Goal: Information Seeking & Learning: Learn about a topic

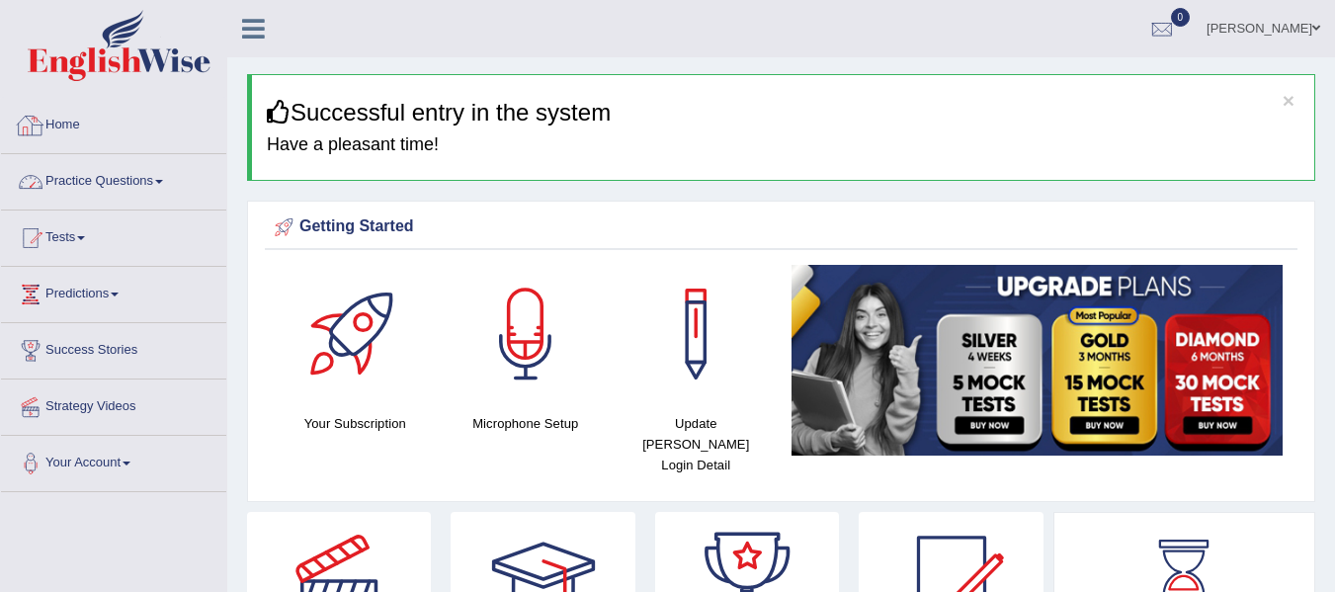
click at [162, 191] on link "Practice Questions" at bounding box center [113, 178] width 225 height 49
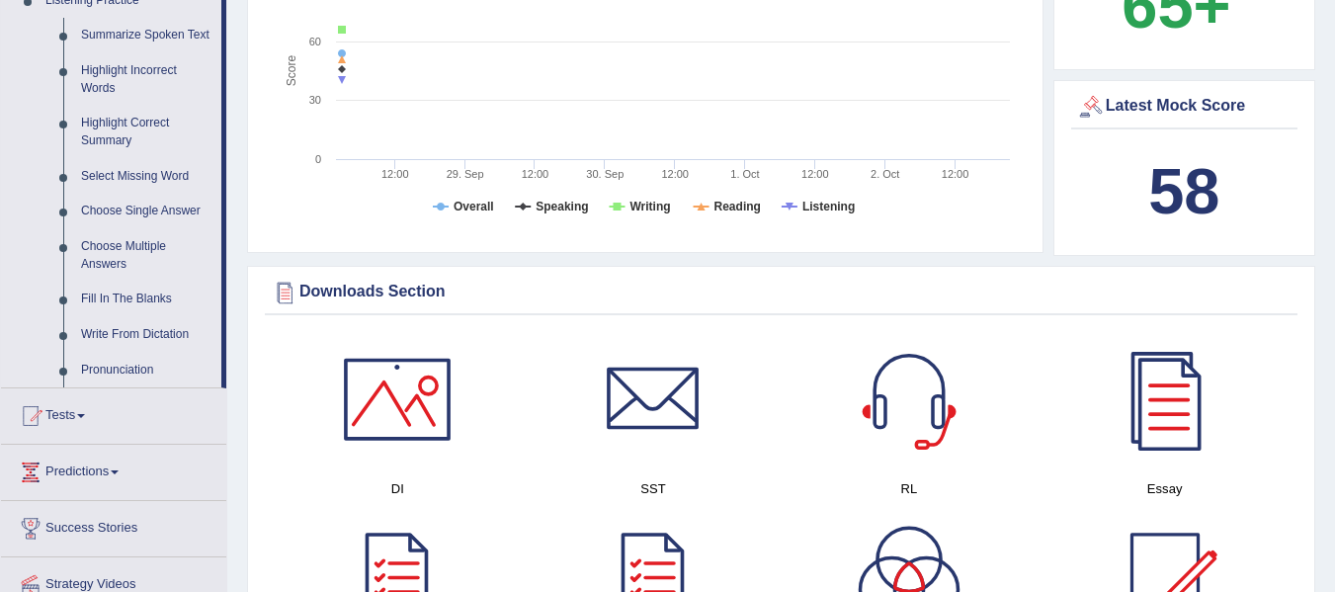
scroll to position [889, 0]
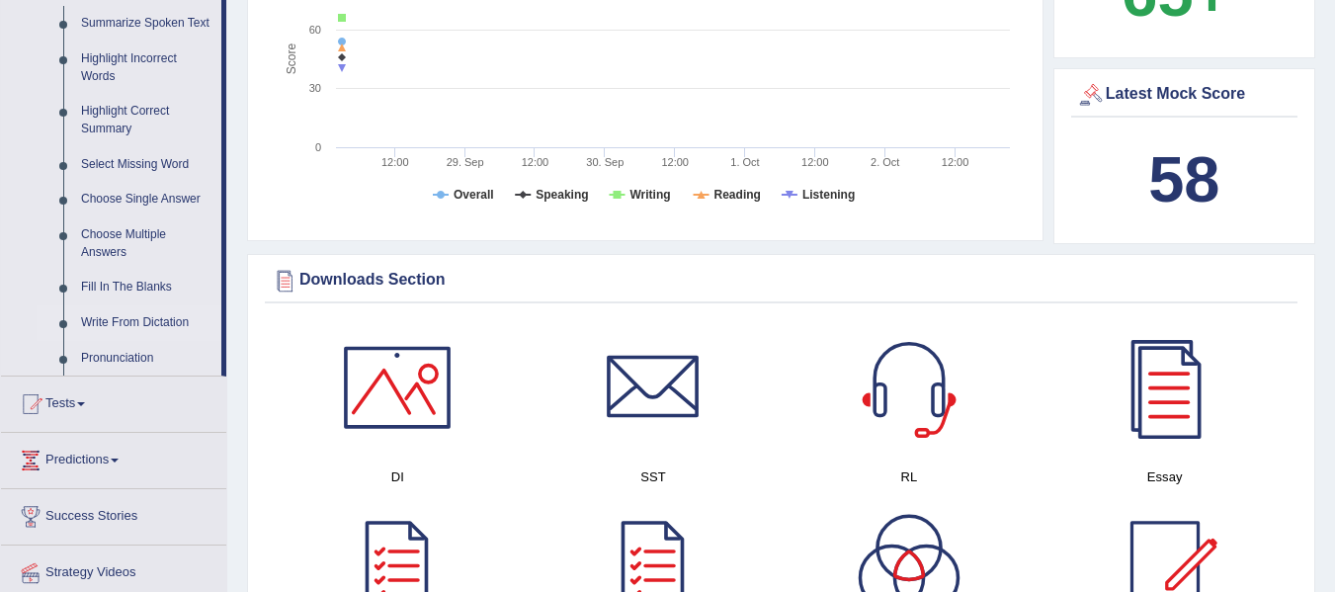
click at [145, 315] on link "Write From Dictation" at bounding box center [146, 323] width 149 height 36
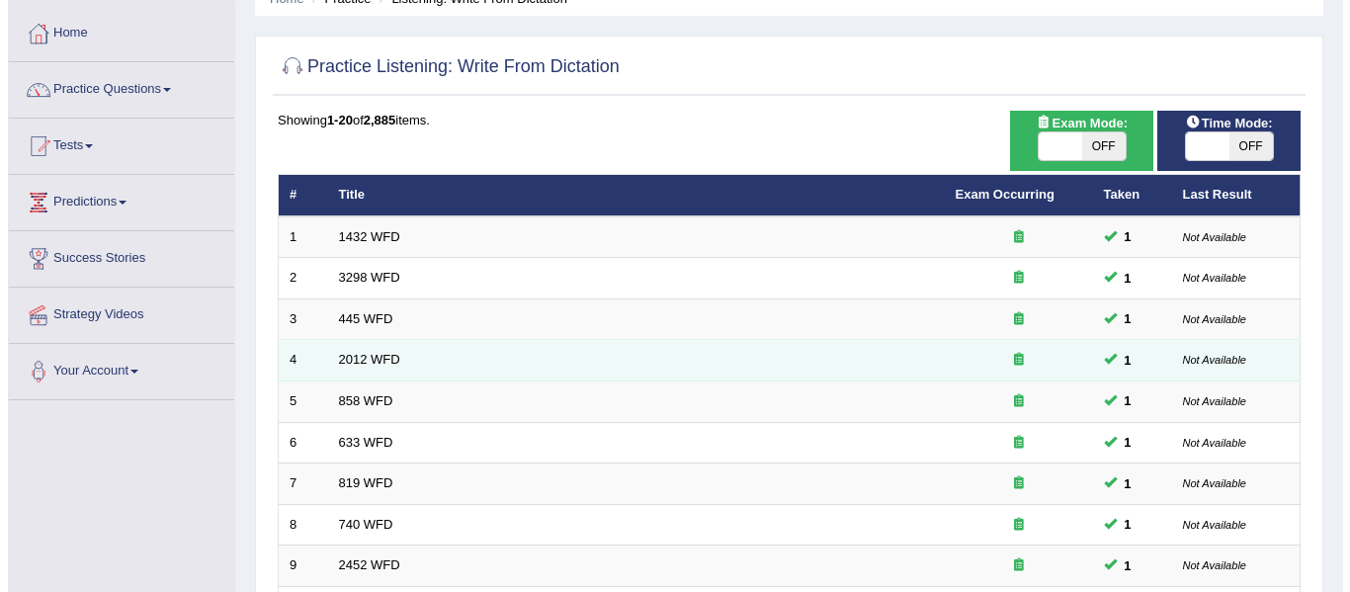
scroll to position [91, 0]
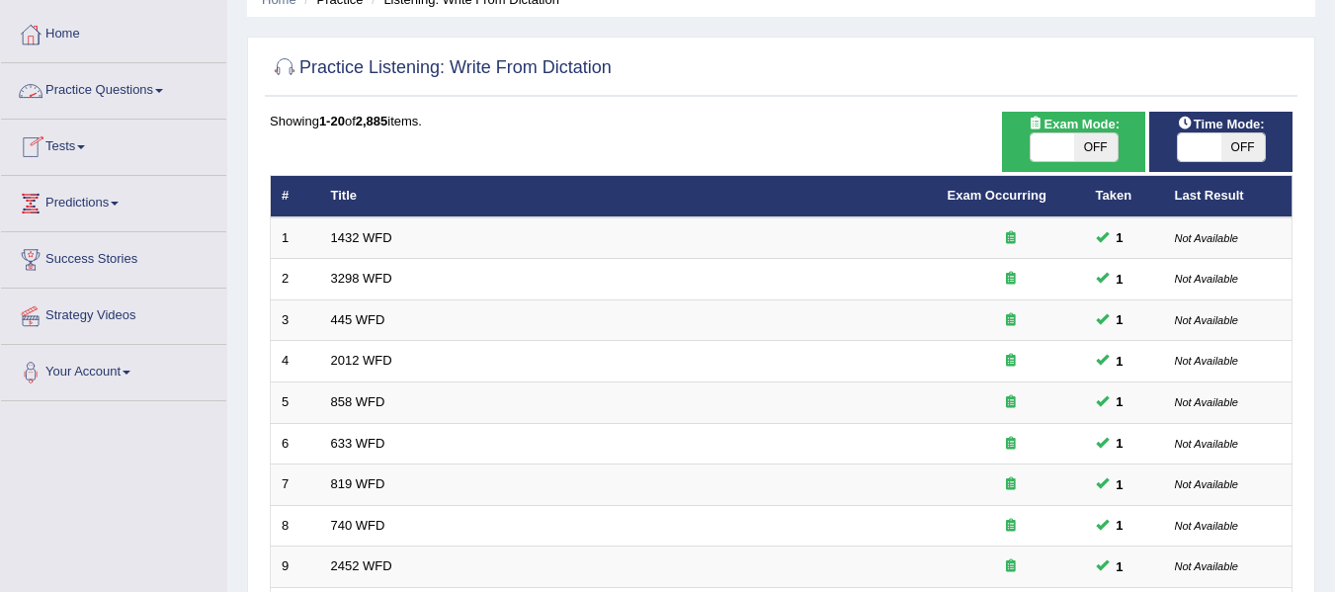
click at [1064, 137] on span at bounding box center [1052, 147] width 43 height 28
checkbox input "true"
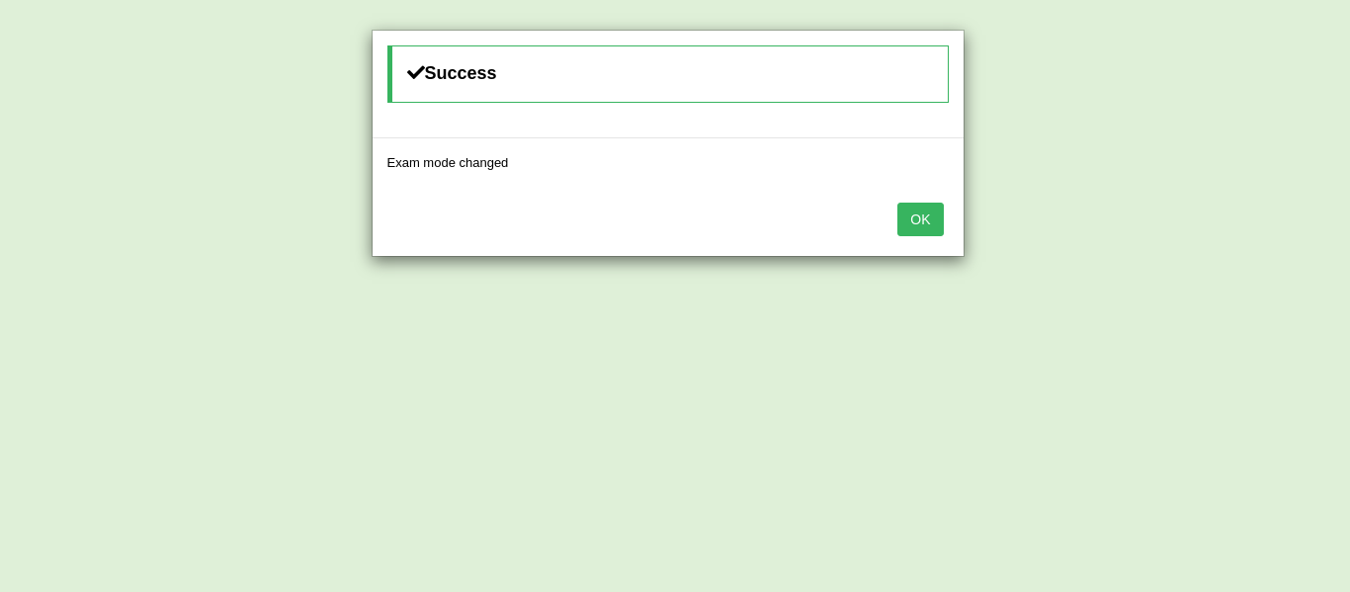
click at [937, 221] on button "OK" at bounding box center [919, 220] width 45 height 34
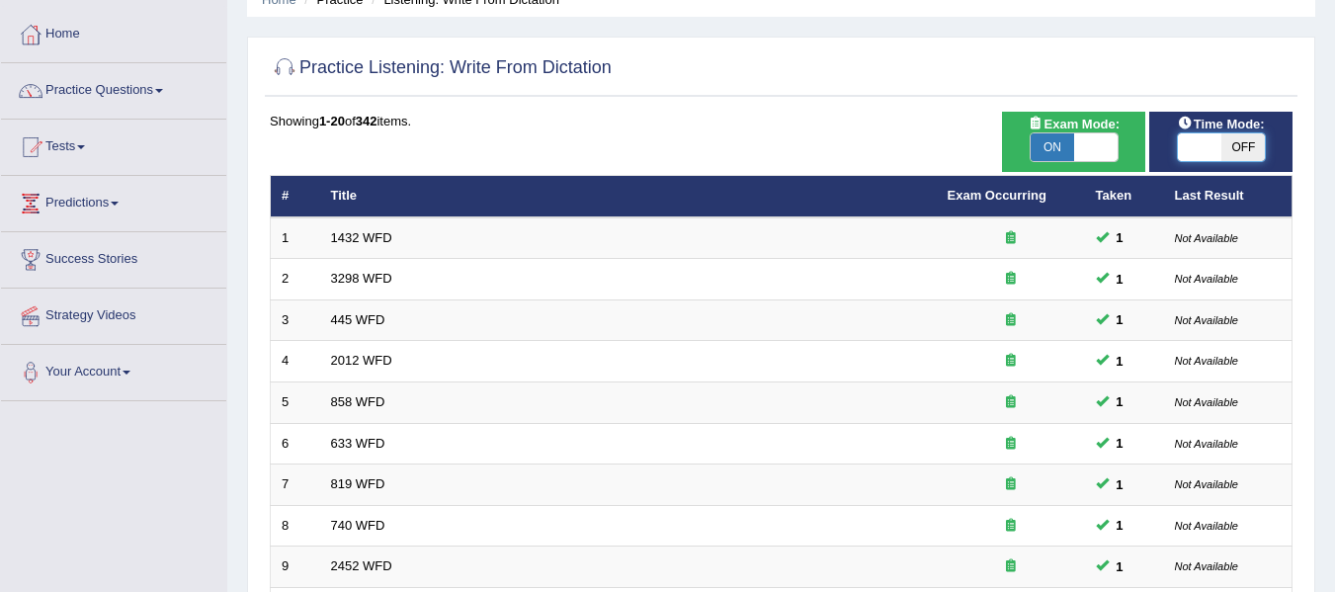
click at [1203, 150] on span at bounding box center [1199, 147] width 43 height 28
checkbox input "true"
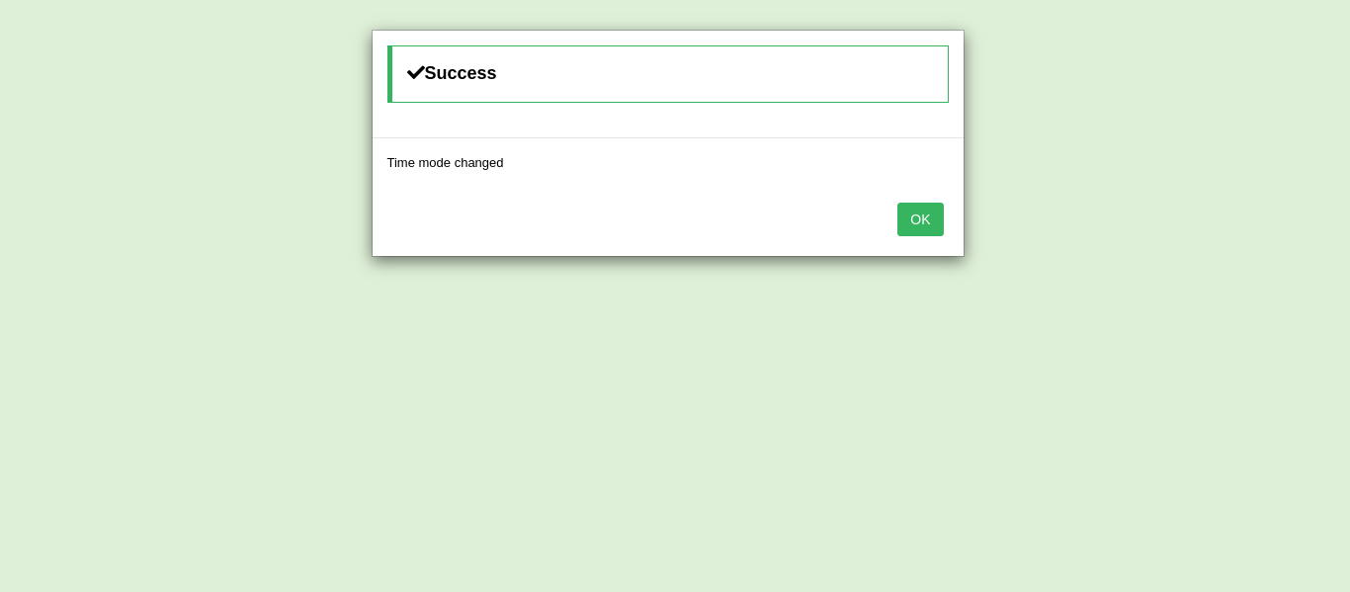
click at [915, 212] on button "OK" at bounding box center [919, 220] width 45 height 34
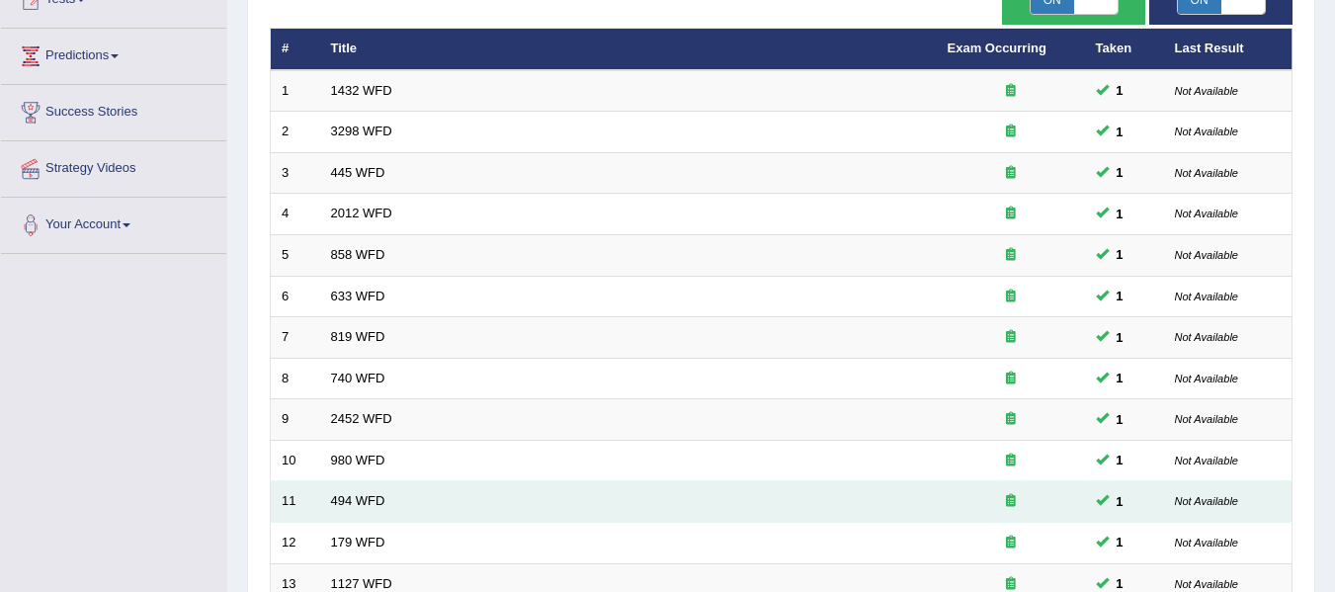
scroll to position [91, 0]
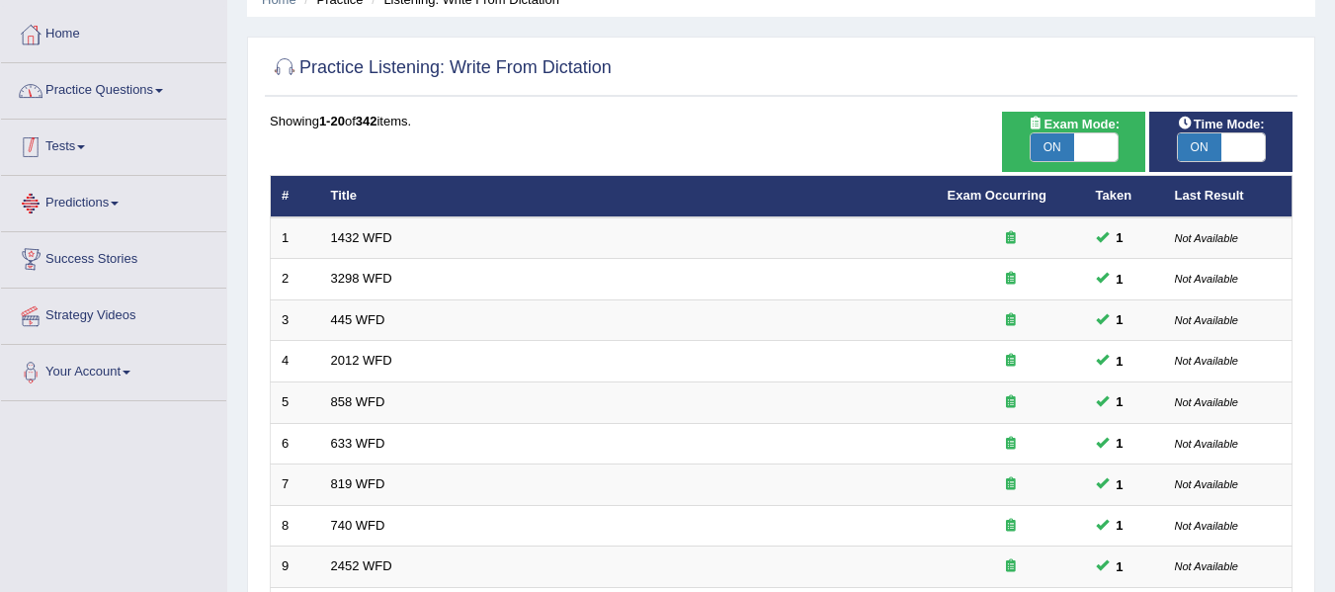
click at [126, 88] on link "Practice Questions" at bounding box center [113, 87] width 225 height 49
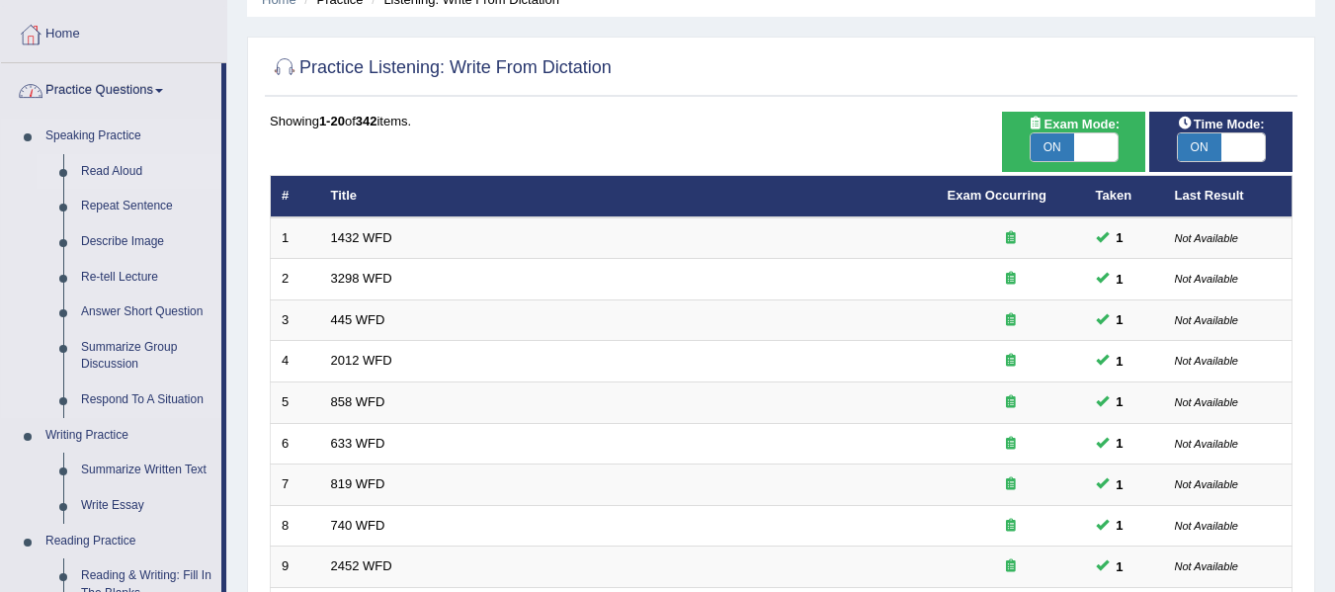
click at [104, 166] on link "Read Aloud" at bounding box center [146, 172] width 149 height 36
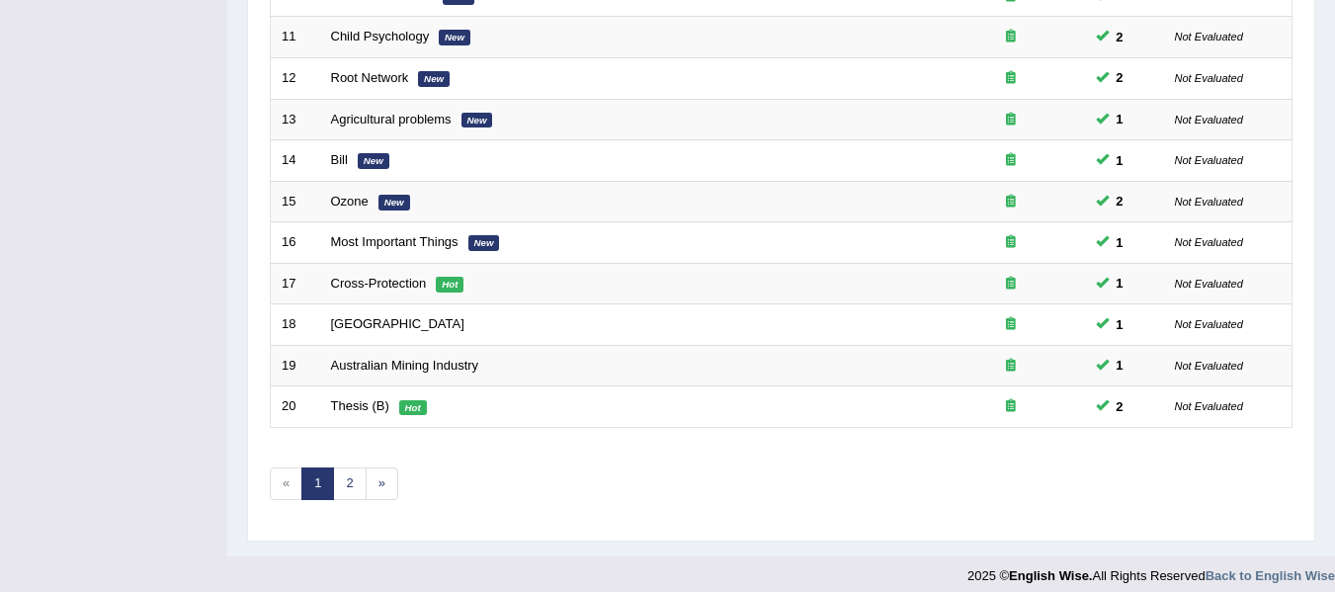
scroll to position [716, 0]
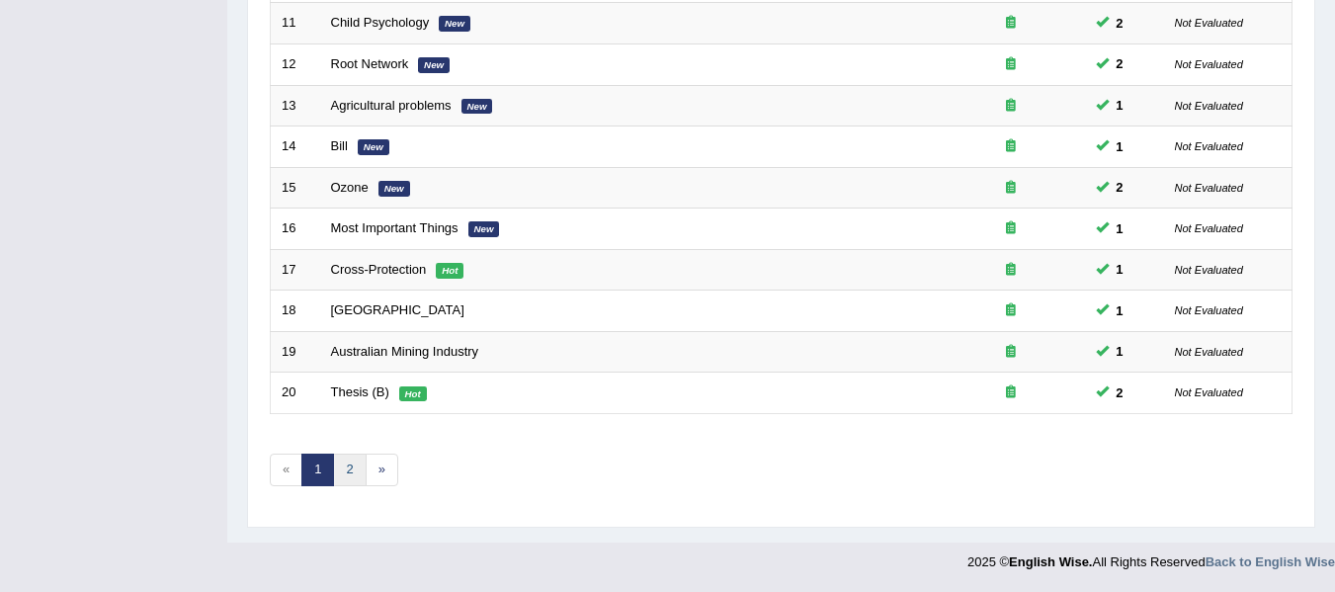
click at [353, 475] on link "2" at bounding box center [349, 470] width 33 height 33
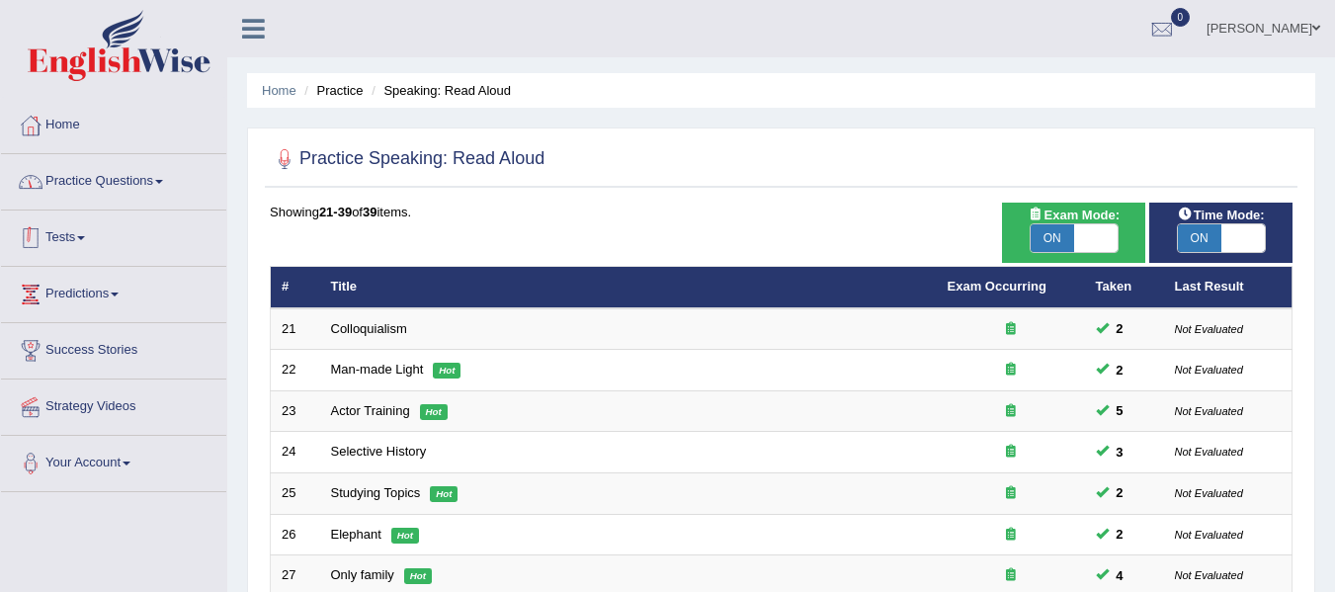
click at [158, 187] on link "Practice Questions" at bounding box center [113, 178] width 225 height 49
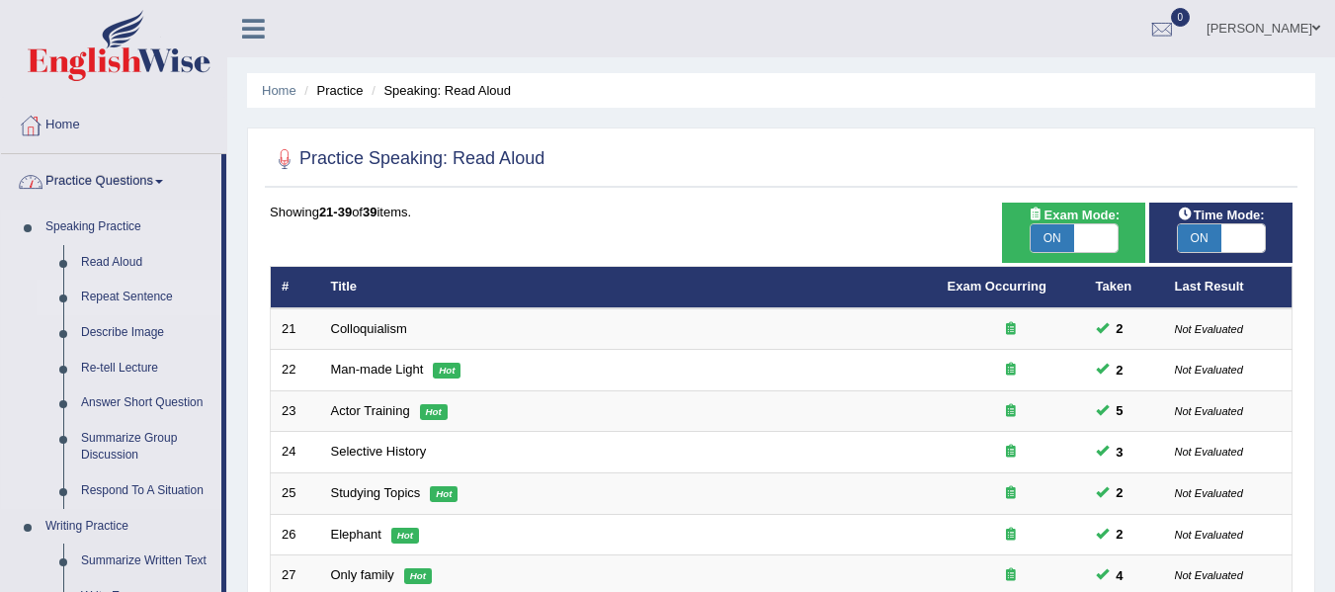
click at [113, 300] on link "Repeat Sentence" at bounding box center [146, 298] width 149 height 36
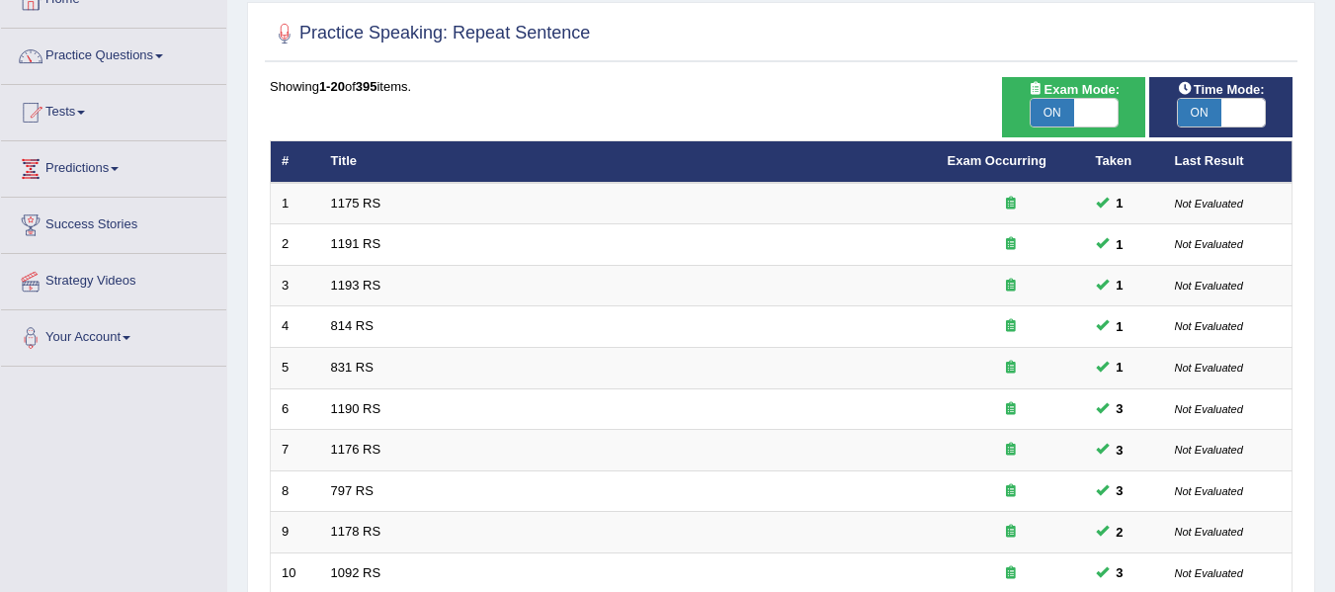
scroll to position [57, 0]
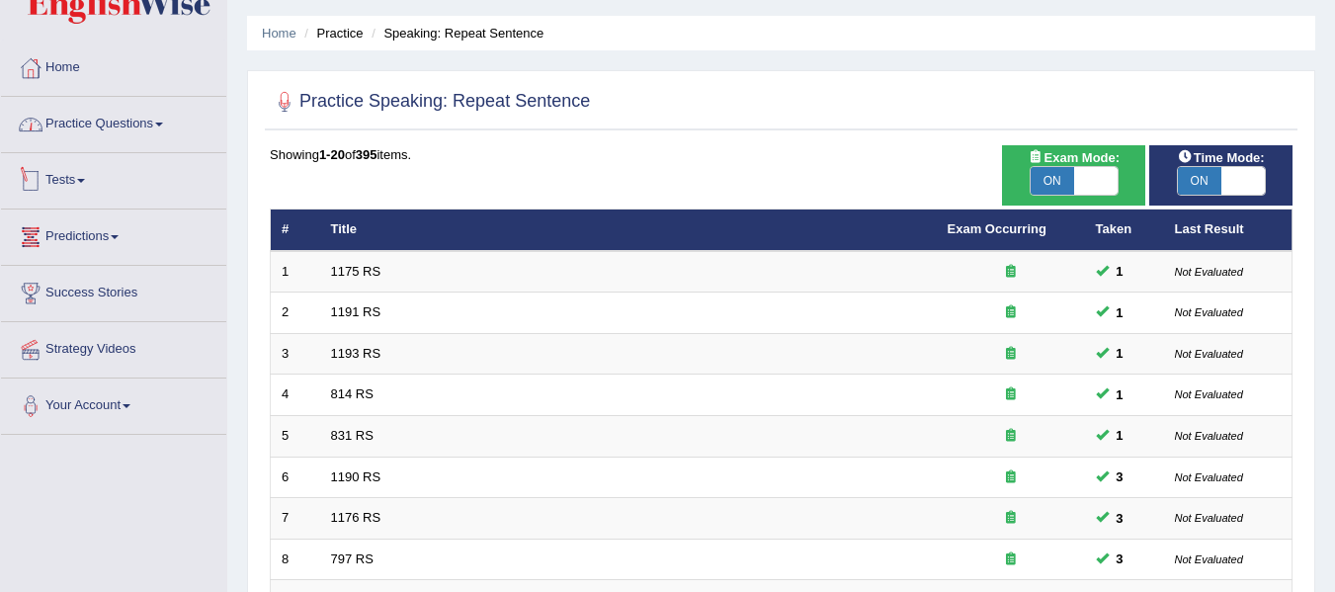
click at [118, 125] on link "Practice Questions" at bounding box center [113, 121] width 225 height 49
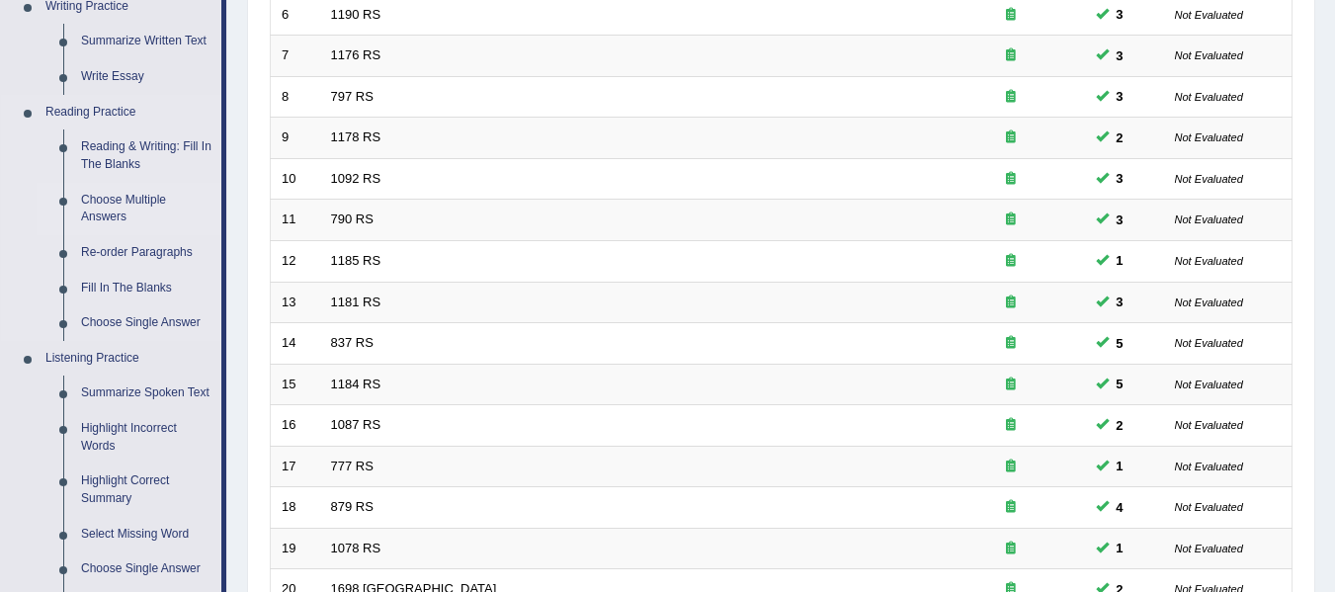
scroll to position [585, 0]
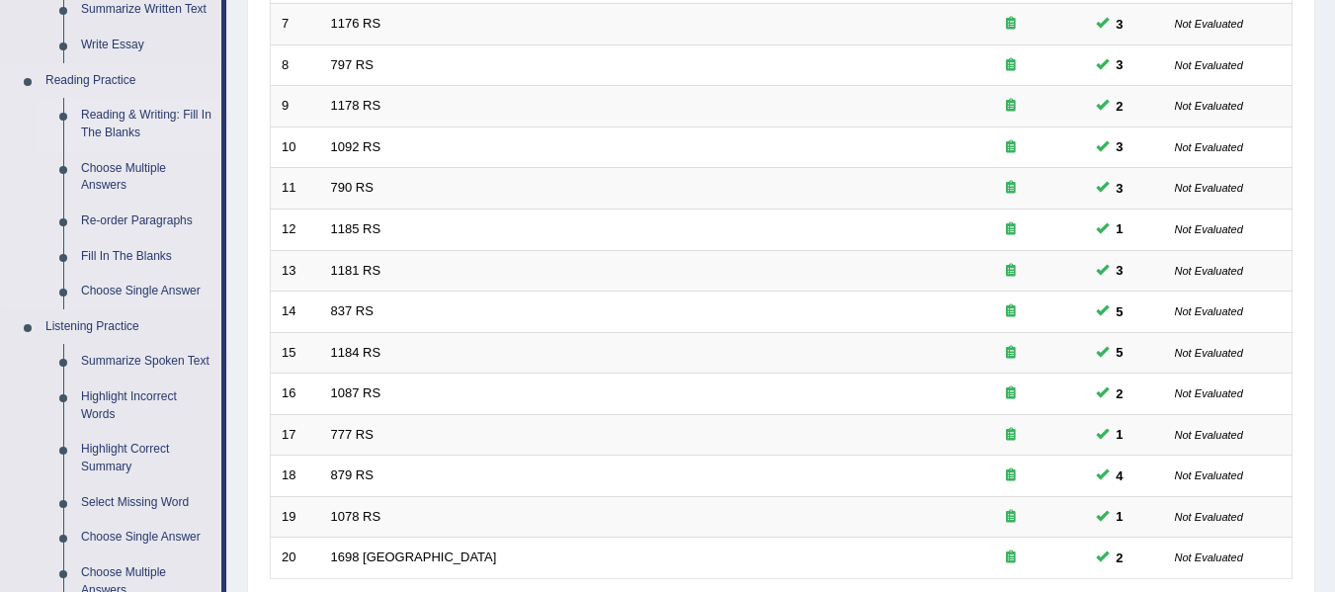
click at [126, 134] on link "Reading & Writing: Fill In The Blanks" at bounding box center [146, 124] width 149 height 52
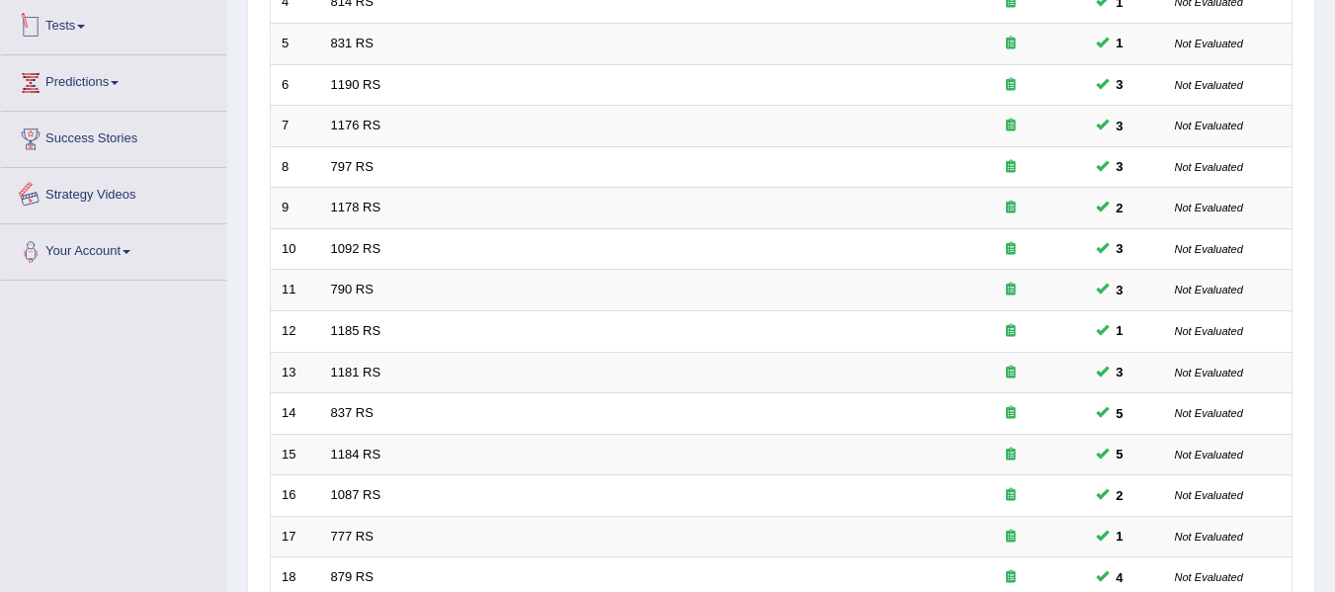
scroll to position [549, 0]
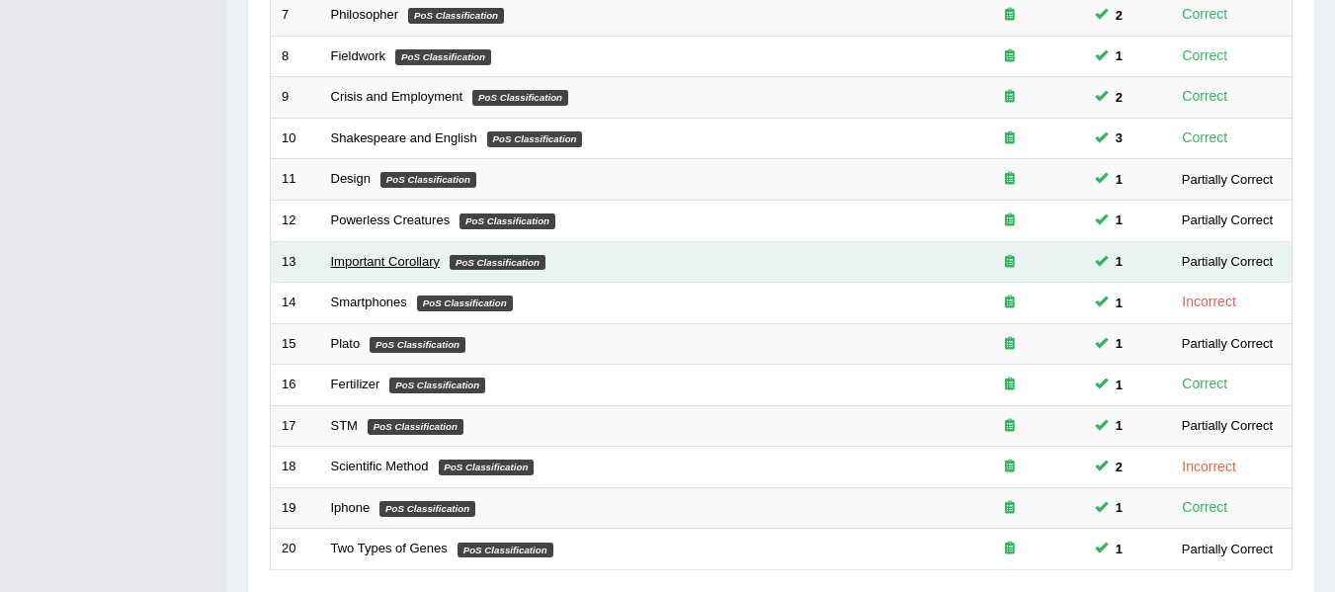
scroll to position [716, 0]
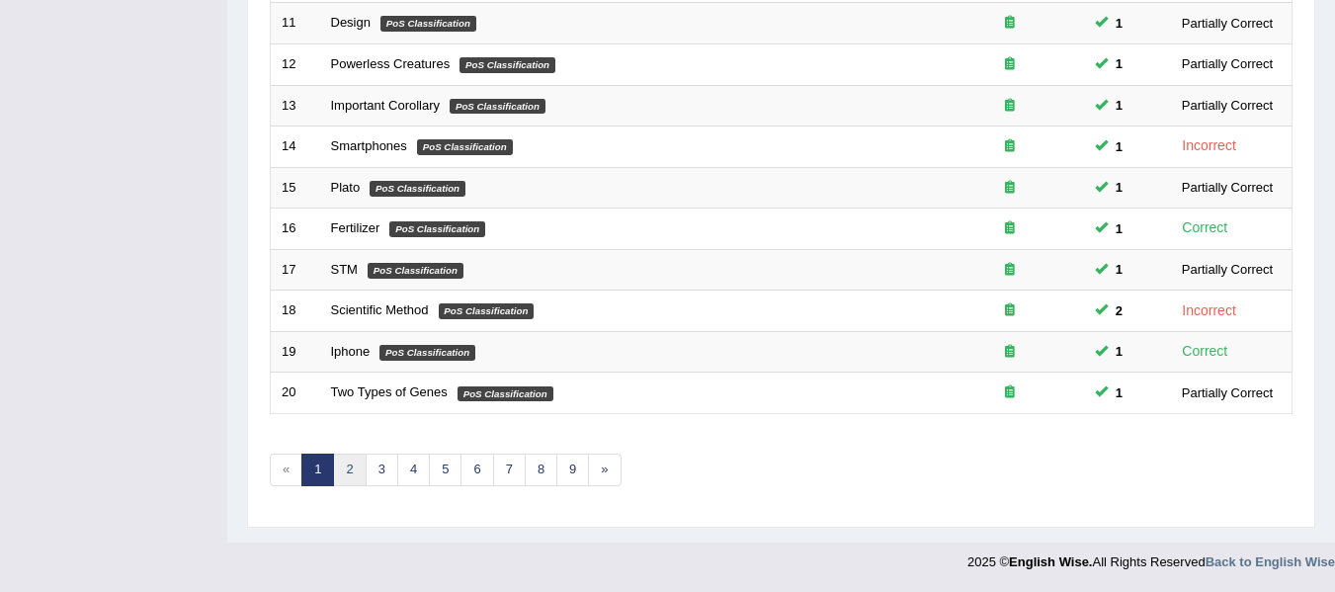
click at [355, 467] on link "2" at bounding box center [349, 470] width 33 height 33
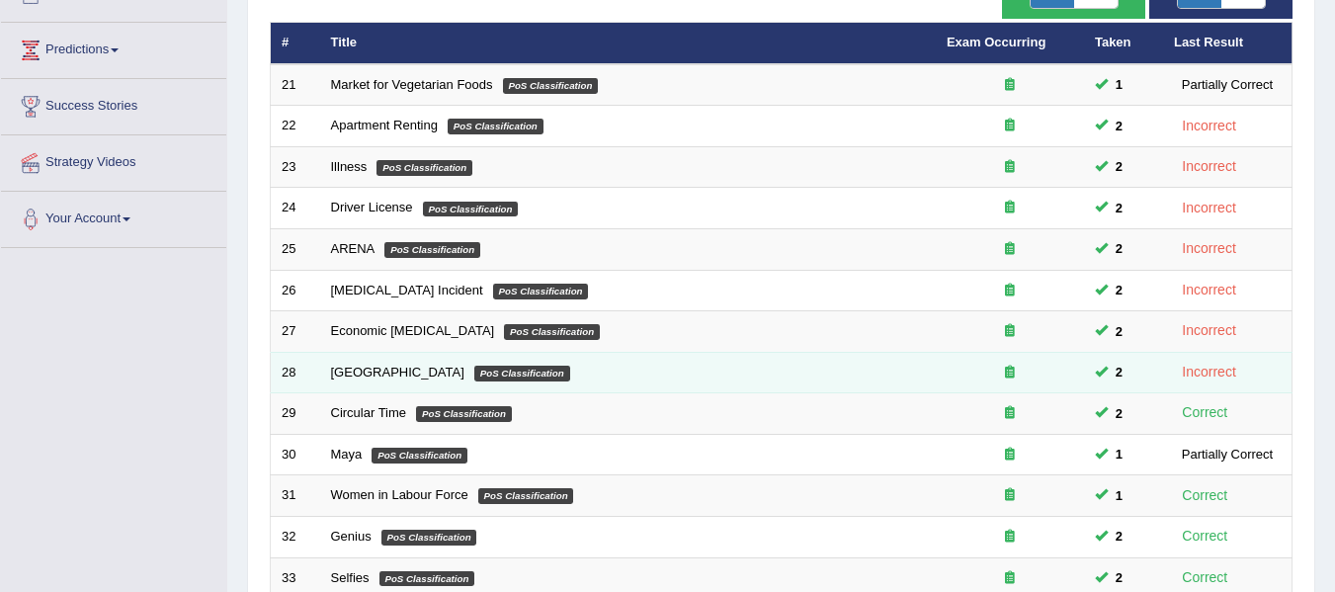
scroll to position [222, 0]
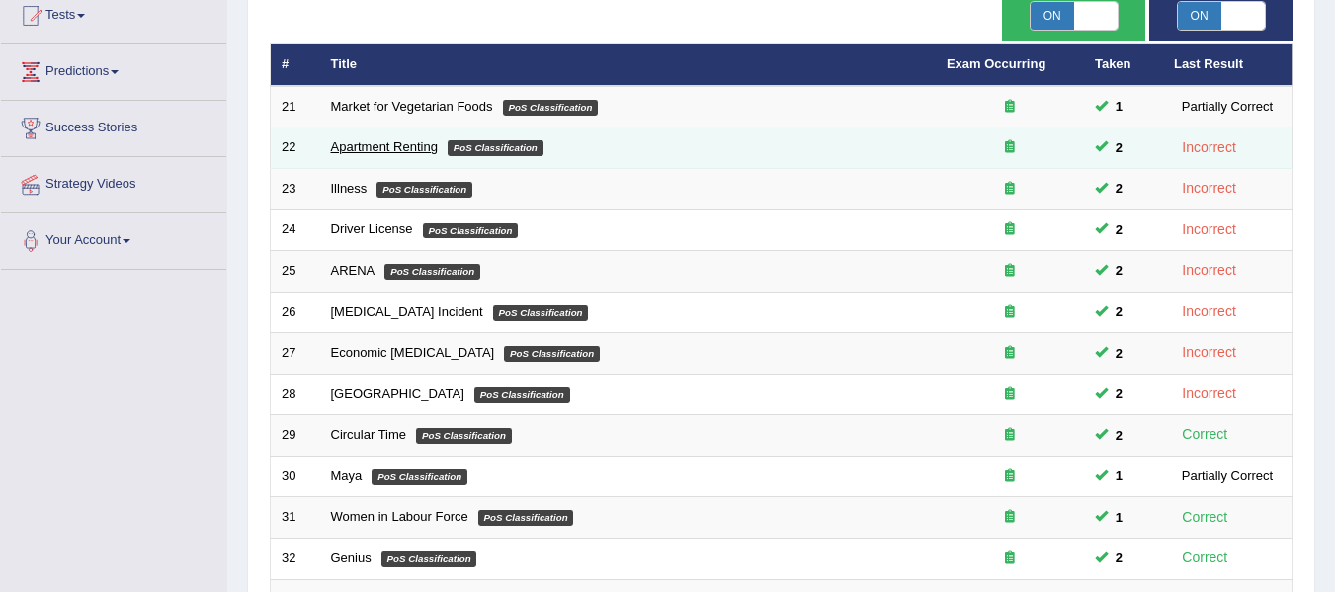
click at [382, 147] on link "Apartment Renting" at bounding box center [384, 146] width 107 height 15
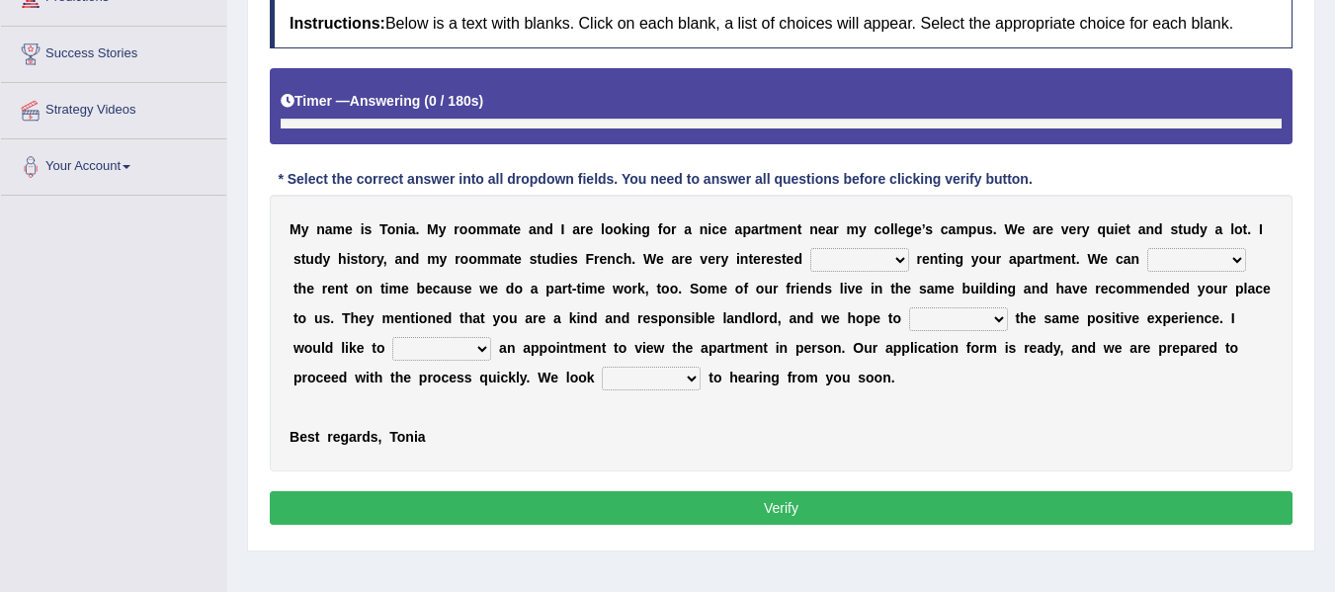
scroll to position [344, 0]
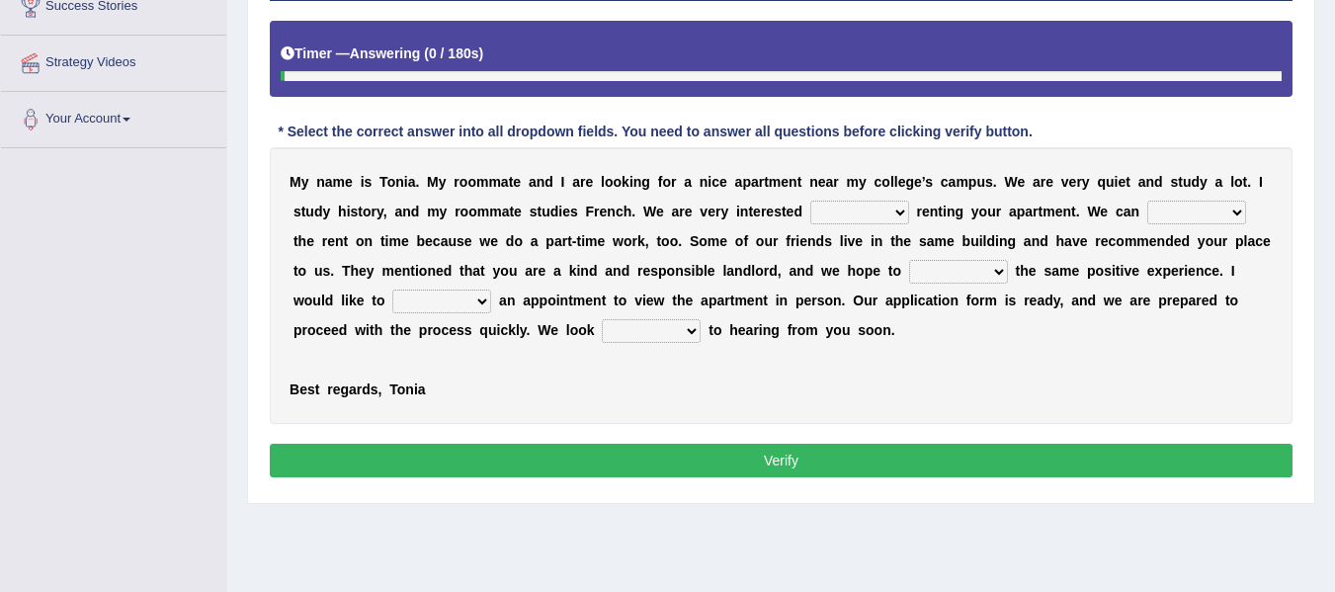
click at [894, 207] on select "for about at in" at bounding box center [859, 213] width 99 height 24
select select "in"
click at [810, 201] on select "for about at in" at bounding box center [859, 213] width 99 height 24
click at [1162, 212] on select "afford get pay bring" at bounding box center [1196, 213] width 99 height 24
select select "pay"
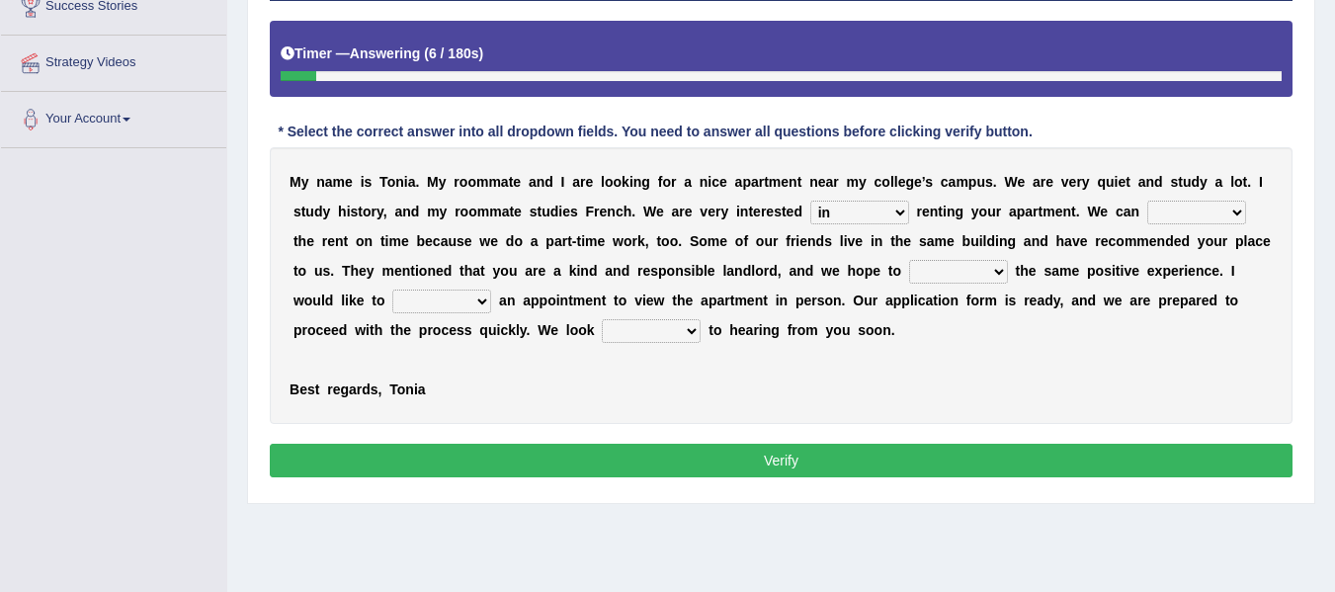
click at [1147, 201] on select "afford get pay bring" at bounding box center [1196, 213] width 99 height 24
click at [925, 271] on select "form meet have decide" at bounding box center [958, 272] width 99 height 24
select select "have"
click at [909, 260] on select "form meet have decide" at bounding box center [958, 272] width 99 height 24
click at [452, 307] on select "own recall revise make" at bounding box center [441, 301] width 99 height 24
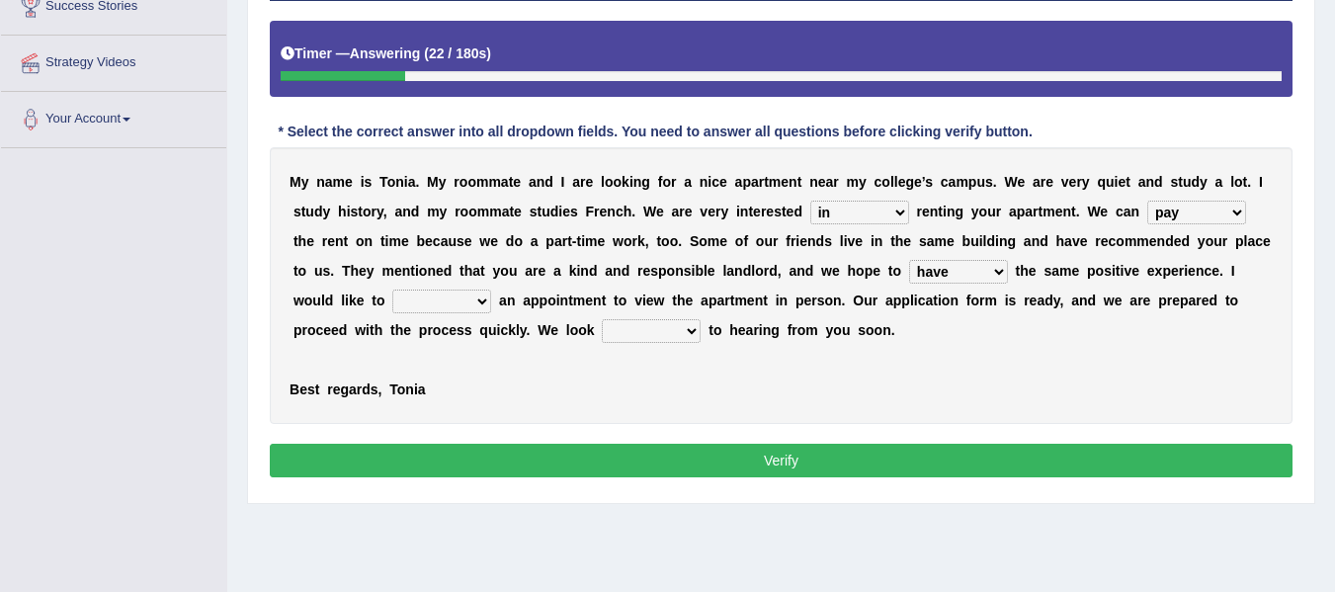
select select "make"
click at [392, 289] on select "own recall revise make" at bounding box center [441, 301] width 99 height 24
click at [635, 328] on select "around out in forward" at bounding box center [651, 331] width 99 height 24
select select "forward"
click at [602, 319] on select "around out in forward" at bounding box center [651, 331] width 99 height 24
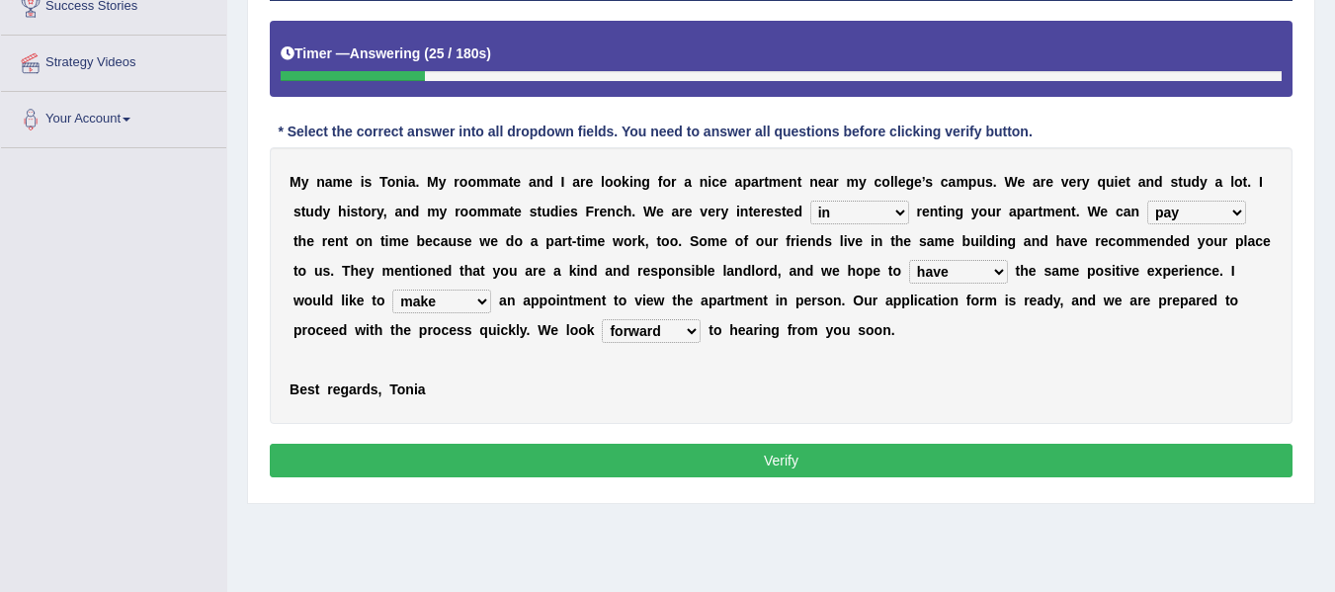
click at [638, 460] on button "Verify" at bounding box center [781, 461] width 1023 height 34
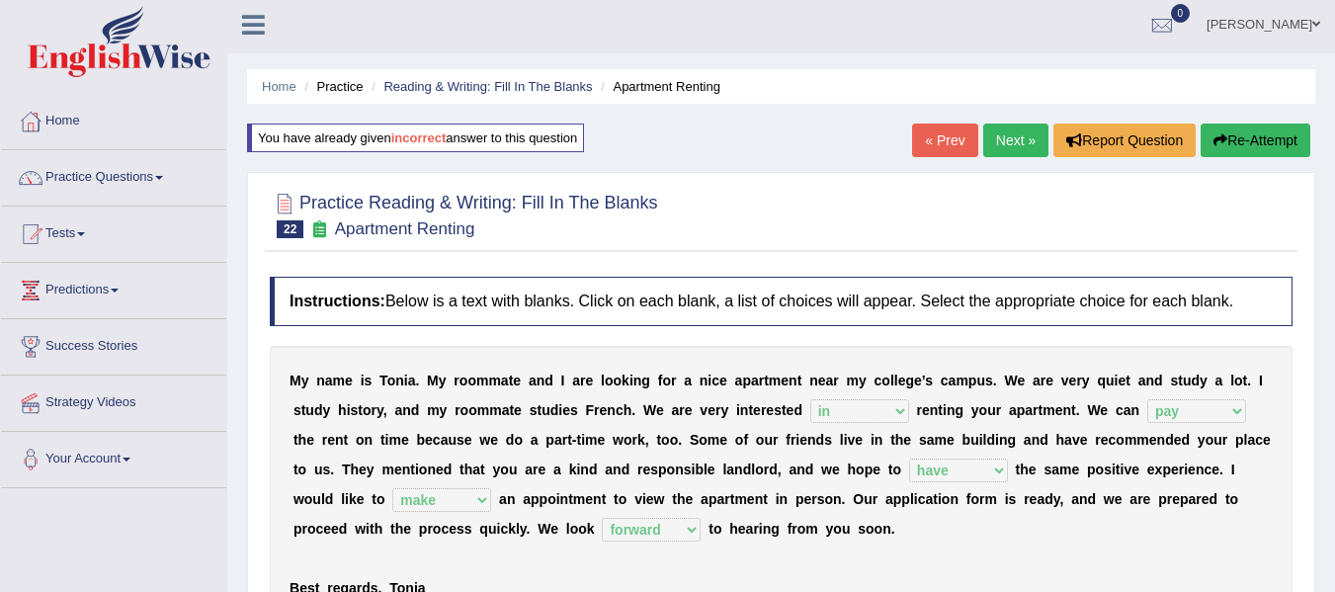
scroll to position [0, 0]
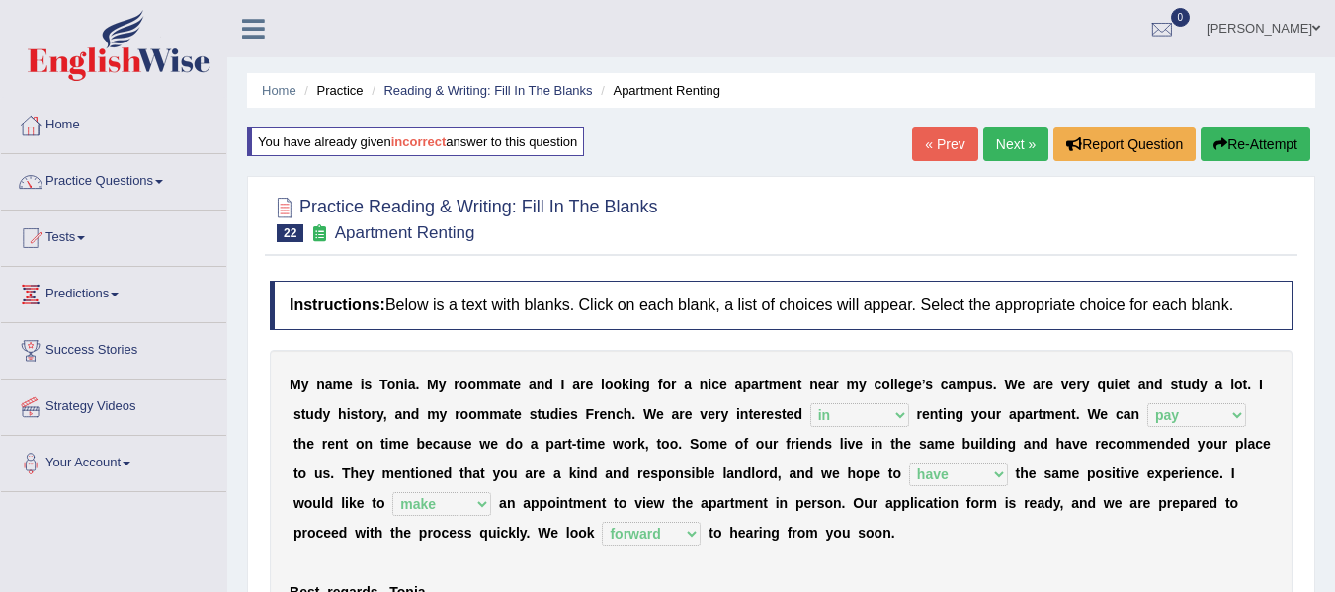
click at [983, 150] on link "Next »" at bounding box center [1015, 144] width 65 height 34
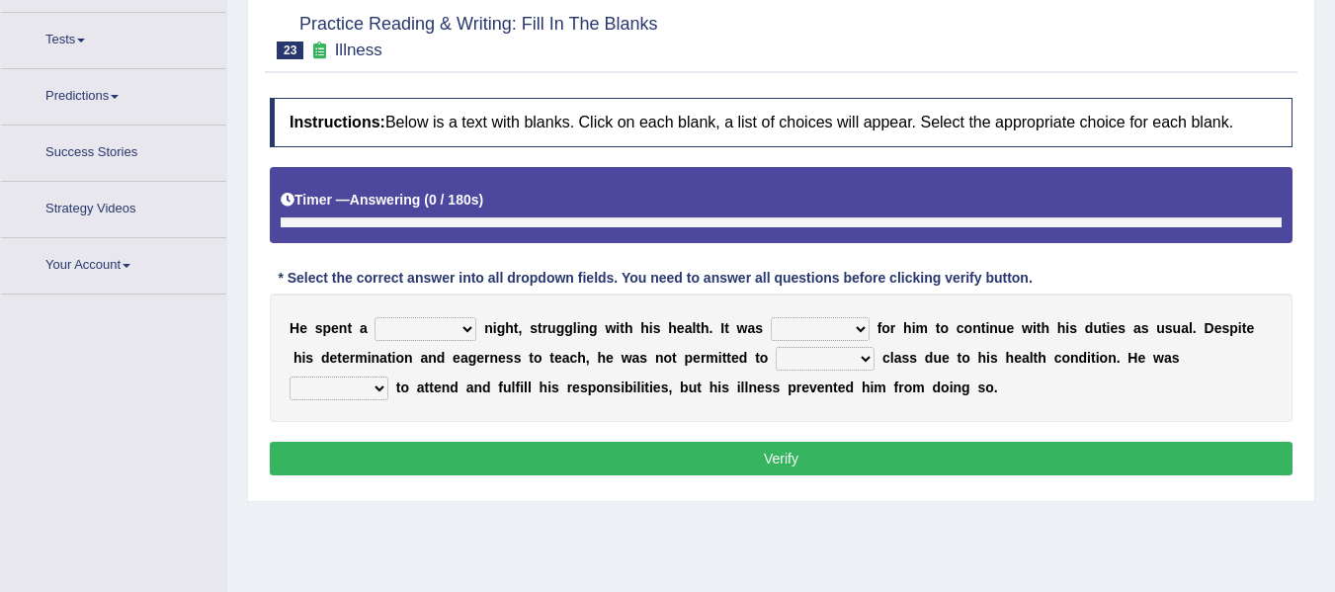
scroll to position [223, 0]
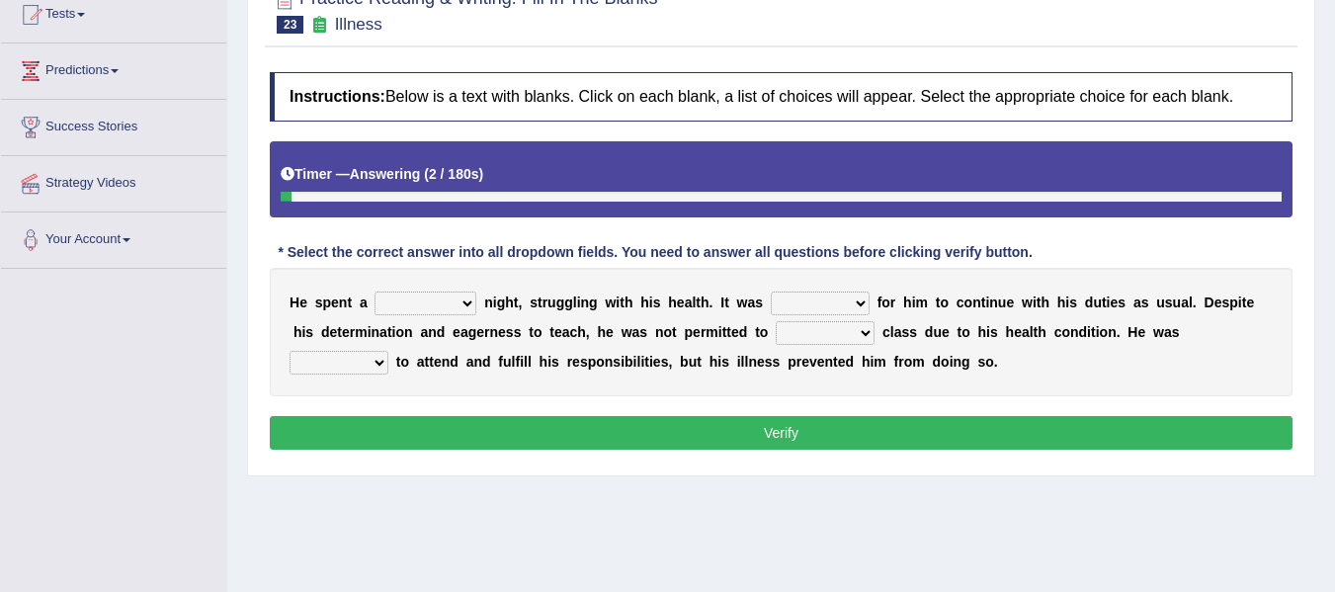
click at [435, 304] on select "cheerful restful meaningful painful" at bounding box center [425, 303] width 102 height 24
click at [374, 291] on select "cheerful restful meaningful painful" at bounding box center [425, 303] width 102 height 24
click at [432, 300] on select "cheerful restful meaningful painful" at bounding box center [425, 303] width 102 height 24
select select "painful"
click at [374, 291] on select "cheerful restful meaningful painful" at bounding box center [425, 303] width 102 height 24
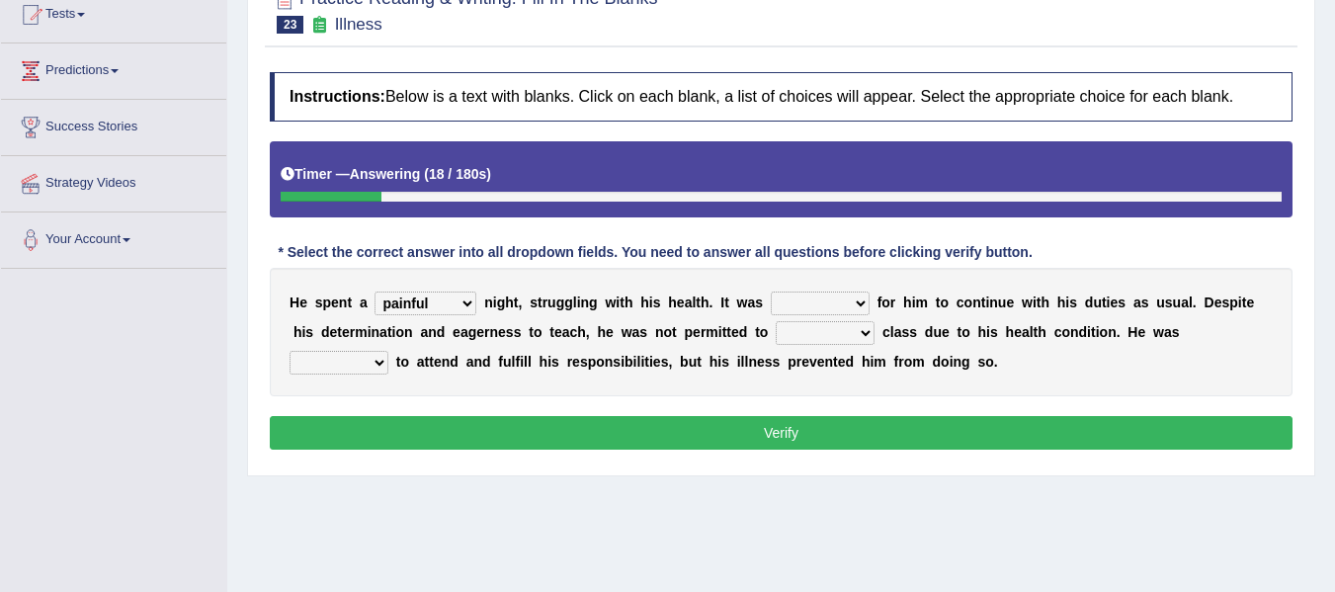
click at [815, 308] on select "enjoyable simple difficult natural" at bounding box center [820, 303] width 99 height 24
select select "difficult"
click at [771, 291] on select "enjoyable simple difficult natural" at bounding box center [820, 303] width 99 height 24
click at [808, 339] on select "teach leave cancel attend" at bounding box center [825, 333] width 99 height 24
click at [776, 321] on select "teach leave cancel attend" at bounding box center [825, 333] width 99 height 24
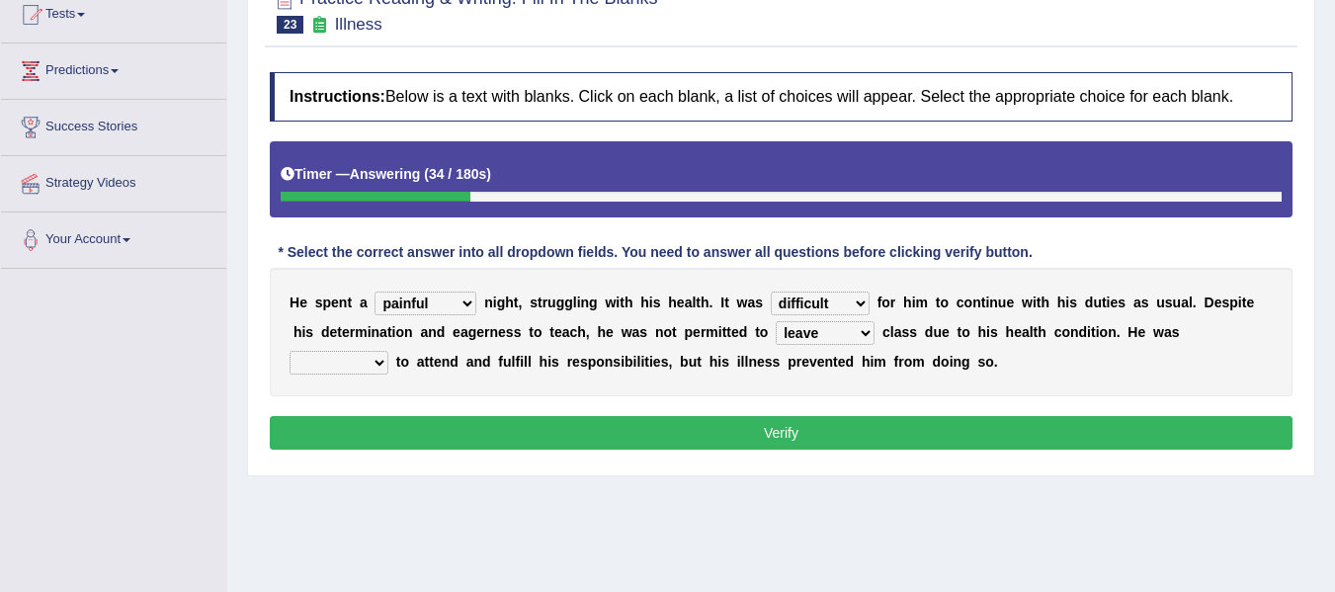
click at [809, 329] on select "teach leave cancel attend" at bounding box center [825, 333] width 99 height 24
select select "cancel"
click at [776, 321] on select "teach leave cancel attend" at bounding box center [825, 333] width 99 height 24
click at [359, 367] on select "anxious forced lazy happy" at bounding box center [338, 363] width 99 height 24
select select "forced"
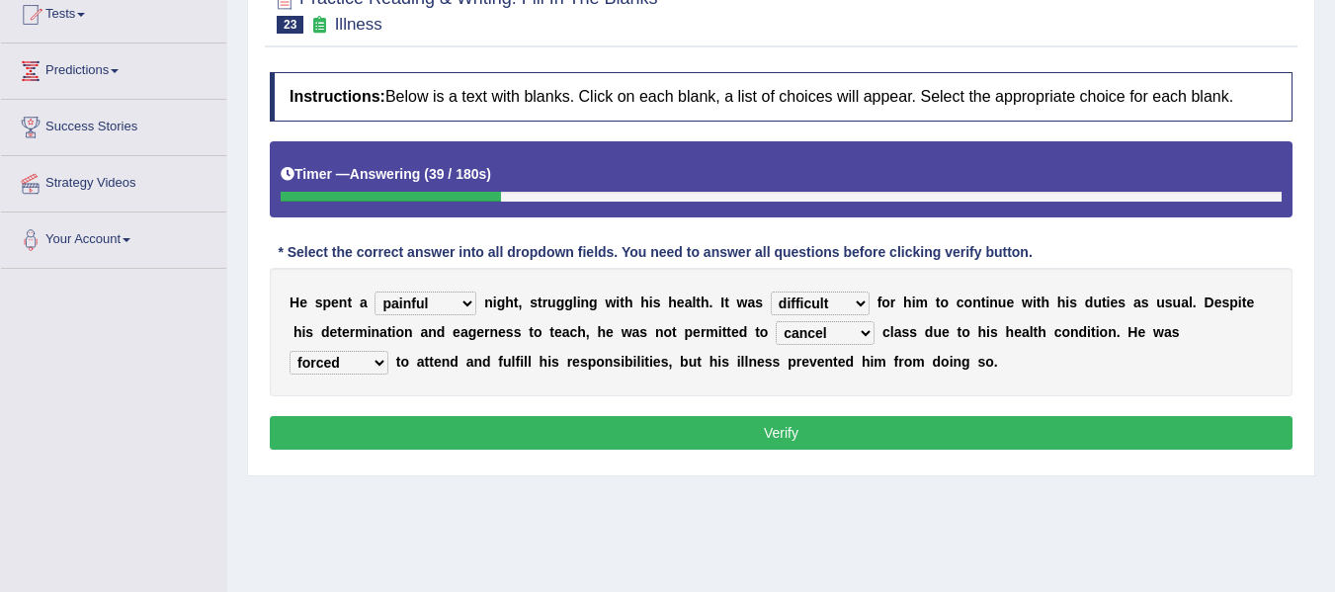
click at [289, 351] on select "anxious forced lazy happy" at bounding box center [338, 363] width 99 height 24
click at [353, 363] on select "anxious forced lazy happy" at bounding box center [338, 363] width 99 height 24
click at [673, 428] on button "Verify" at bounding box center [781, 433] width 1023 height 34
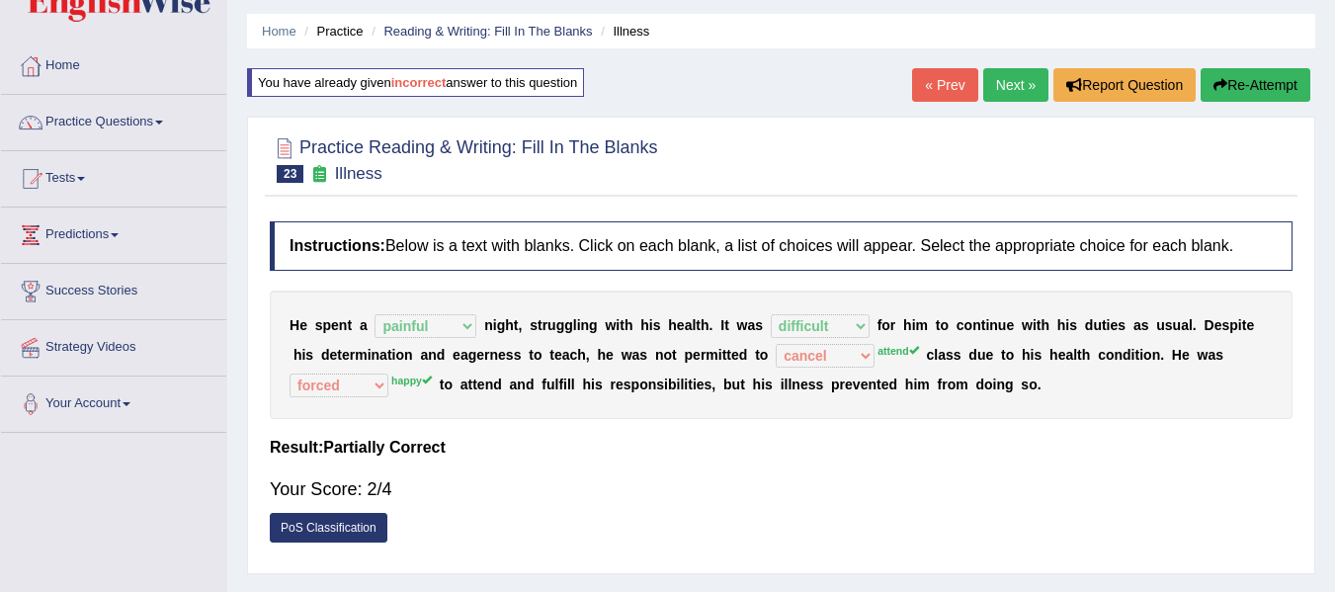
scroll to position [58, 0]
click at [1013, 77] on link "Next »" at bounding box center [1015, 86] width 65 height 34
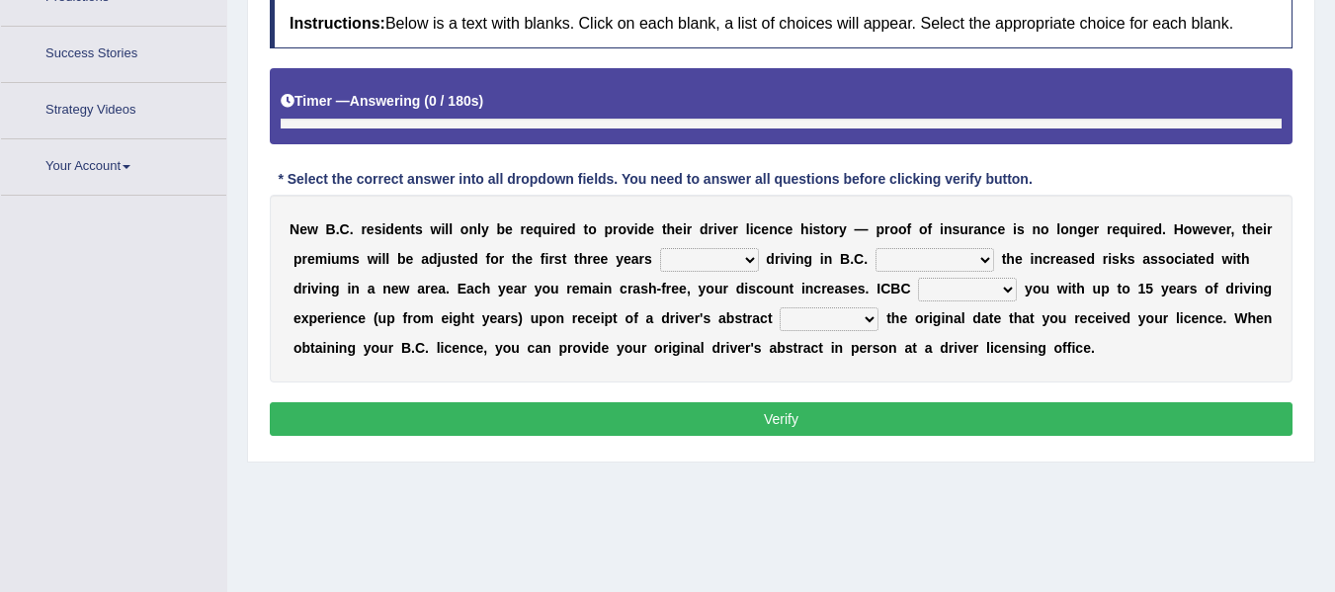
scroll to position [344, 0]
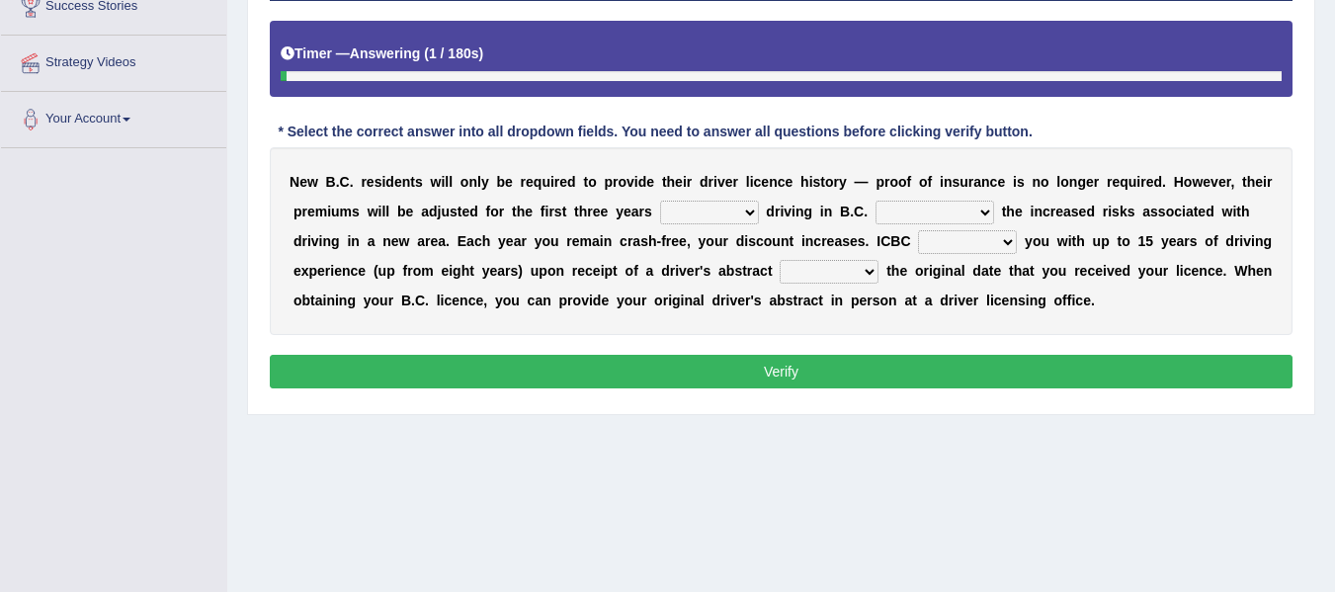
click at [685, 214] on select "within among against of" at bounding box center [709, 213] width 99 height 24
select select "of"
click at [660, 201] on select "within among against of" at bounding box center [709, 213] width 99 height 24
click at [904, 208] on select "depending on as for due to thanks to" at bounding box center [934, 213] width 119 height 24
select select "due to"
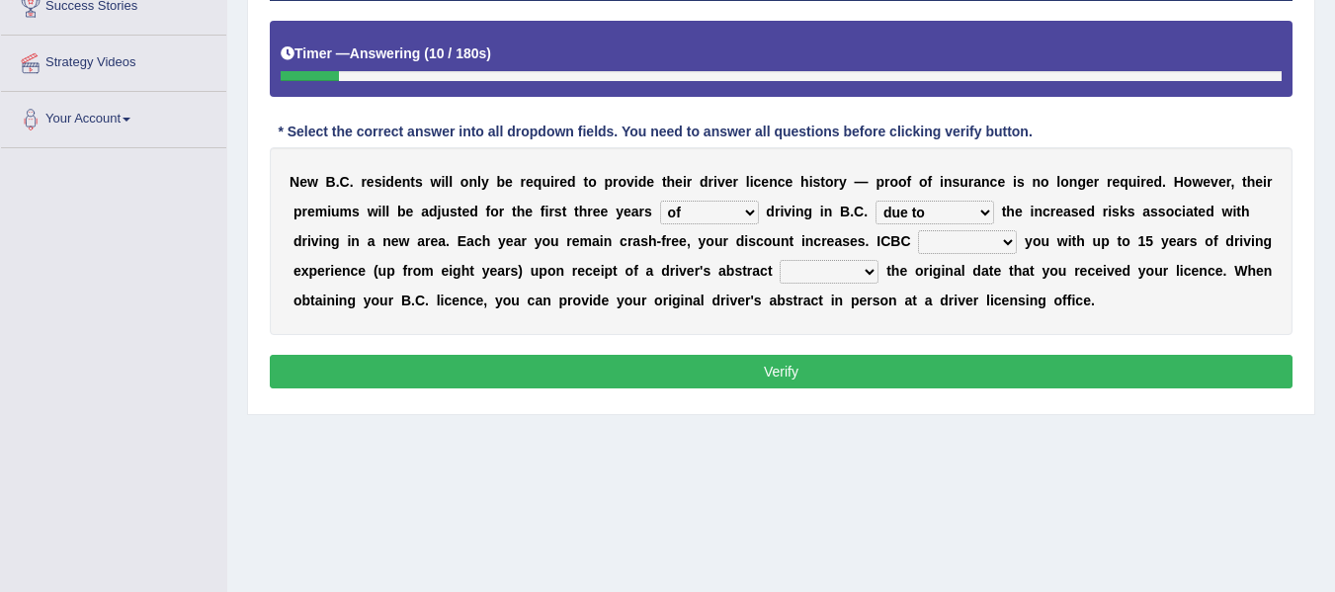
click at [875, 201] on select "depending on as for due to thanks to" at bounding box center [934, 213] width 119 height 24
click at [939, 238] on select "credited crediting credit will credit" at bounding box center [967, 242] width 99 height 24
select select "will credit"
click at [918, 230] on select "credited crediting credit will credit" at bounding box center [967, 242] width 99 height 24
click at [820, 272] on select "showing show shows shown" at bounding box center [829, 272] width 99 height 24
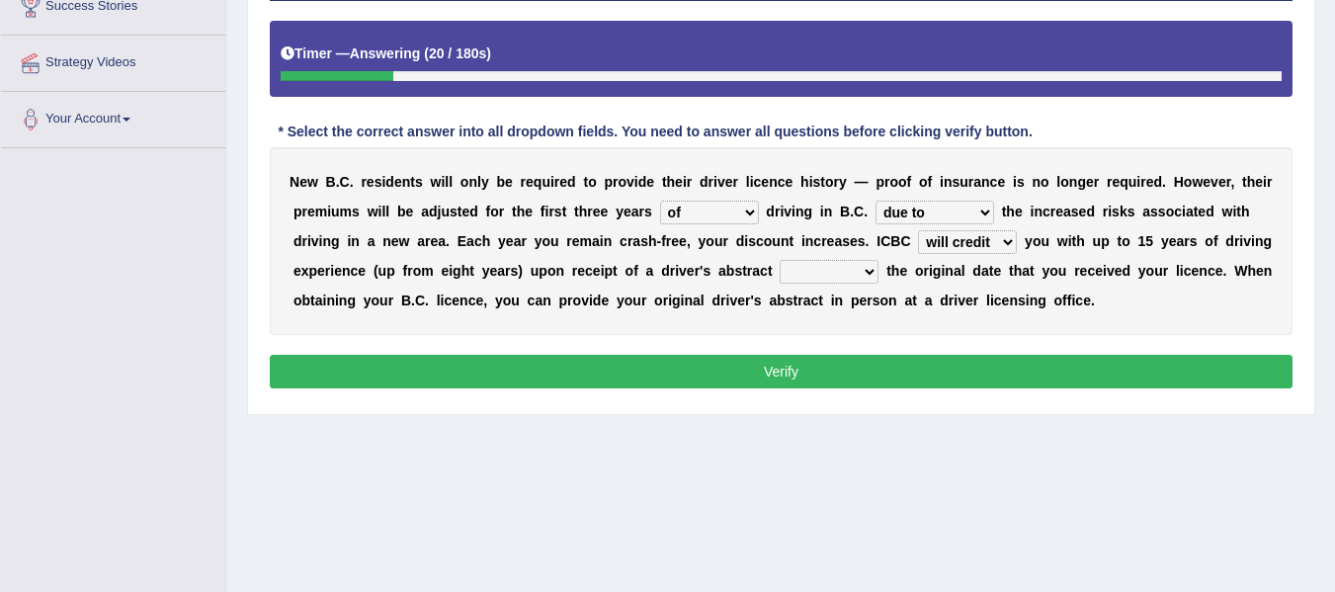
select select "showing"
click at [780, 260] on select "showing show shows shown" at bounding box center [829, 272] width 99 height 24
click at [796, 369] on button "Verify" at bounding box center [781, 372] width 1023 height 34
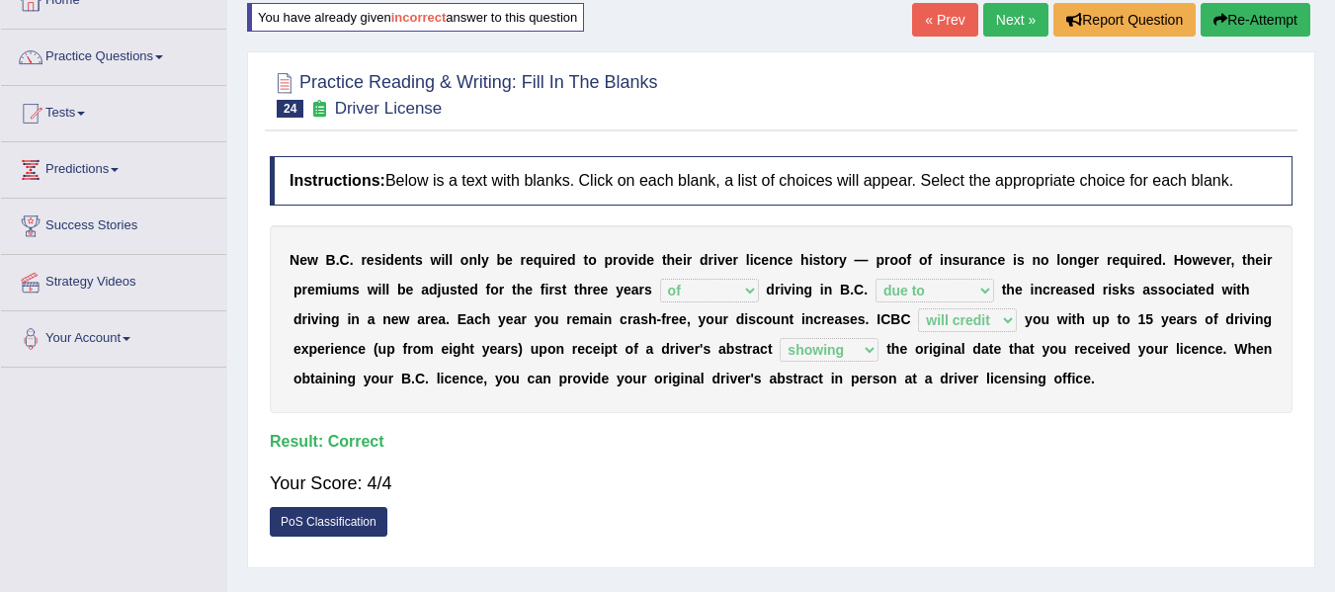
scroll to position [114, 0]
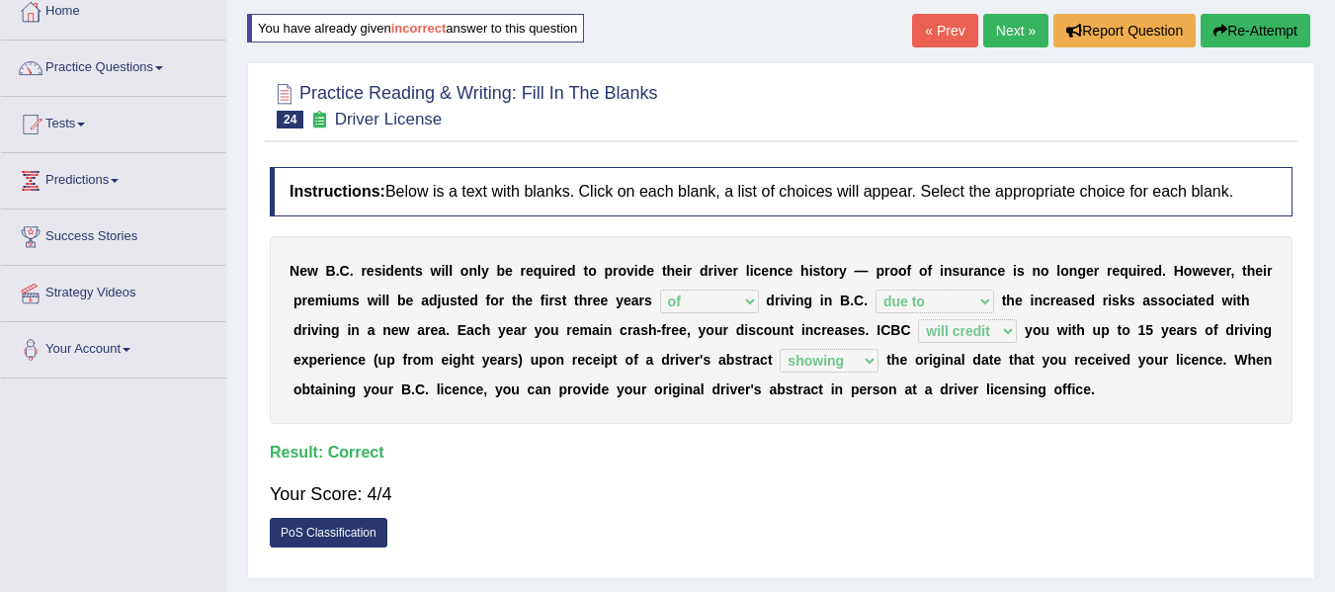
click at [1007, 25] on link "Next »" at bounding box center [1015, 31] width 65 height 34
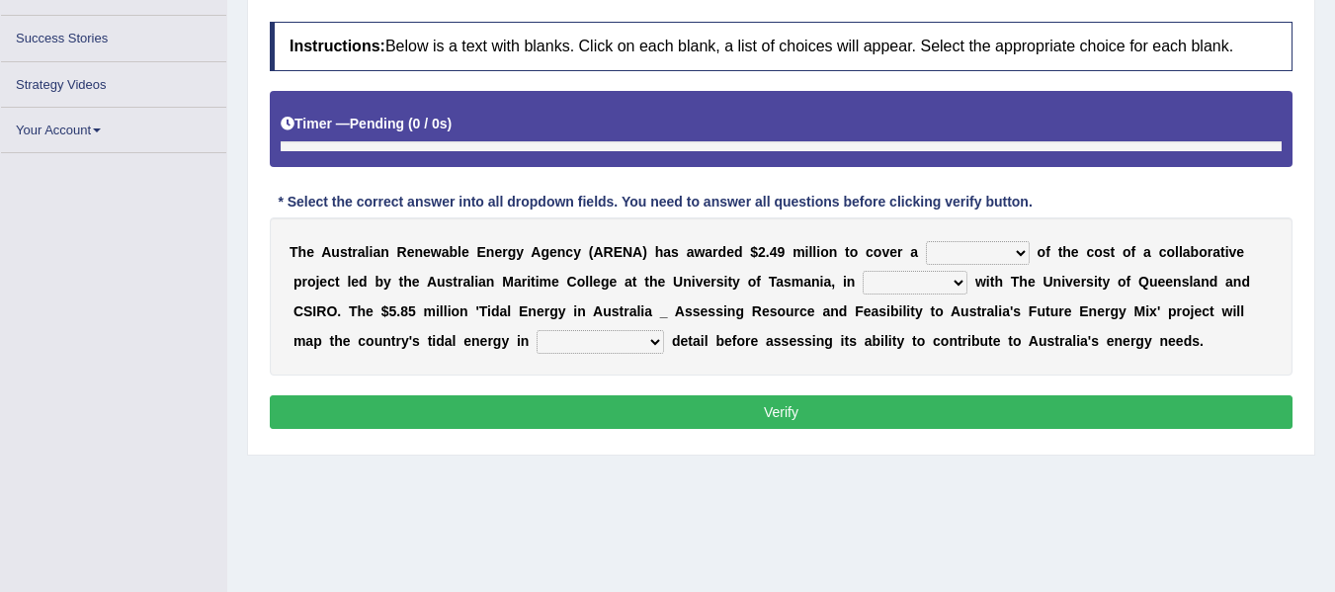
scroll to position [300, 0]
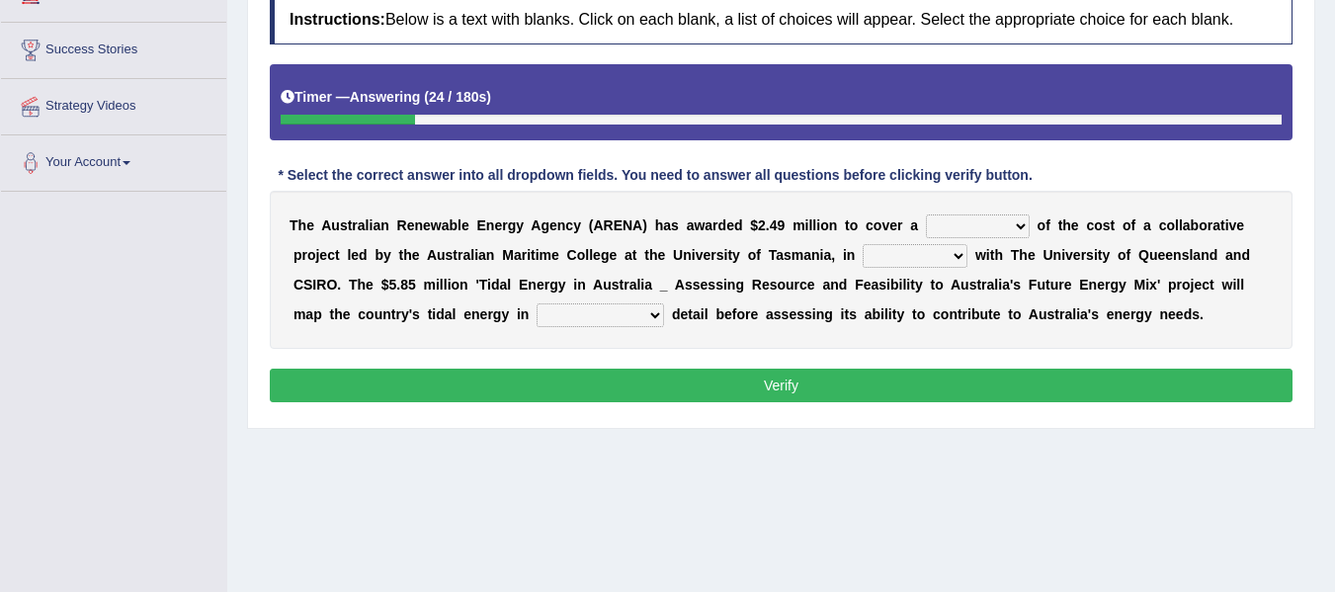
click at [950, 226] on select "wholesome total portion worth" at bounding box center [978, 226] width 104 height 24
select select "worth"
click at [926, 214] on select "wholesome total portion worth" at bounding box center [978, 226] width 104 height 24
click at [904, 253] on select "disguise contrast partnership revenge" at bounding box center [915, 256] width 105 height 24
select select "partnership"
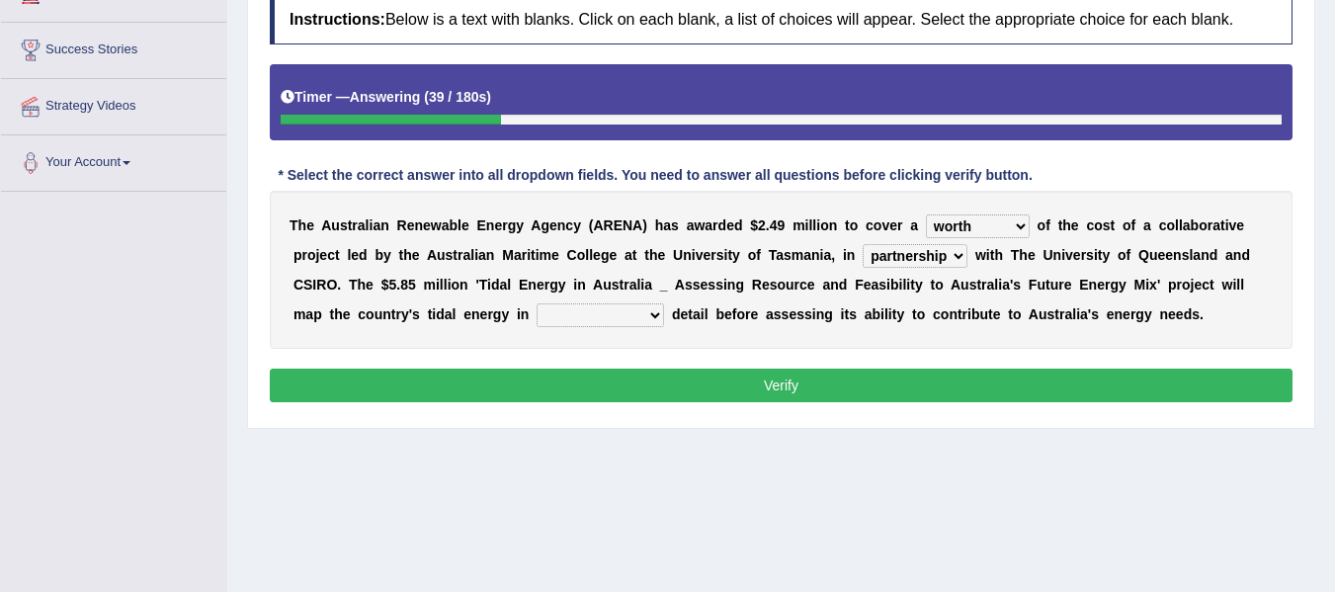
click at [863, 244] on select "disguise contrast partnership revenge" at bounding box center [915, 256] width 105 height 24
click at [618, 317] on select "unexpected unforgiven universal unprecedented" at bounding box center [600, 315] width 127 height 24
select select "unprecedented"
click at [537, 303] on select "unexpected unforgiven universal unprecedented" at bounding box center [600, 315] width 127 height 24
click at [666, 377] on button "Verify" at bounding box center [781, 386] width 1023 height 34
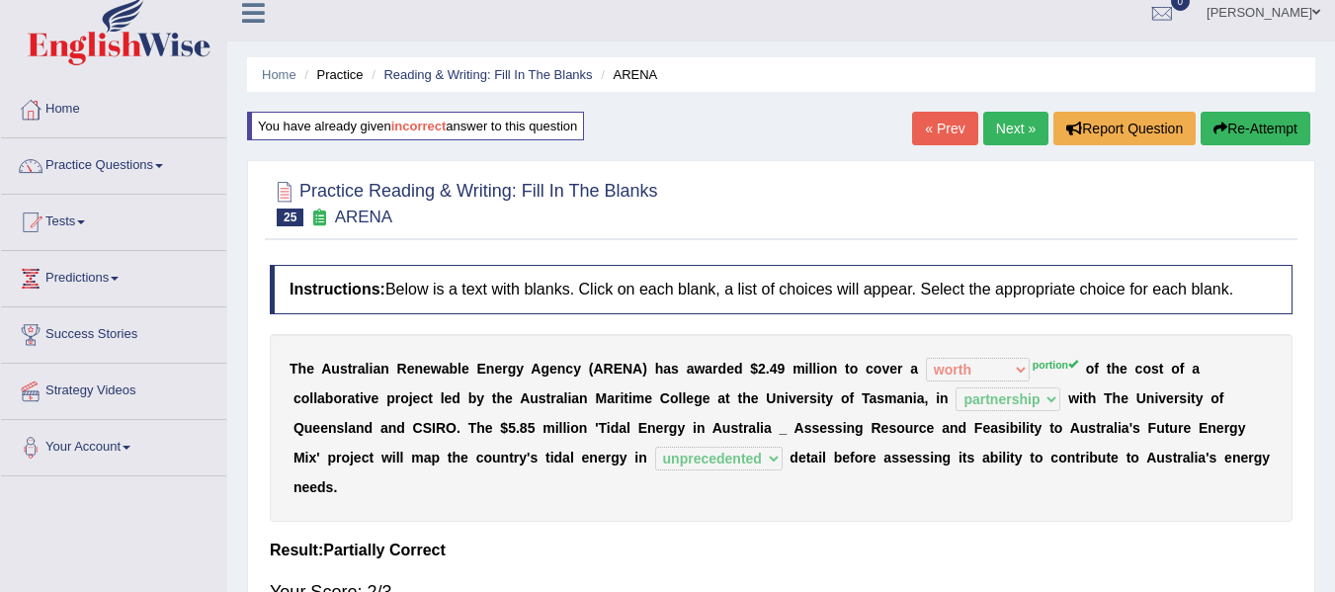
scroll to position [0, 0]
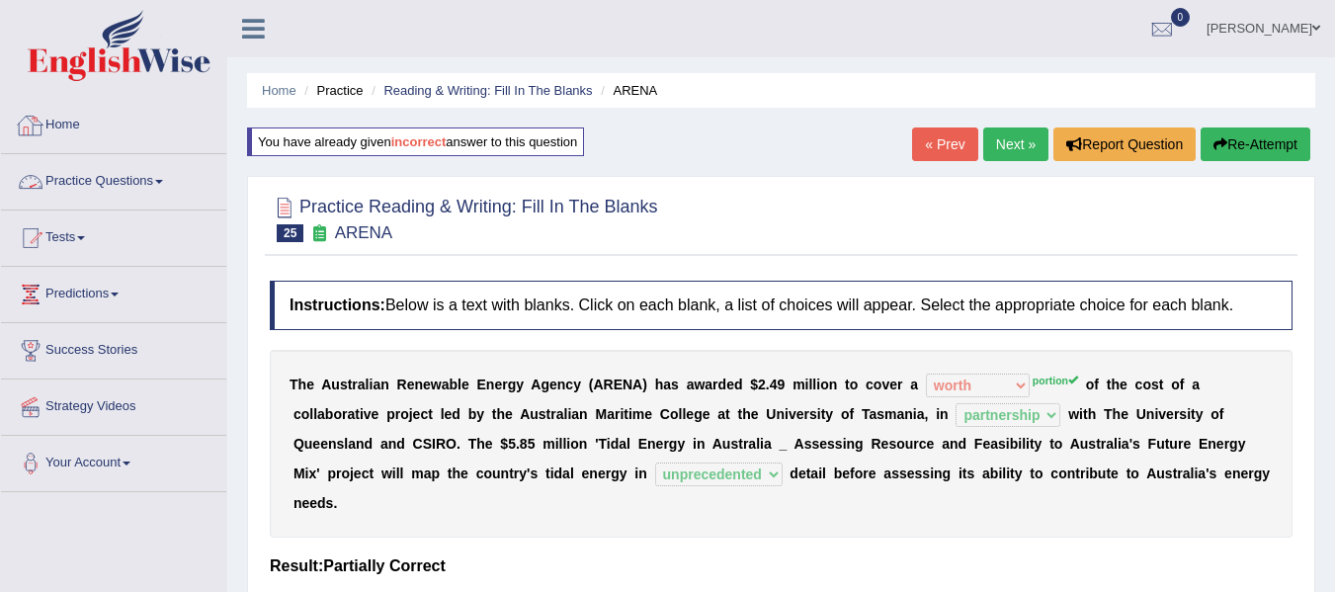
click at [991, 142] on link "Next »" at bounding box center [1015, 144] width 65 height 34
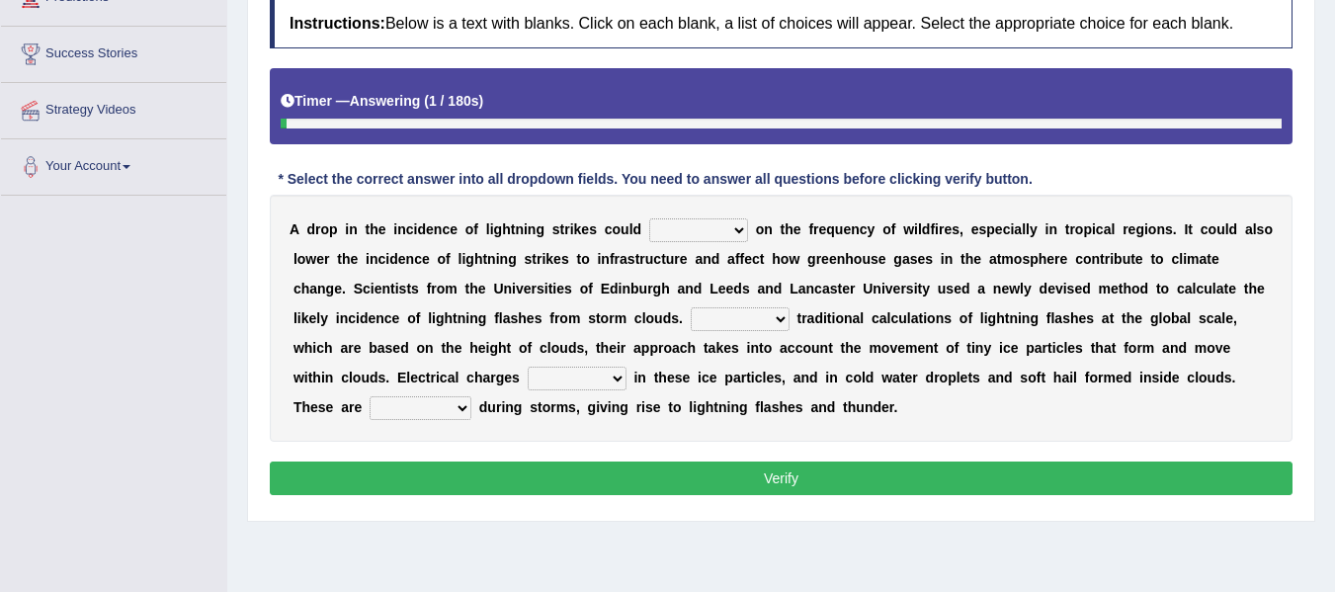
scroll to position [344, 0]
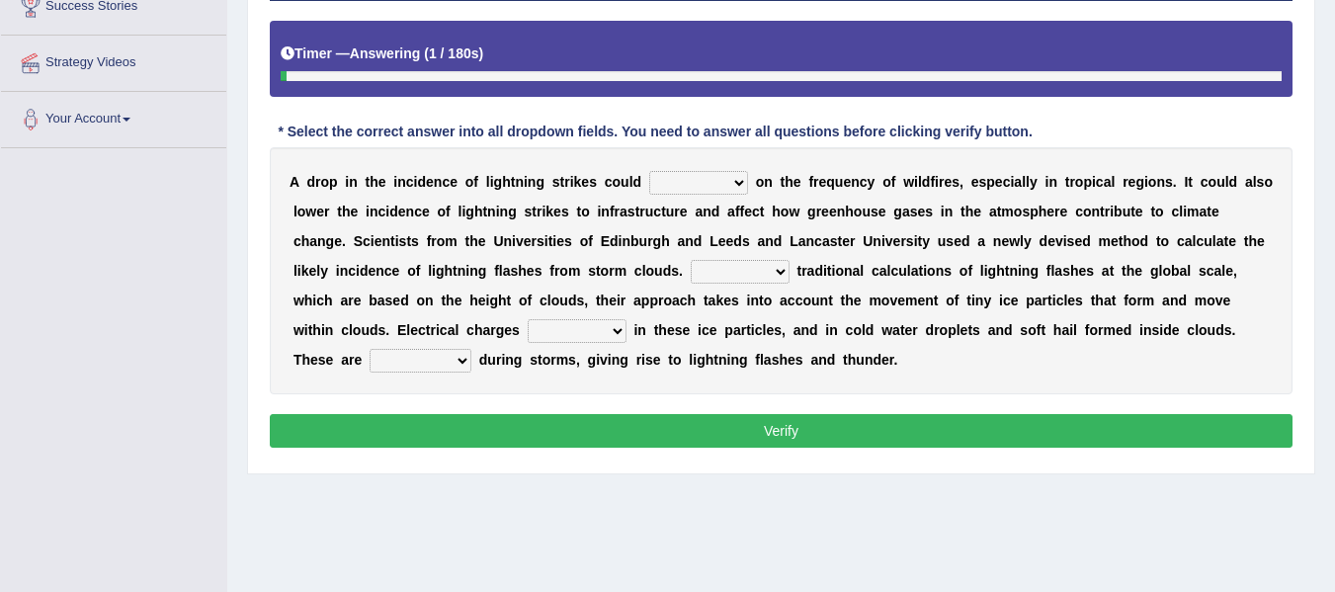
click at [727, 182] on select "dwell focus impact depend" at bounding box center [698, 183] width 99 height 24
select select "impact"
click at [649, 171] on select "dwell focus impact depend" at bounding box center [698, 183] width 99 height 24
click at [714, 267] on select "Unlike Unless Except Besides" at bounding box center [740, 272] width 99 height 24
click at [579, 287] on div "A d r o p i n t h e i n c i d e n c e o f l i g h t n i n g s t r i k e s c o u…" at bounding box center [781, 270] width 1023 height 247
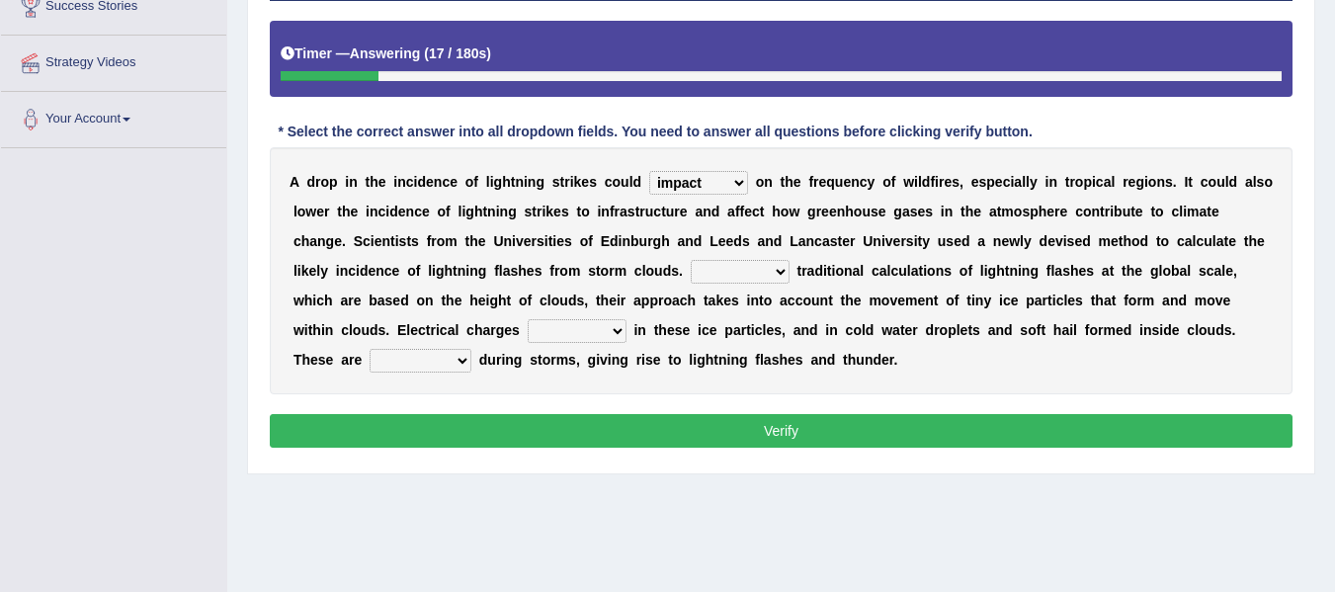
click at [572, 324] on select "run off build up mess up zoom in" at bounding box center [577, 331] width 99 height 24
select select "build up"
click at [528, 319] on select "run off build up mess up zoom in" at bounding box center [577, 331] width 99 height 24
click at [426, 360] on select "collected diverted rounded discharged" at bounding box center [421, 361] width 102 height 24
select select "discharged"
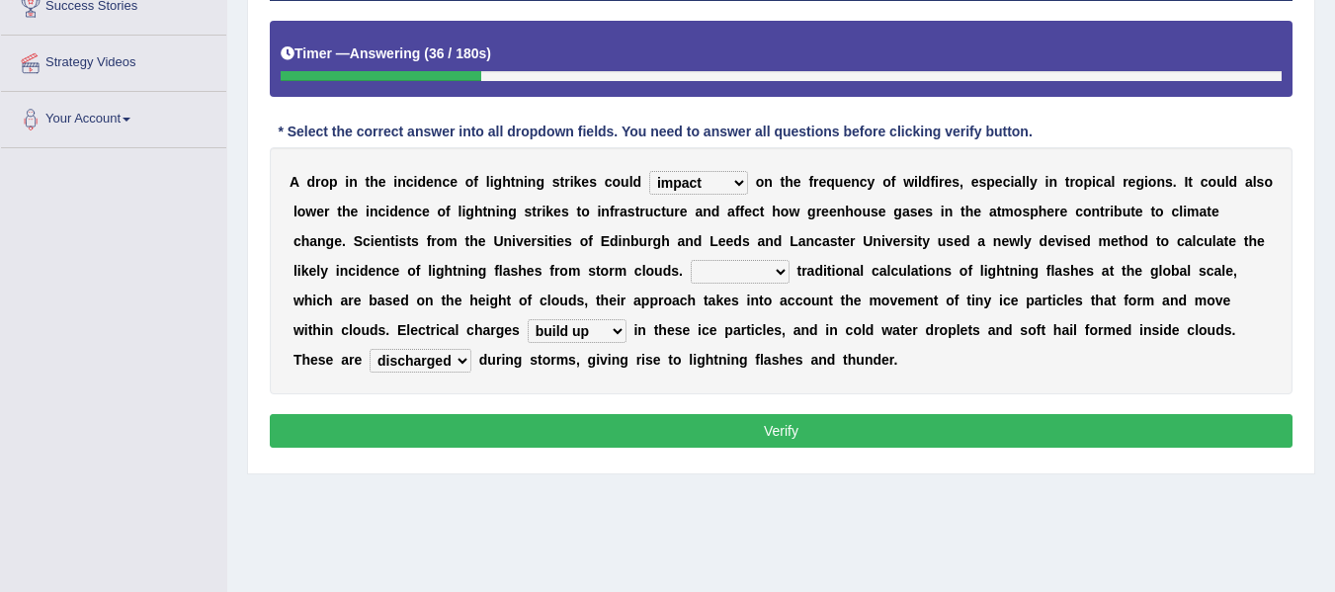
click at [370, 349] on select "collected diverted rounded discharged" at bounding box center [421, 361] width 102 height 24
click at [731, 270] on select "Unlike Unless Except Besides" at bounding box center [740, 272] width 99 height 24
select select "Besides"
click at [691, 260] on select "Unlike Unless Except Besides" at bounding box center [740, 272] width 99 height 24
click at [760, 439] on button "Verify" at bounding box center [781, 431] width 1023 height 34
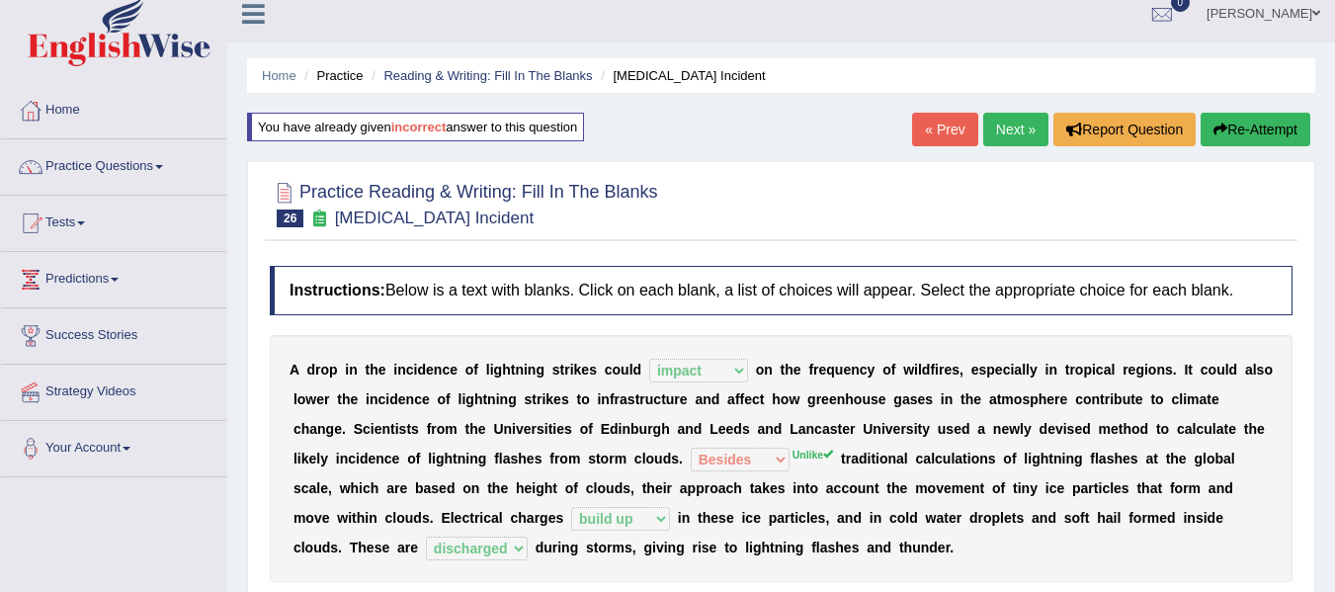
scroll to position [0, 0]
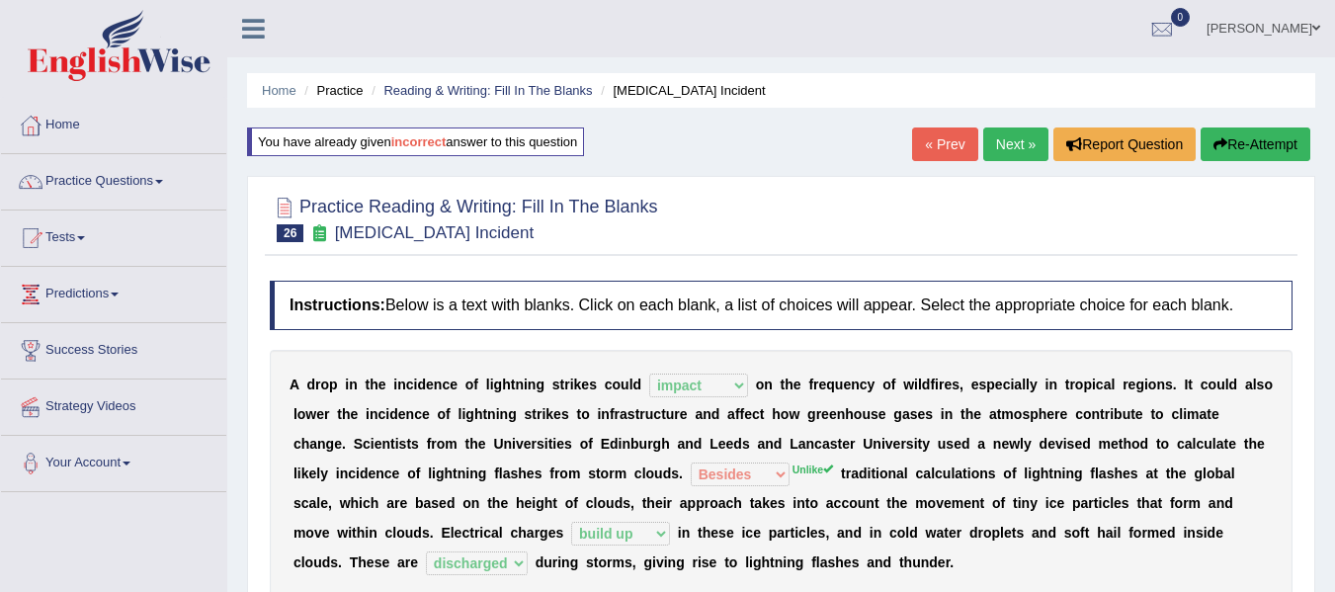
click at [1000, 153] on link "Next »" at bounding box center [1015, 144] width 65 height 34
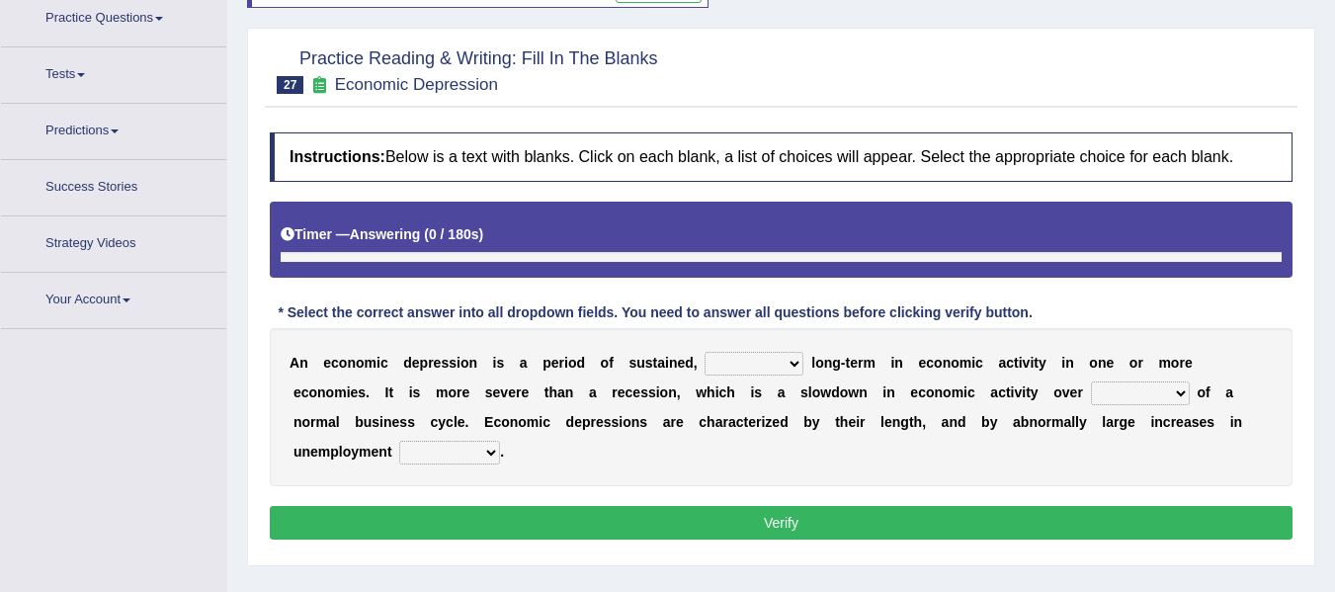
scroll to position [212, 0]
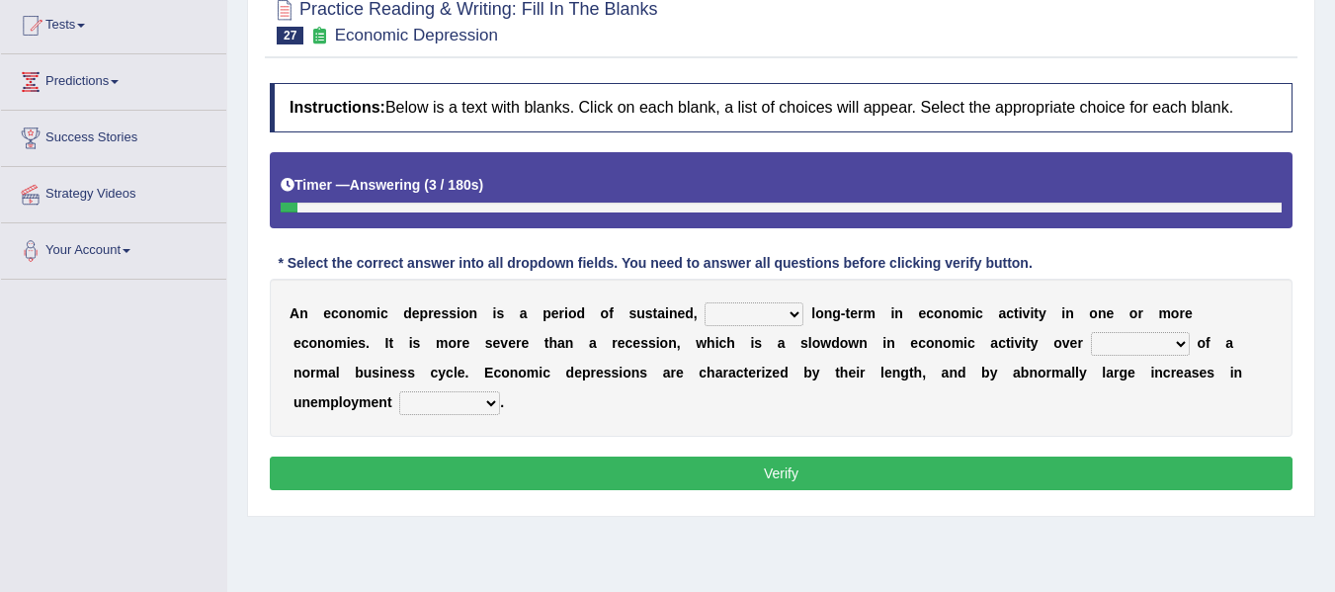
click at [752, 314] on select "variation promotion downturn reduction" at bounding box center [753, 314] width 99 height 24
select select "variation"
click at [704, 302] on select "variation promotion downturn reduction" at bounding box center [753, 314] width 99 height 24
click at [1101, 343] on select "an era the course a tally the year" at bounding box center [1140, 344] width 99 height 24
select select "the year"
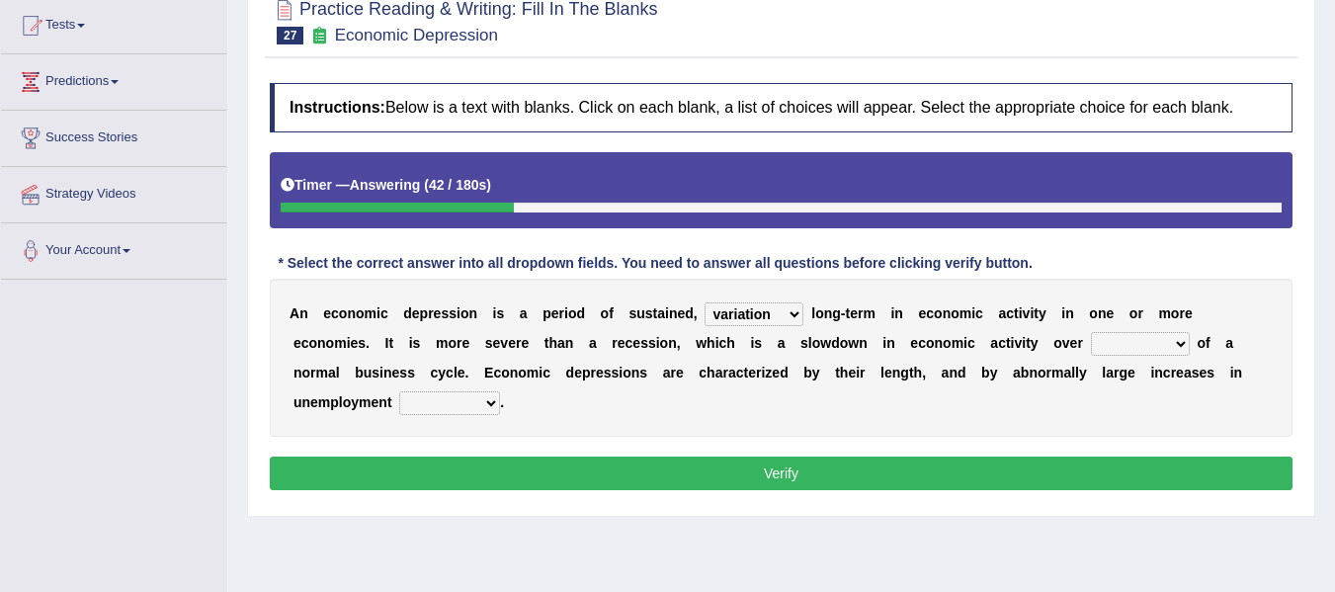
click at [1091, 332] on select "an era the course a tally the year" at bounding box center [1140, 344] width 99 height 24
click at [474, 397] on select "calculation bias ratio rate" at bounding box center [449, 403] width 101 height 24
select select "rate"
click at [399, 391] on select "calculation bias ratio rate" at bounding box center [449, 403] width 101 height 24
click at [642, 474] on button "Verify" at bounding box center [781, 473] width 1023 height 34
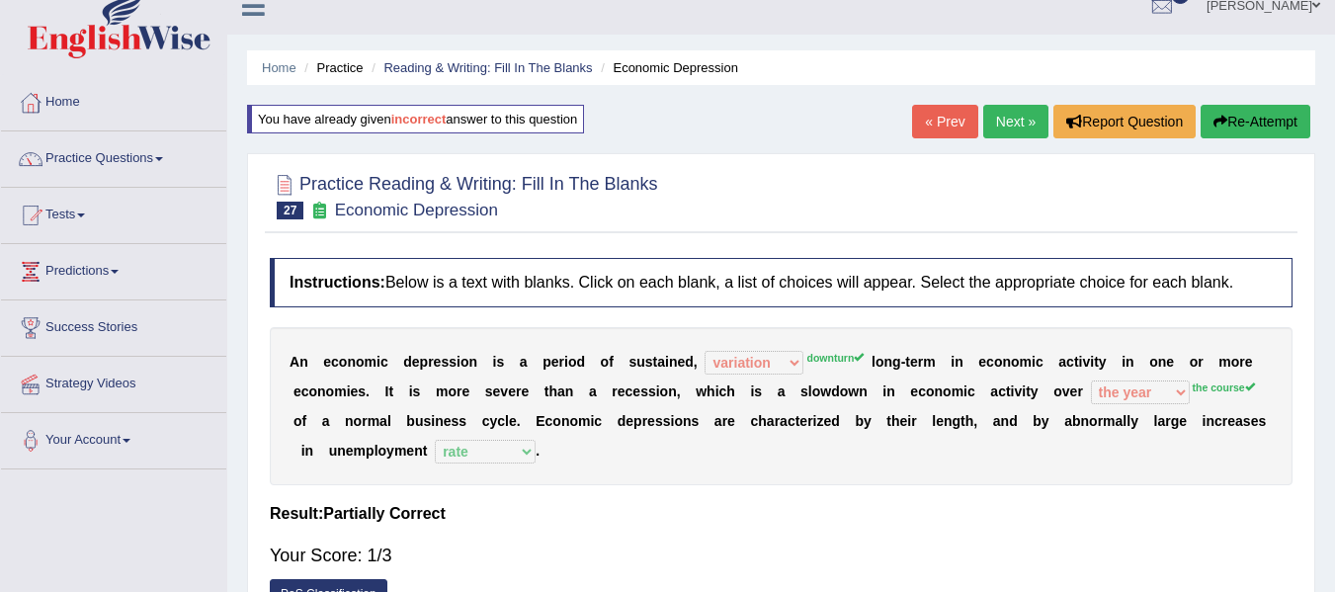
scroll to position [15, 0]
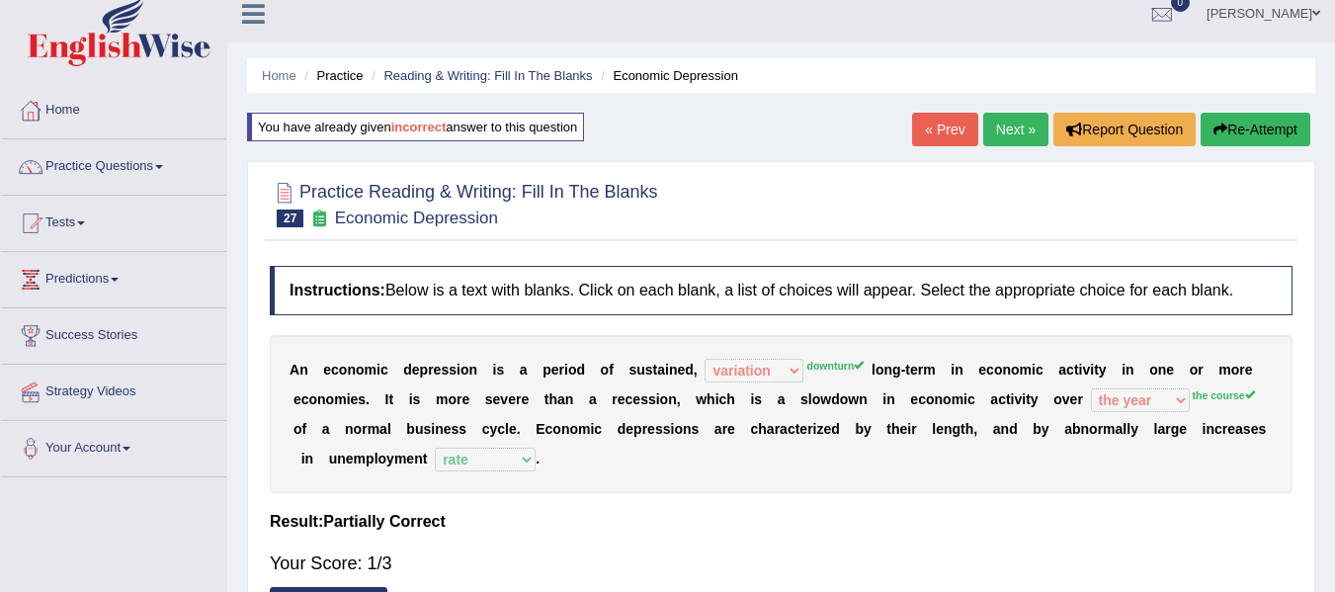
click at [1006, 126] on link "Next »" at bounding box center [1015, 130] width 65 height 34
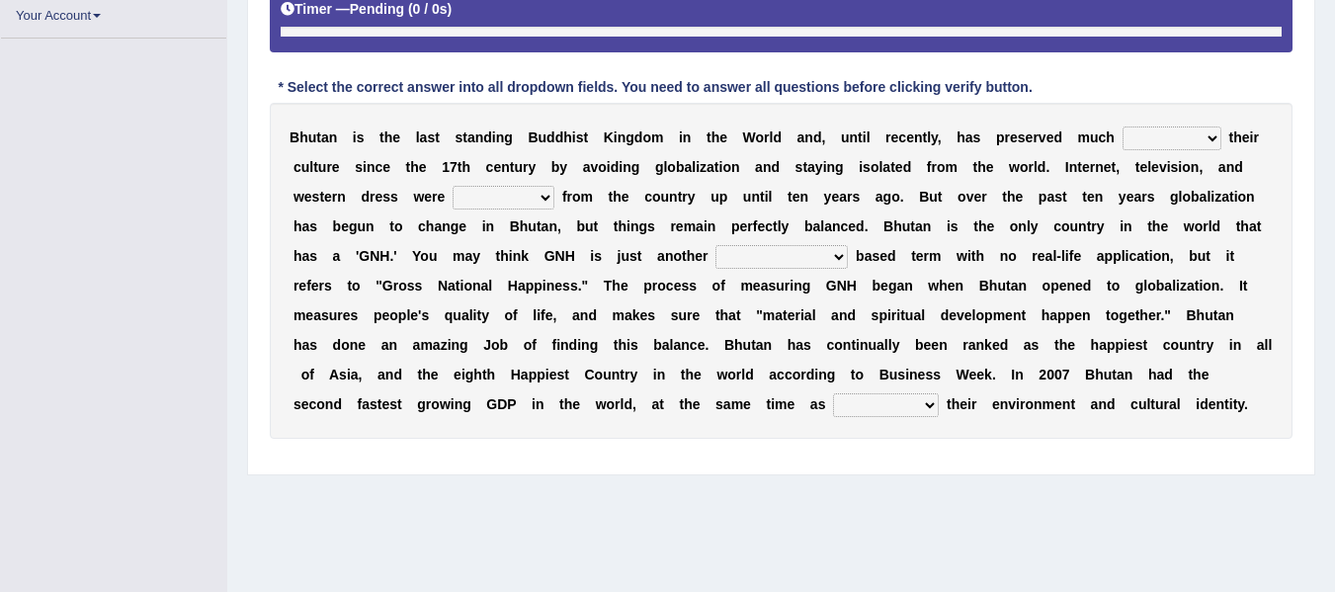
scroll to position [395, 0]
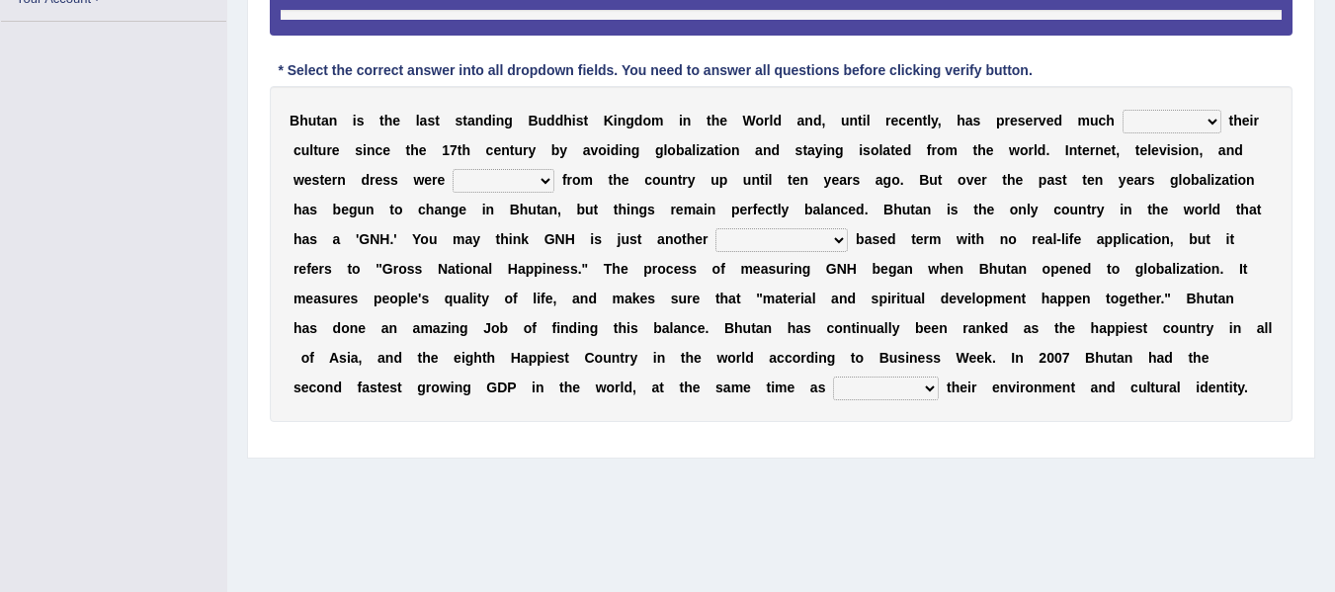
click at [1157, 122] on div "B h u t a n i s t h e l a s t s t a n d i n g B u d d h i s t K i n g d o m i n…" at bounding box center [781, 254] width 1023 height 336
click at [1153, 110] on select "of about to for" at bounding box center [1171, 122] width 99 height 24
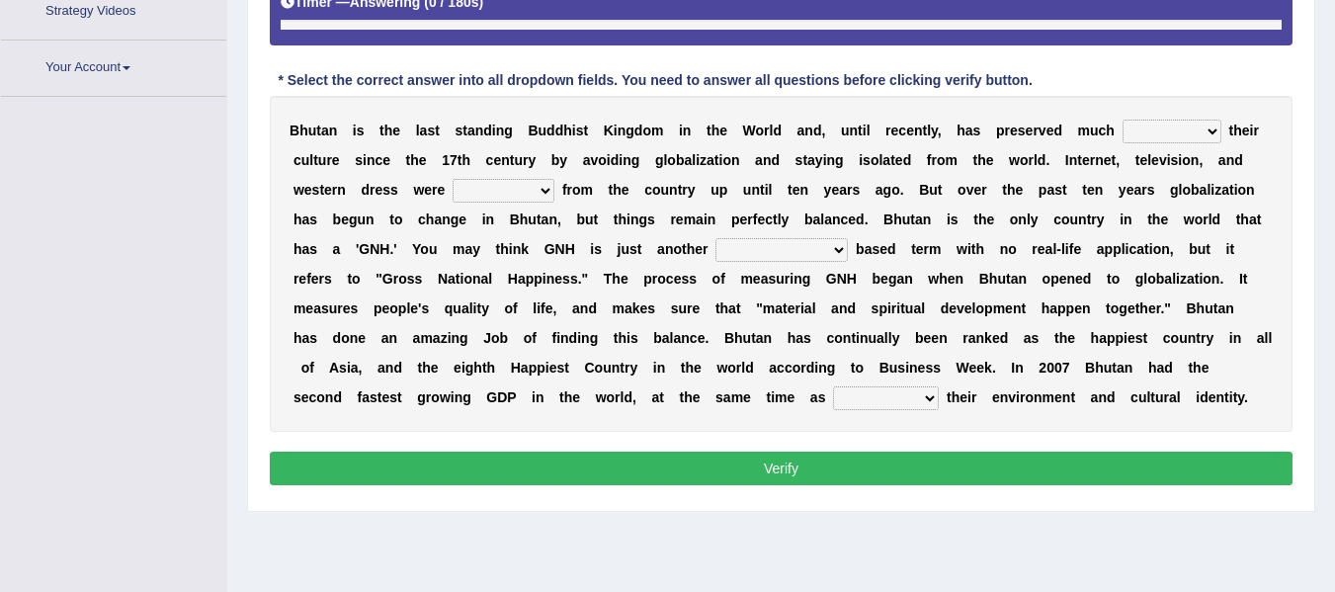
scroll to position [446, 0]
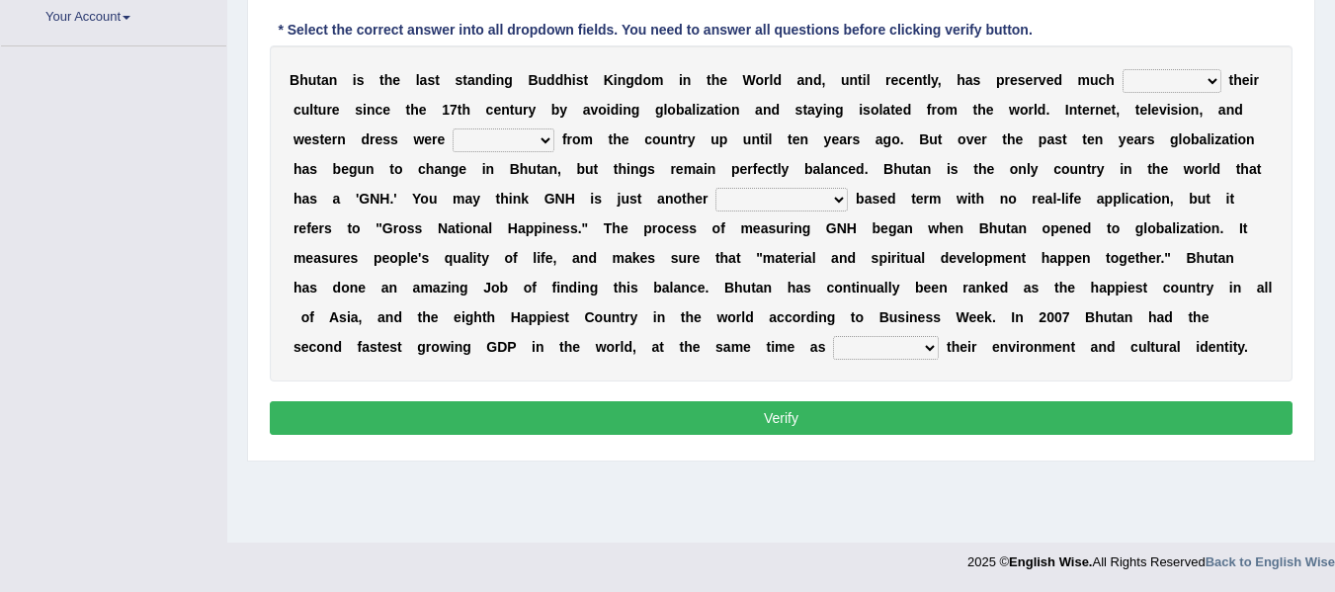
click at [1153, 78] on select "of about to for" at bounding box center [1171, 81] width 99 height 24
select select "of"
click at [1122, 69] on select "of about to for" at bounding box center [1171, 81] width 99 height 24
click at [1219, 76] on select "of about to for" at bounding box center [1171, 81] width 99 height 24
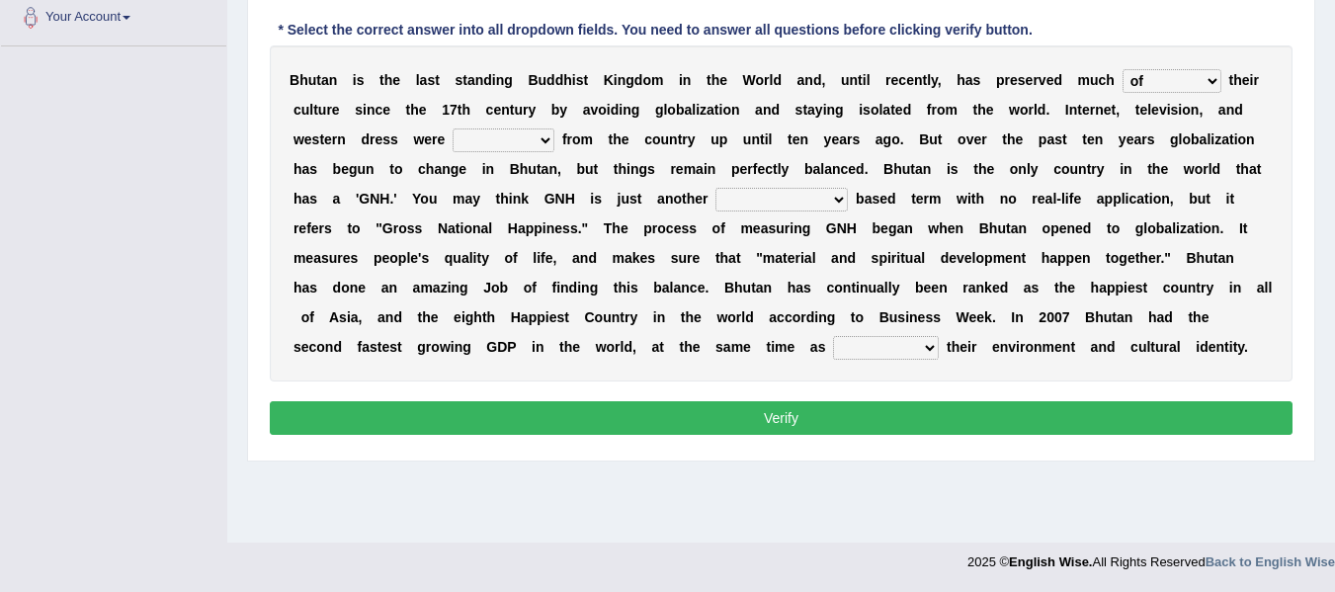
click at [646, 137] on b "c" at bounding box center [648, 139] width 8 height 16
click at [479, 133] on select "summoned observed displayed banned" at bounding box center [504, 140] width 102 height 24
select select "banned"
click at [453, 128] on select "summoned observed displayed banned" at bounding box center [504, 140] width 102 height 24
click at [785, 207] on select "statistically barely overwhelmingly roughly" at bounding box center [781, 200] width 132 height 24
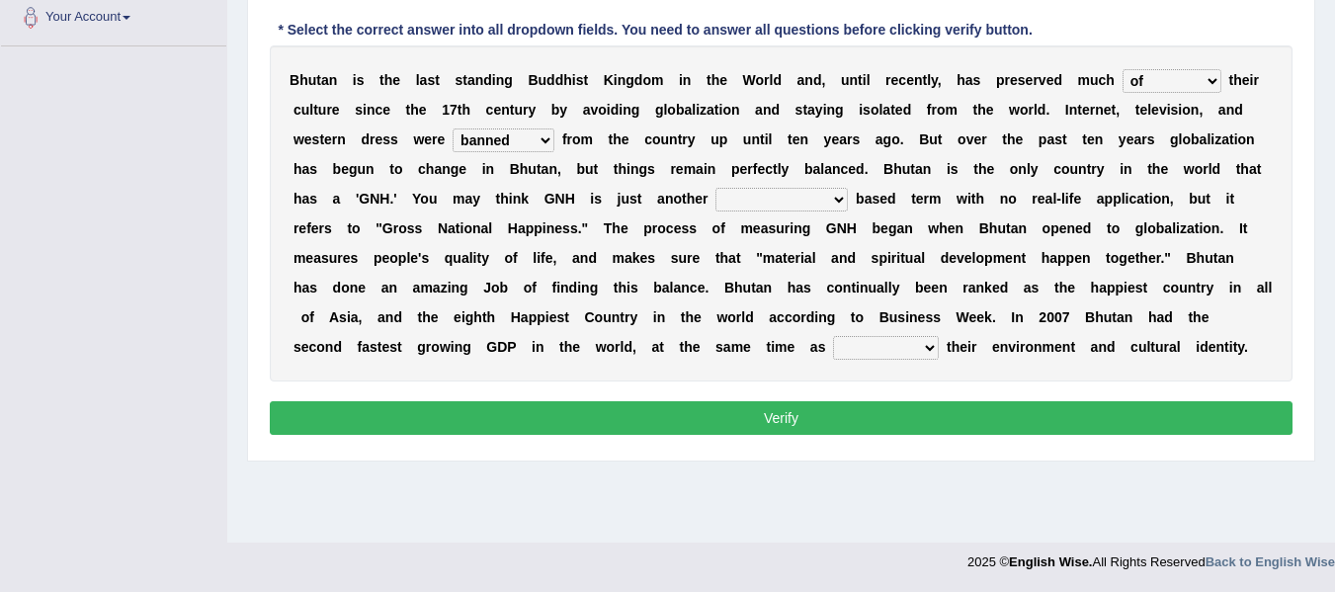
click at [785, 207] on select "statistically barely overwhelmingly roughly" at bounding box center [781, 200] width 132 height 24
select select "statistically"
click at [715, 188] on select "statistically barely overwhelmingly roughly" at bounding box center [781, 200] width 132 height 24
click at [874, 344] on select "demeaning intruding maintaining mourning" at bounding box center [886, 348] width 106 height 24
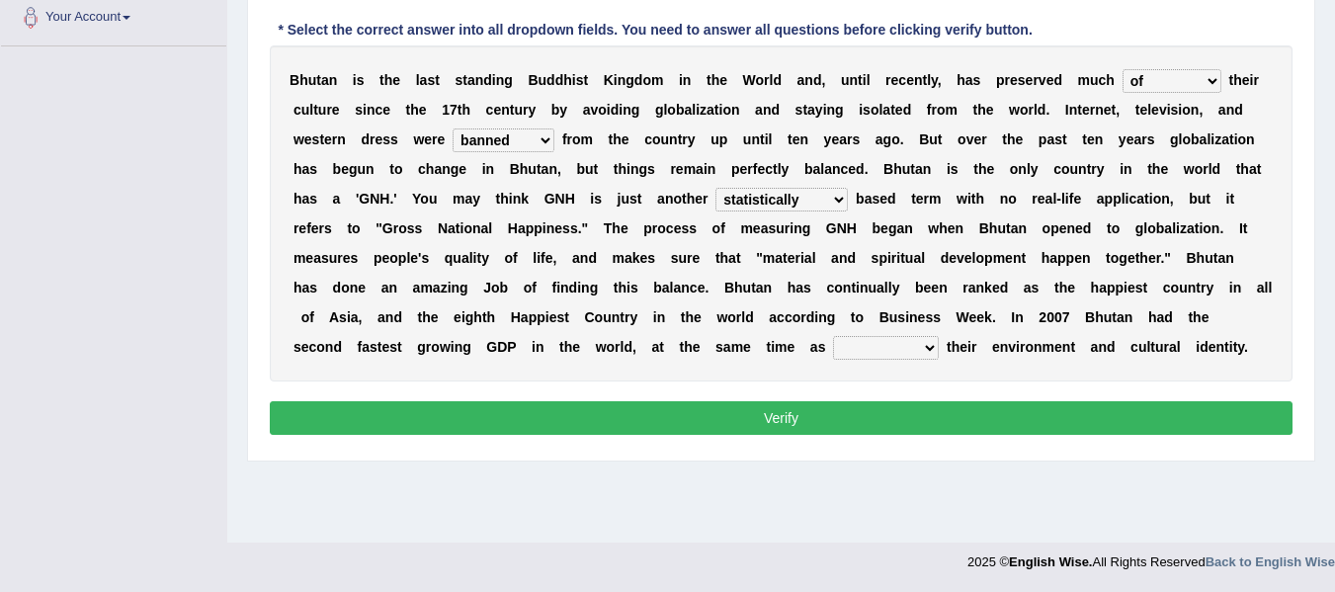
select select "maintaining"
click at [833, 336] on select "demeaning intruding maintaining mourning" at bounding box center [886, 348] width 106 height 24
click at [877, 416] on button "Verify" at bounding box center [781, 418] width 1023 height 34
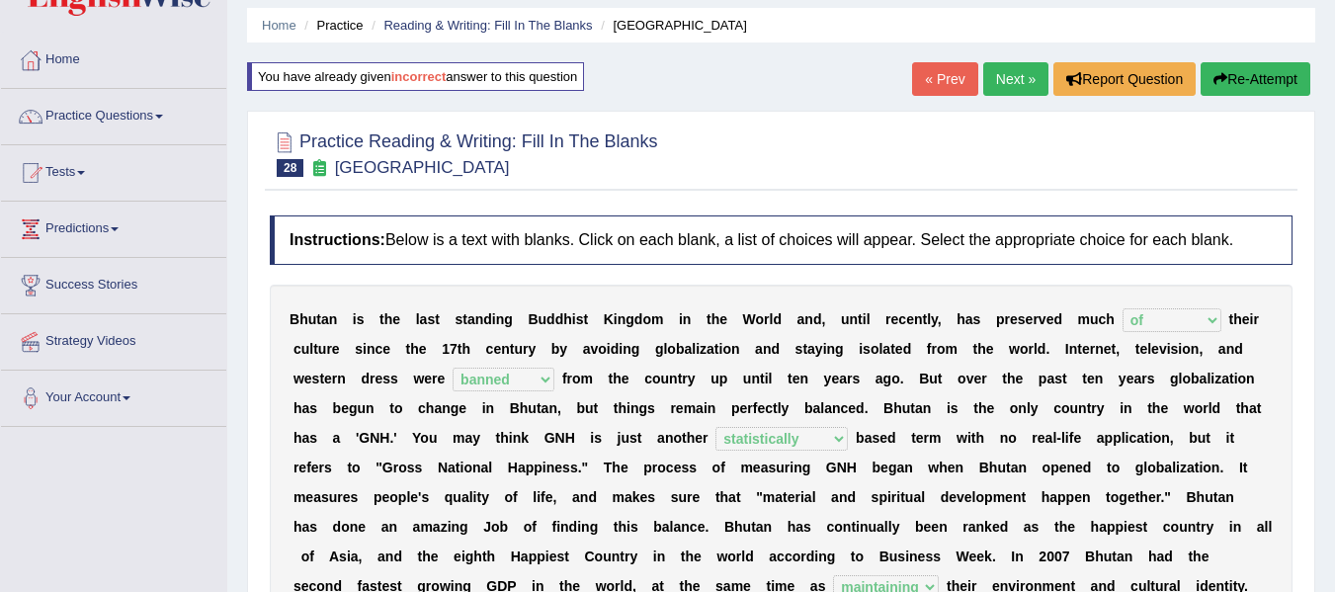
scroll to position [50, 0]
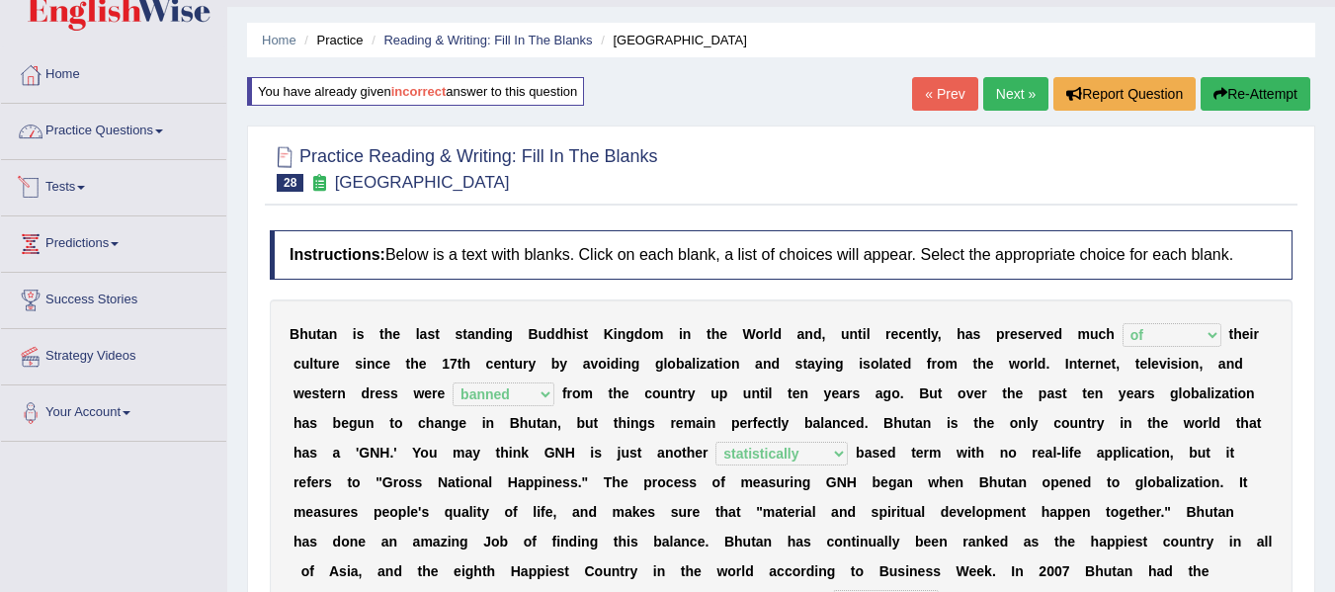
click at [133, 138] on link "Practice Questions" at bounding box center [113, 128] width 225 height 49
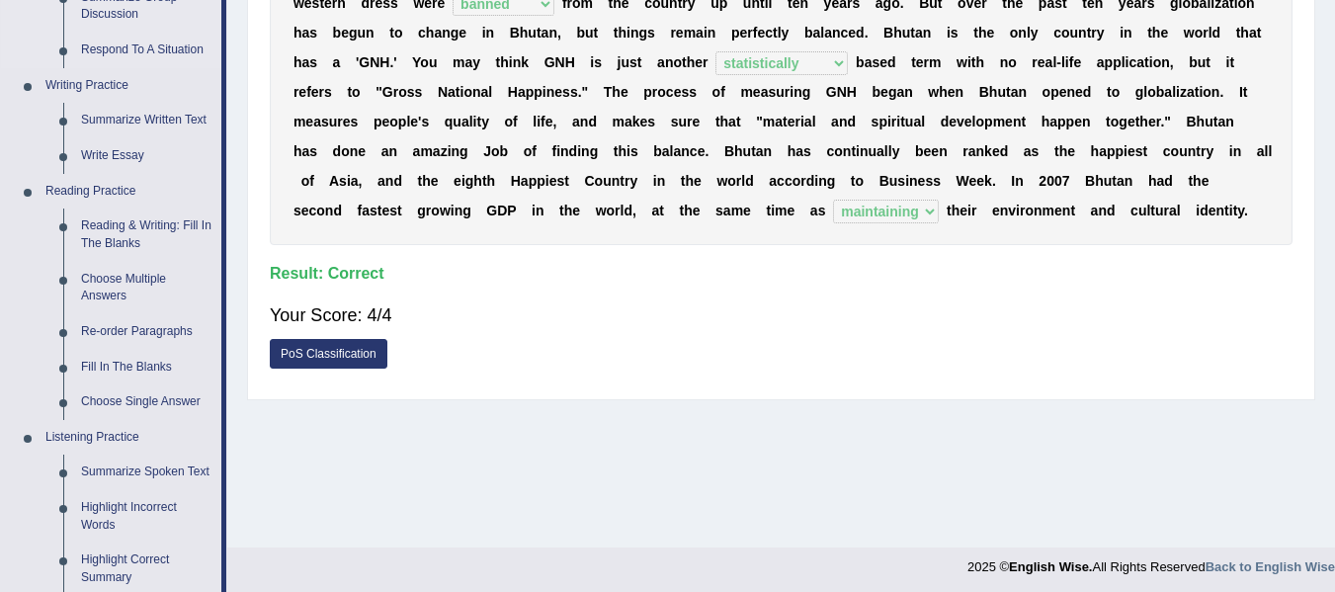
scroll to position [478, 0]
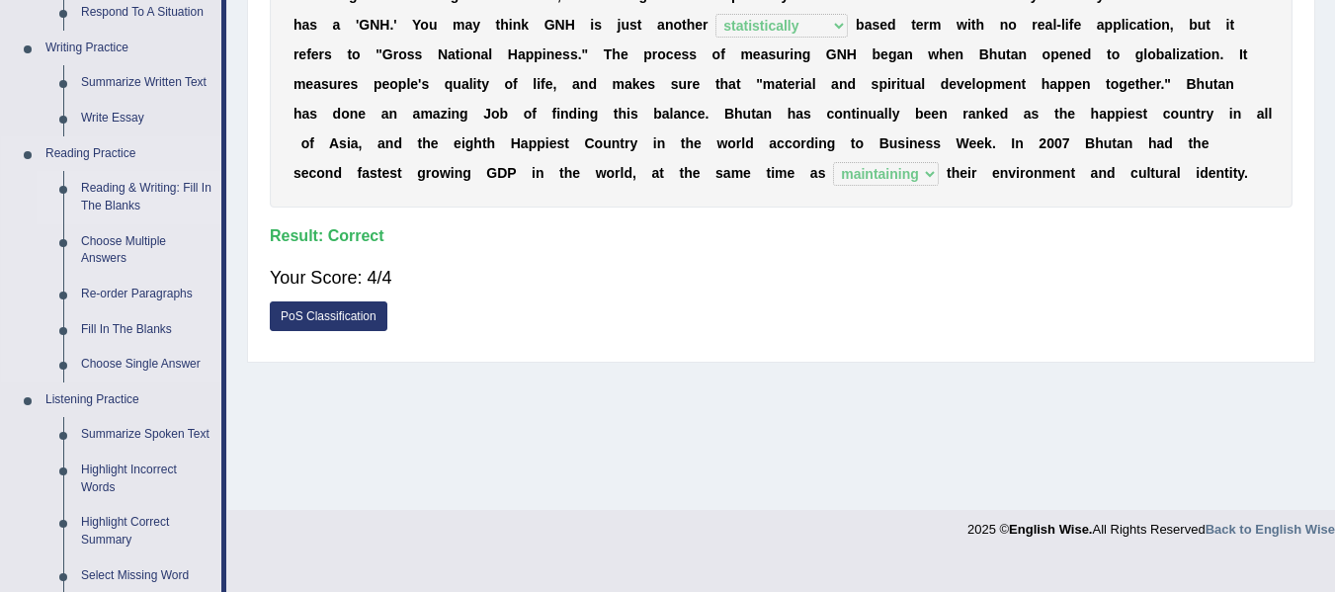
click at [107, 184] on link "Reading & Writing: Fill In The Blanks" at bounding box center [146, 197] width 149 height 52
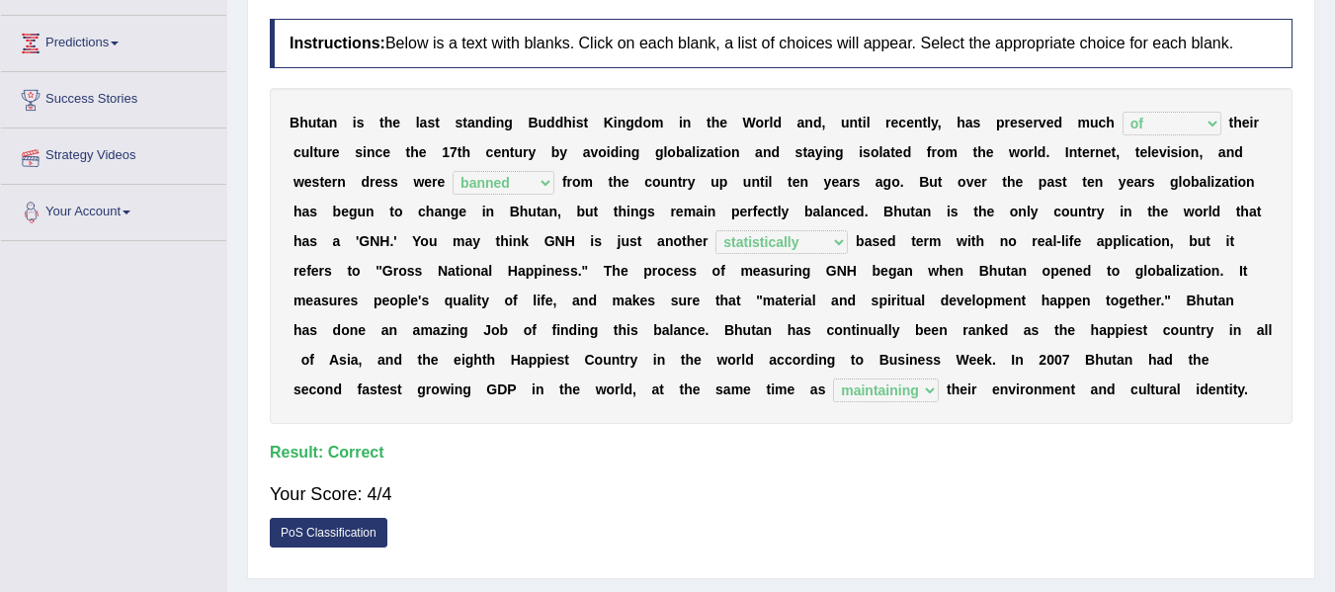
scroll to position [307, 0]
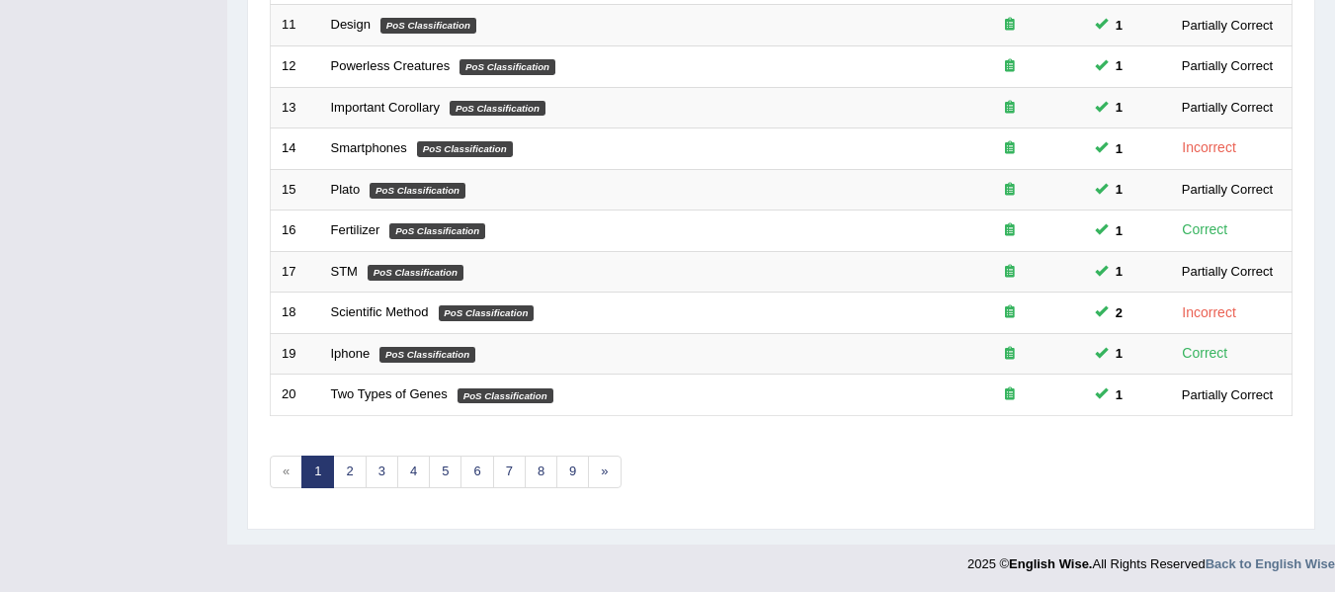
scroll to position [716, 0]
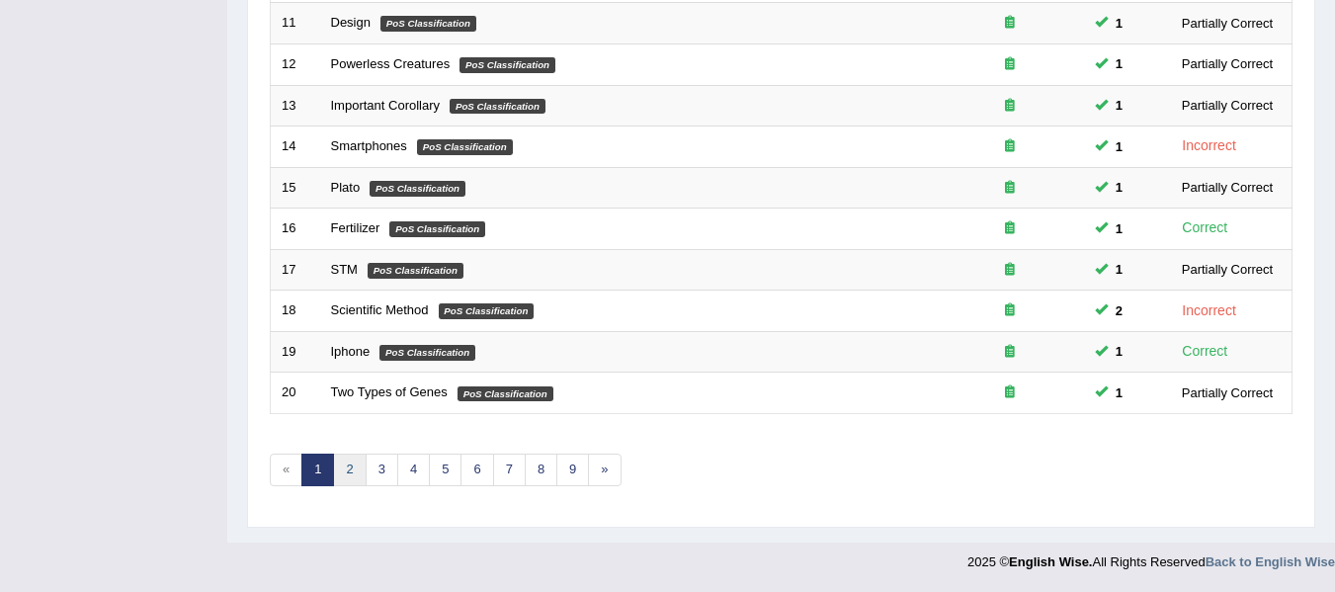
click at [344, 468] on link "2" at bounding box center [349, 470] width 33 height 33
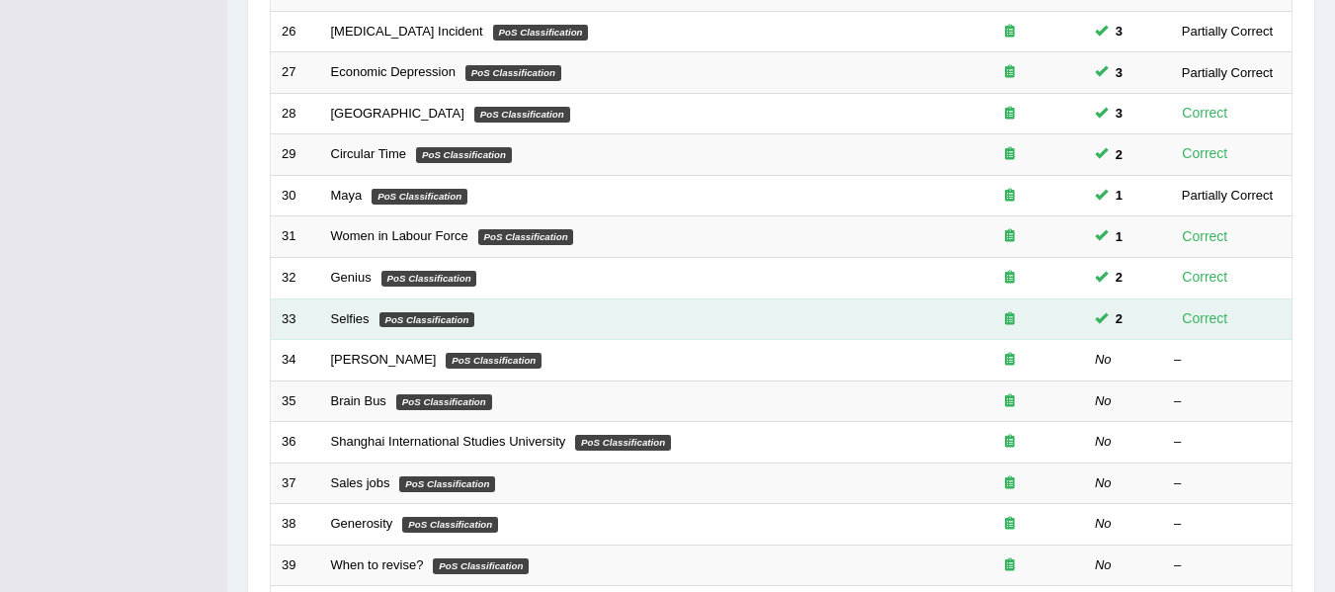
scroll to position [527, 0]
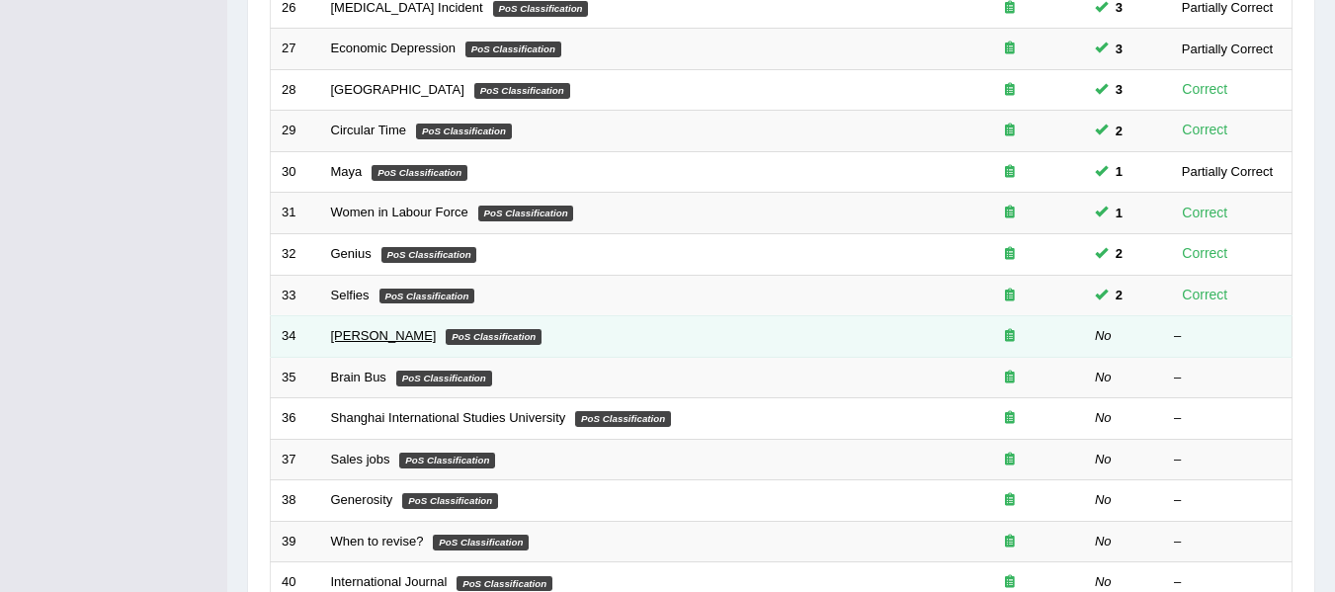
click at [371, 337] on link "[PERSON_NAME]" at bounding box center [384, 335] width 106 height 15
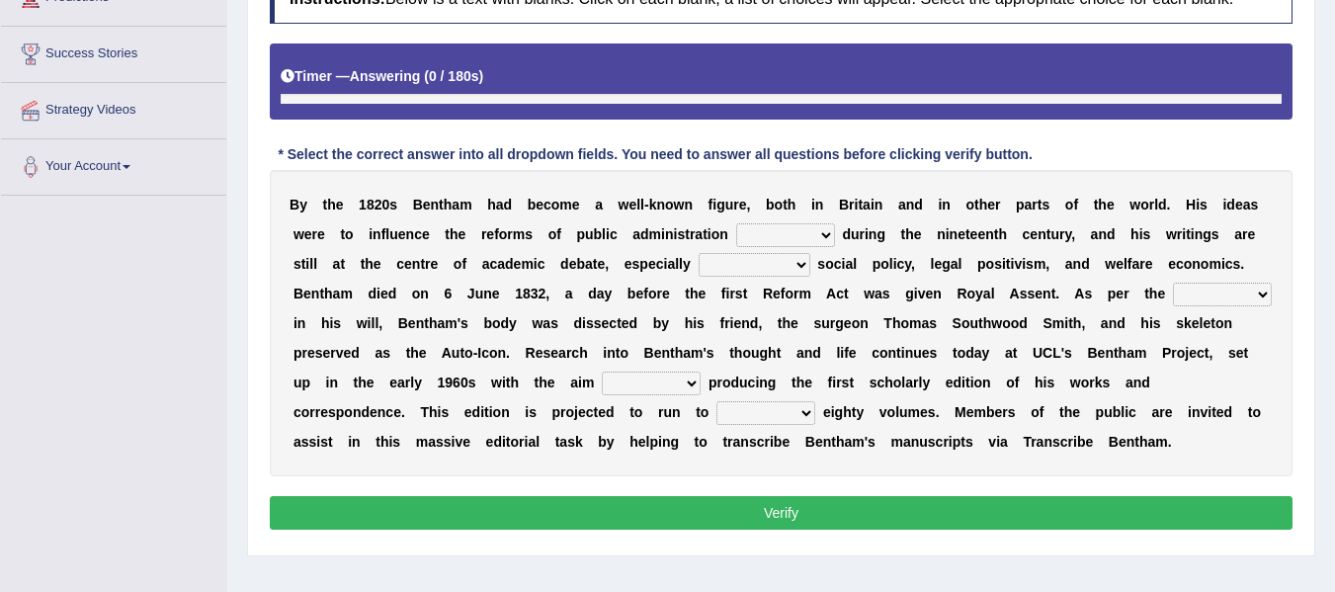
scroll to position [344, 0]
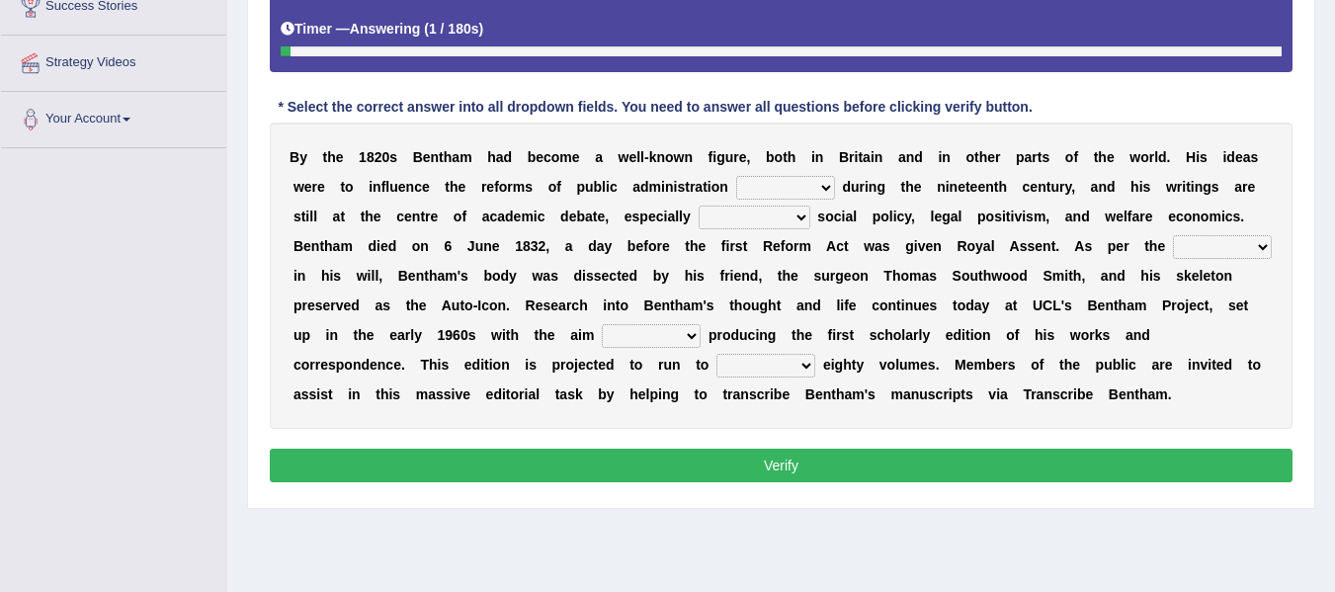
click at [757, 186] on select "made caused taken happened" at bounding box center [785, 188] width 99 height 24
select select "happened"
click at [736, 176] on select "made caused taken happened" at bounding box center [785, 188] width 99 height 24
click at [749, 221] on select "as regards compared to as long as in case of" at bounding box center [755, 218] width 112 height 24
select select "in case of"
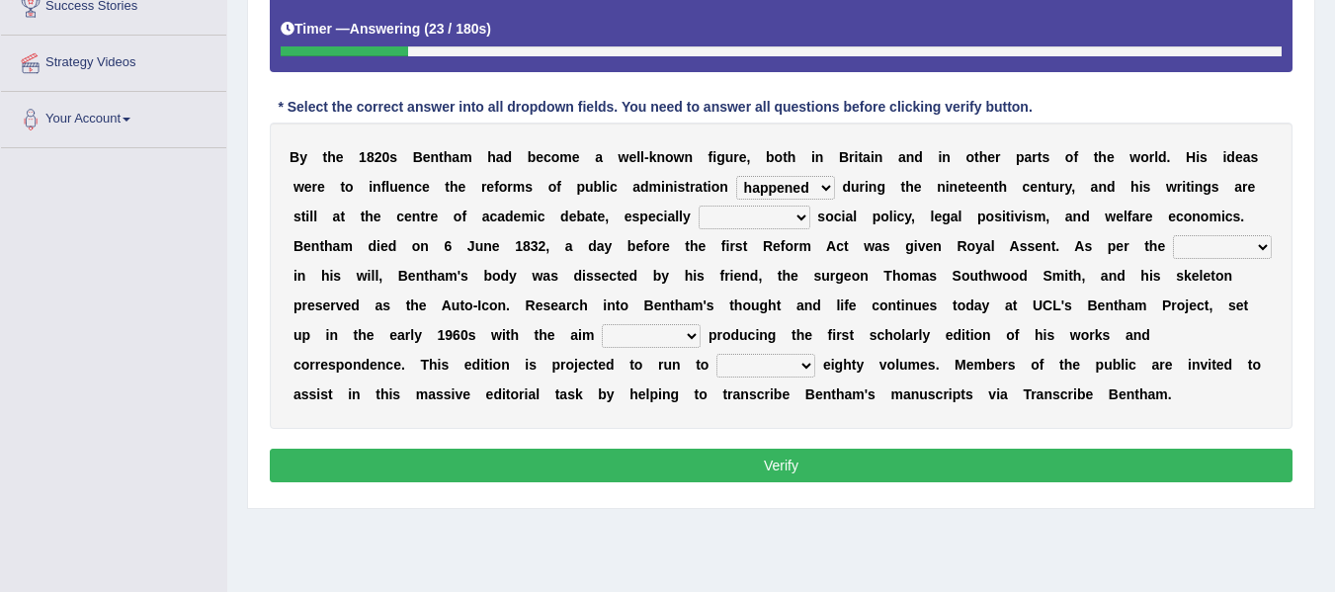
click at [699, 206] on select "as regards compared to as long as in case of" at bounding box center [755, 218] width 112 height 24
click at [1198, 242] on select "directions parts categories levels" at bounding box center [1222, 247] width 99 height 24
select select "parts"
click at [1173, 235] on select "directions parts categories levels" at bounding box center [1222, 247] width 99 height 24
click at [620, 339] on select "for about as of" at bounding box center [651, 336] width 99 height 24
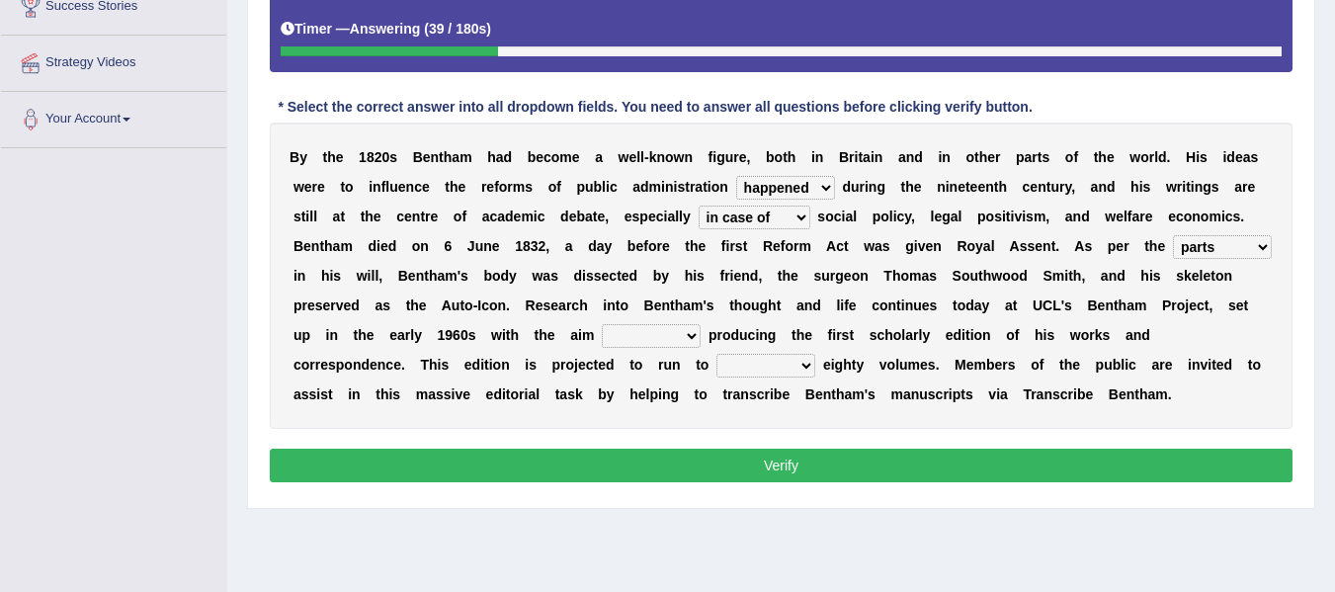
select select "of"
click at [602, 324] on select "for about as of" at bounding box center [651, 336] width 99 height 24
click at [772, 356] on select "mostly almost just some" at bounding box center [765, 366] width 99 height 24
select select "almost"
click at [716, 354] on select "mostly almost just some" at bounding box center [765, 366] width 99 height 24
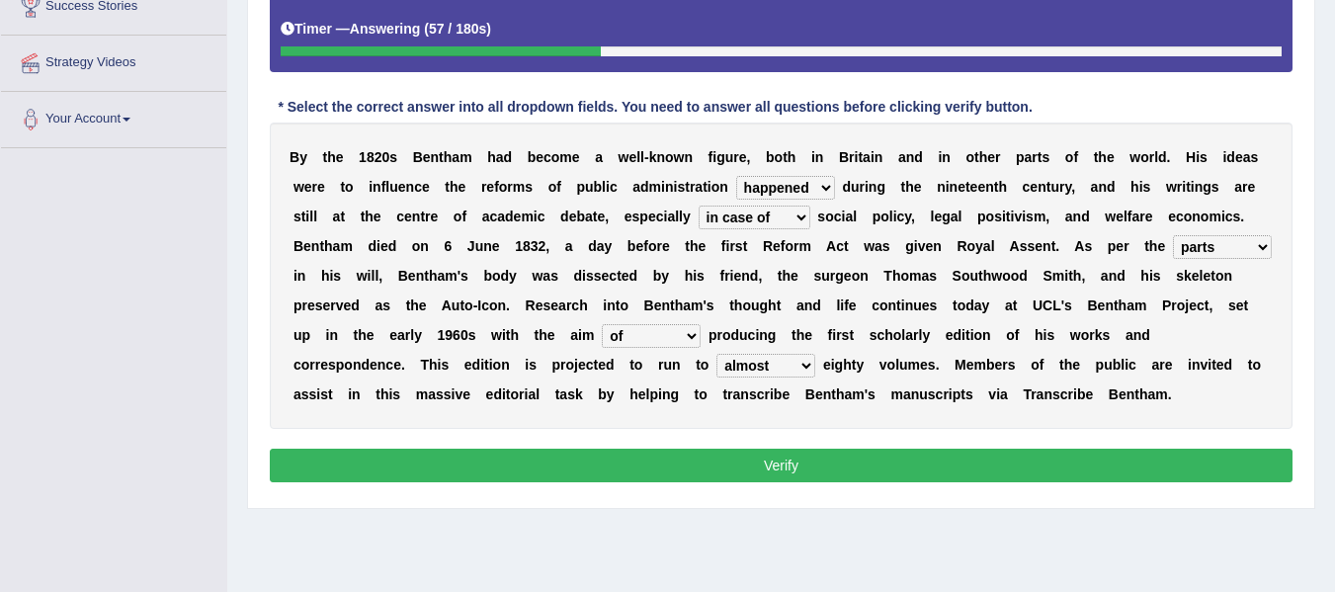
click at [773, 458] on button "Verify" at bounding box center [781, 466] width 1023 height 34
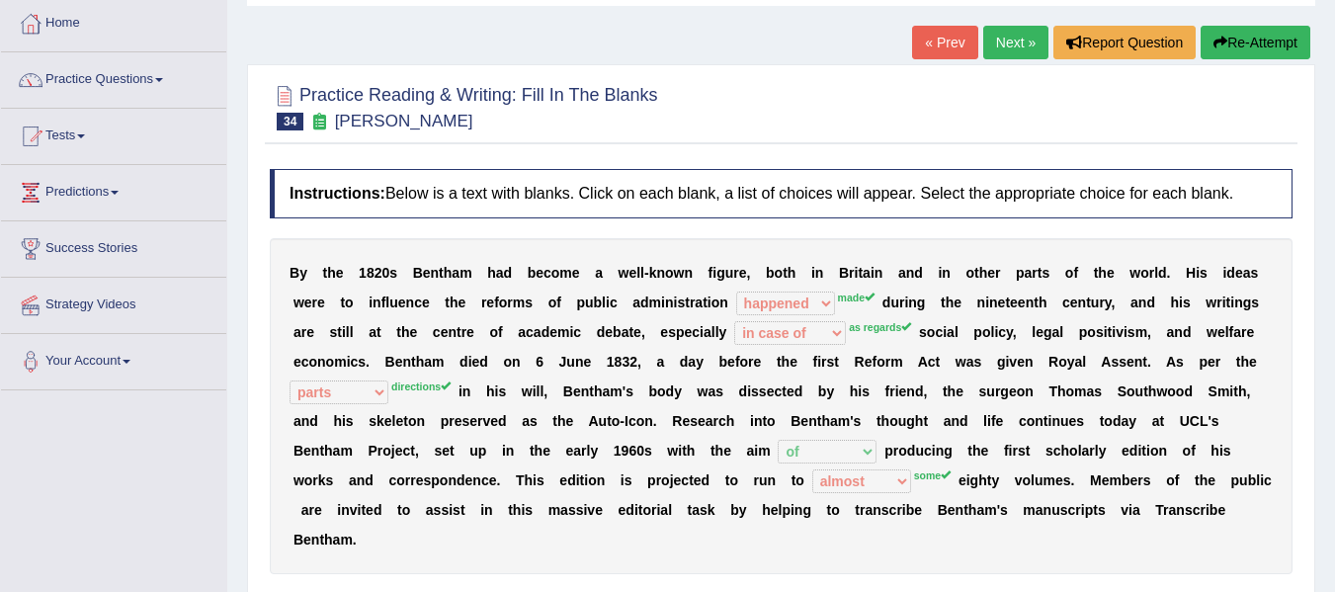
scroll to position [114, 0]
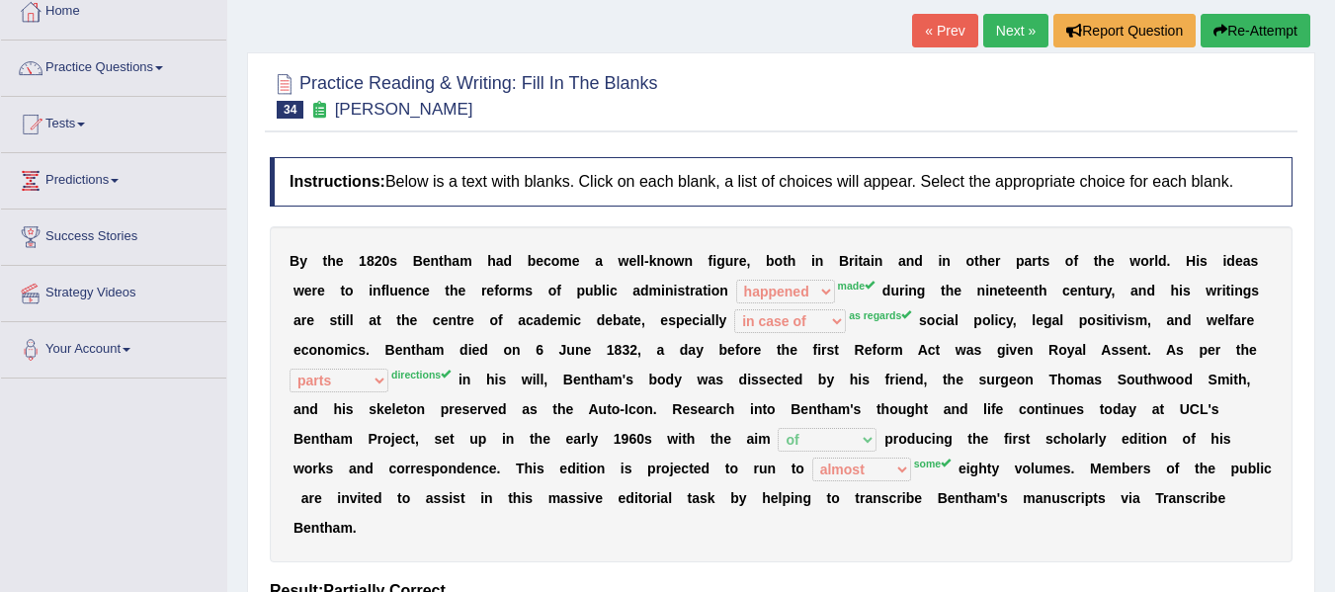
click at [983, 29] on link "Next »" at bounding box center [1015, 31] width 65 height 34
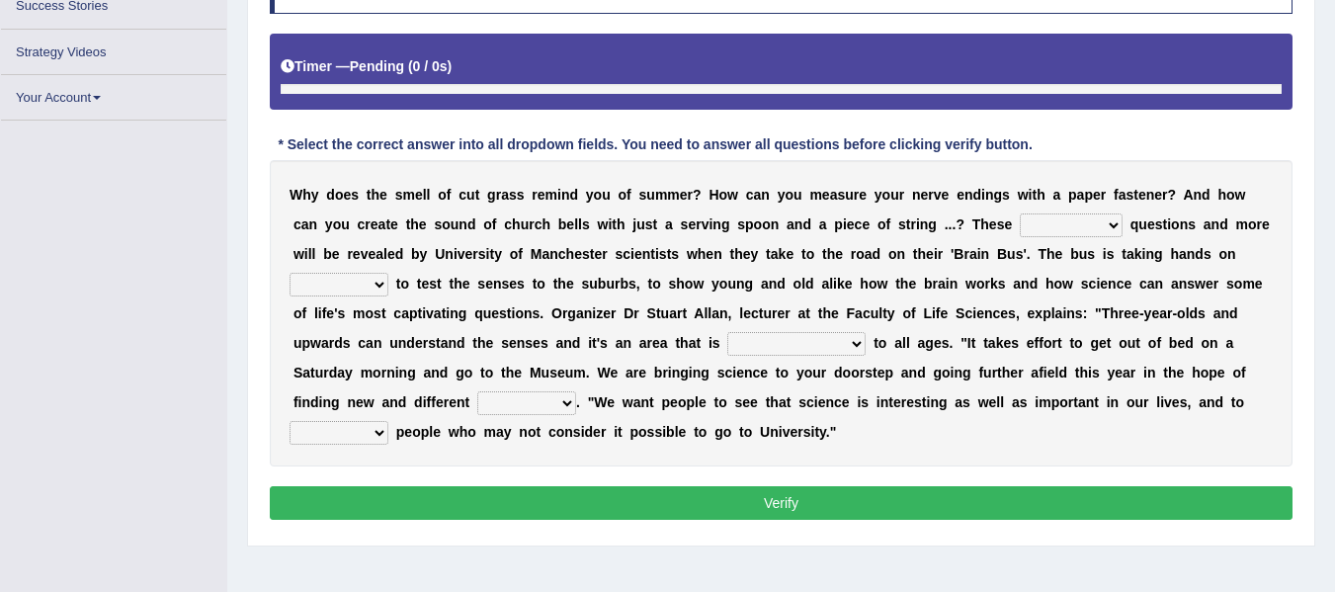
scroll to position [344, 0]
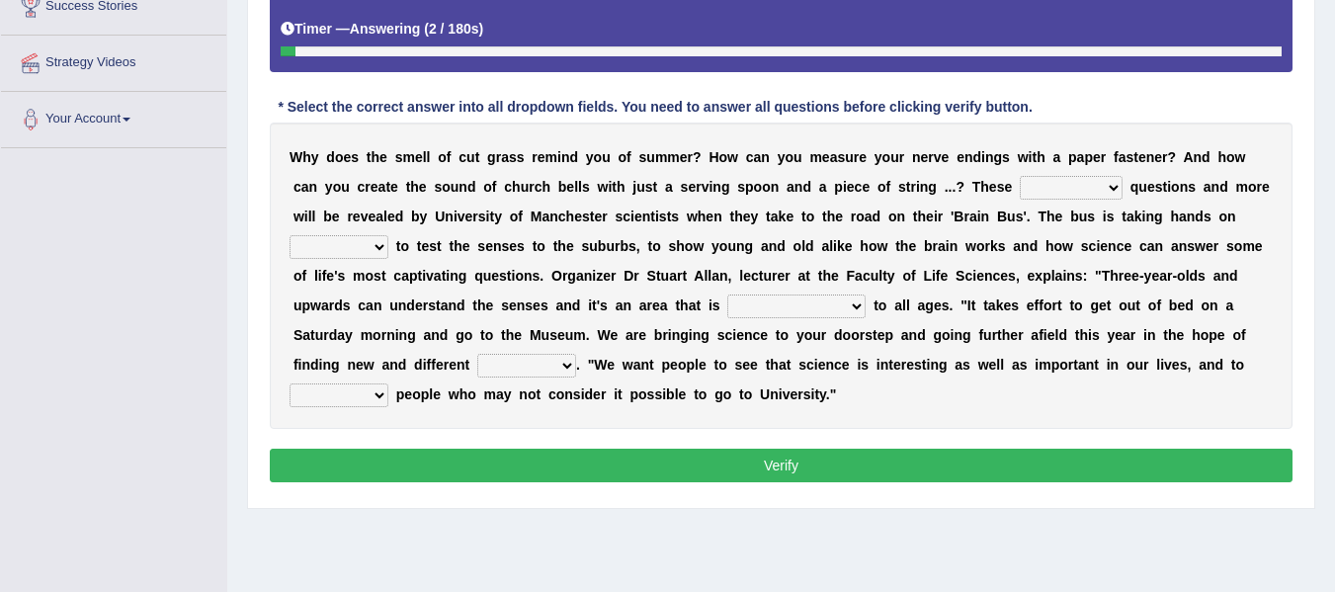
click at [1070, 192] on select "fascinating unattended gratuitous underlying" at bounding box center [1071, 188] width 103 height 24
select select "fascinating"
click at [1020, 176] on select "fascinating unattended gratuitous underlying" at bounding box center [1071, 188] width 103 height 24
click at [345, 251] on select "activities mages facets revenues" at bounding box center [338, 247] width 99 height 24
select select "facets"
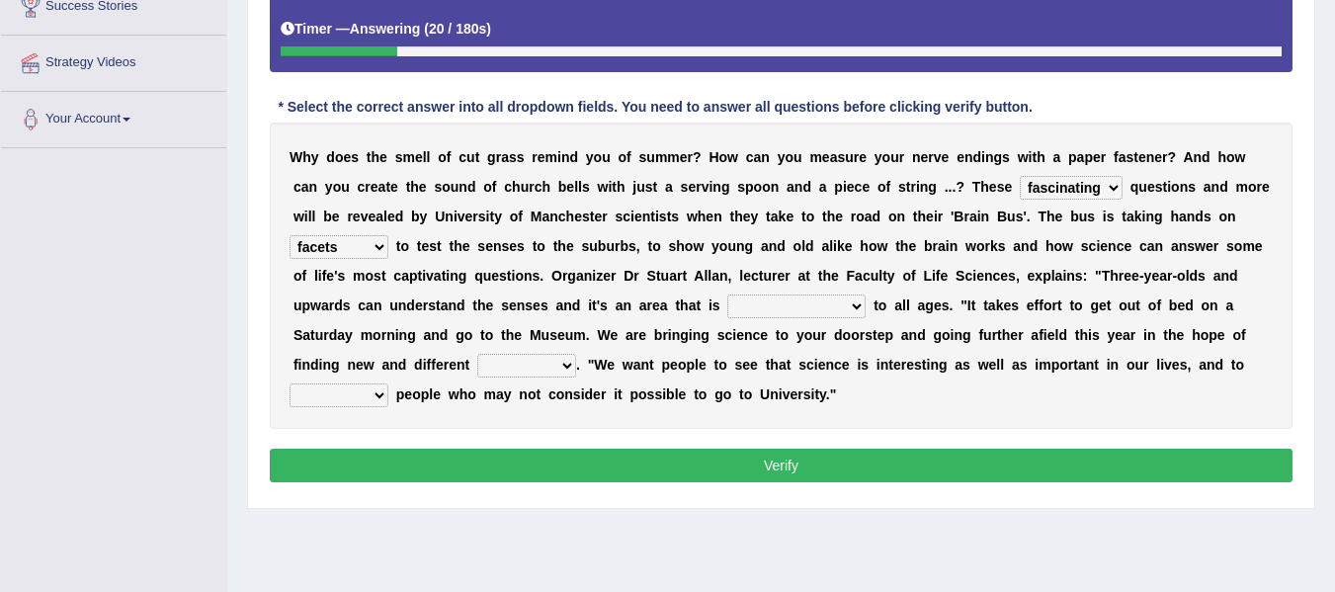
click at [289, 235] on select "activities mages facets revenues" at bounding box center [338, 247] width 99 height 24
click at [783, 307] on select "misleading disproportionate intriguing proximal" at bounding box center [796, 306] width 138 height 24
select select "proximal"
click at [727, 294] on select "misleading disproportionate intriguing proximal" at bounding box center [796, 306] width 138 height 24
click at [507, 370] on select "groups mobs auditors audiences" at bounding box center [526, 366] width 99 height 24
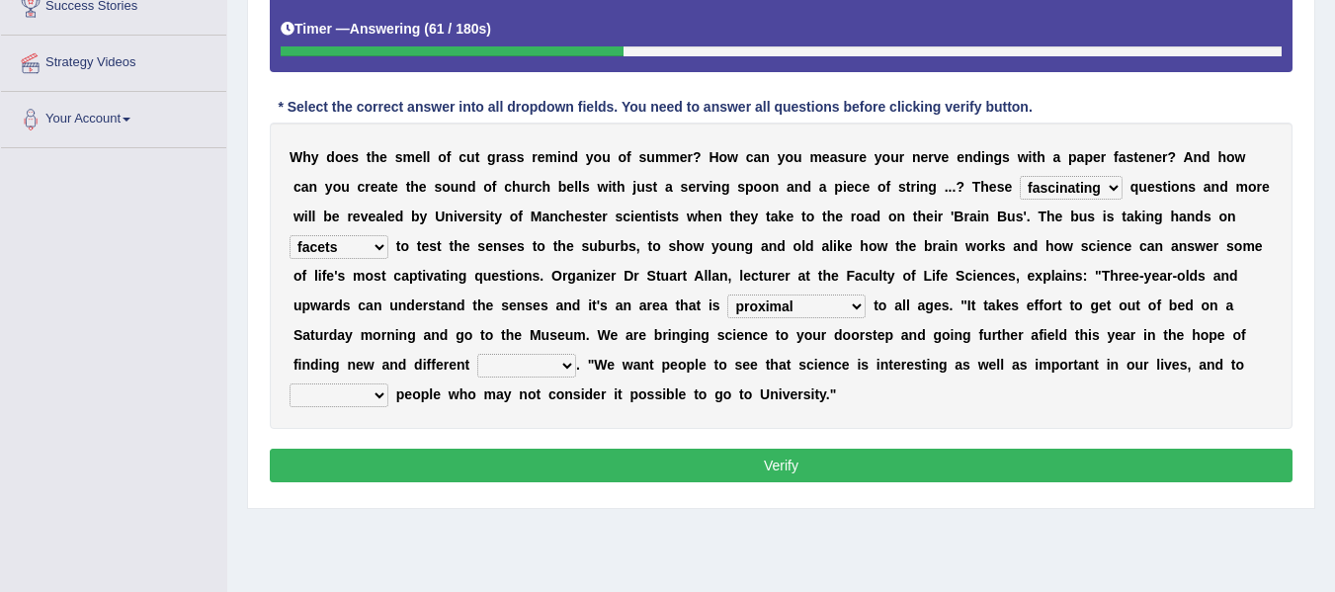
select select "audiences"
click at [477, 354] on select "groups mobs auditors audiences" at bounding box center [526, 366] width 99 height 24
click at [372, 394] on select "force plead credit encourage" at bounding box center [338, 395] width 99 height 24
select select "encourage"
click at [289, 383] on select "force plead credit encourage" at bounding box center [338, 395] width 99 height 24
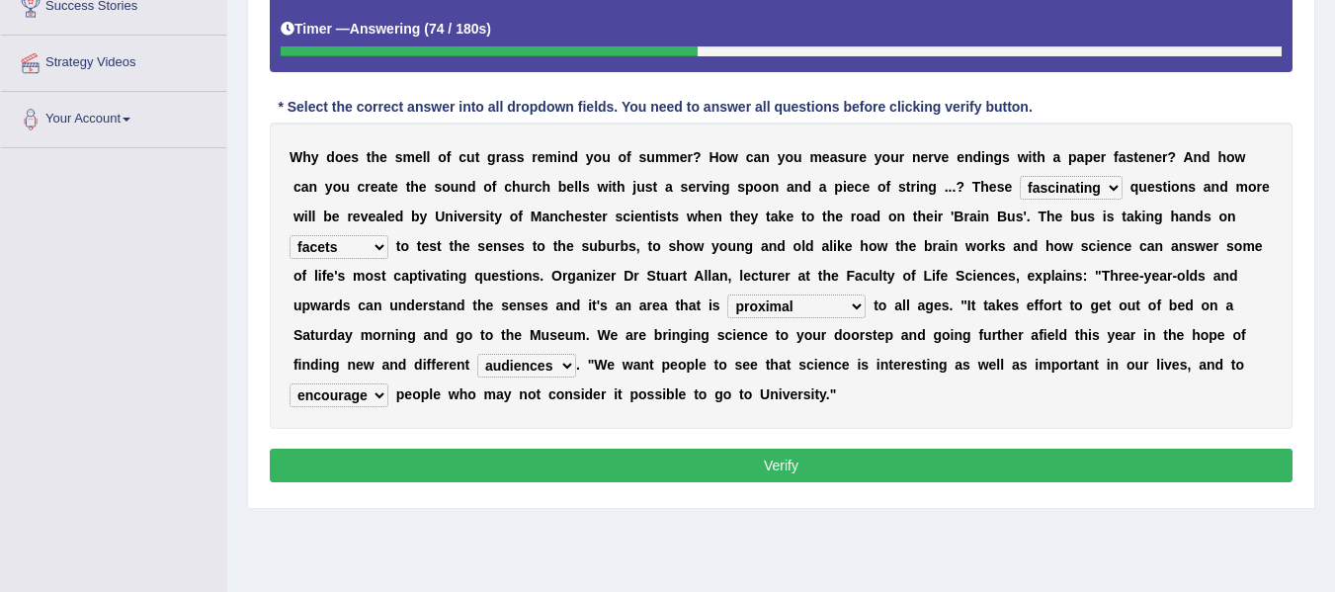
click at [539, 471] on button "Verify" at bounding box center [781, 466] width 1023 height 34
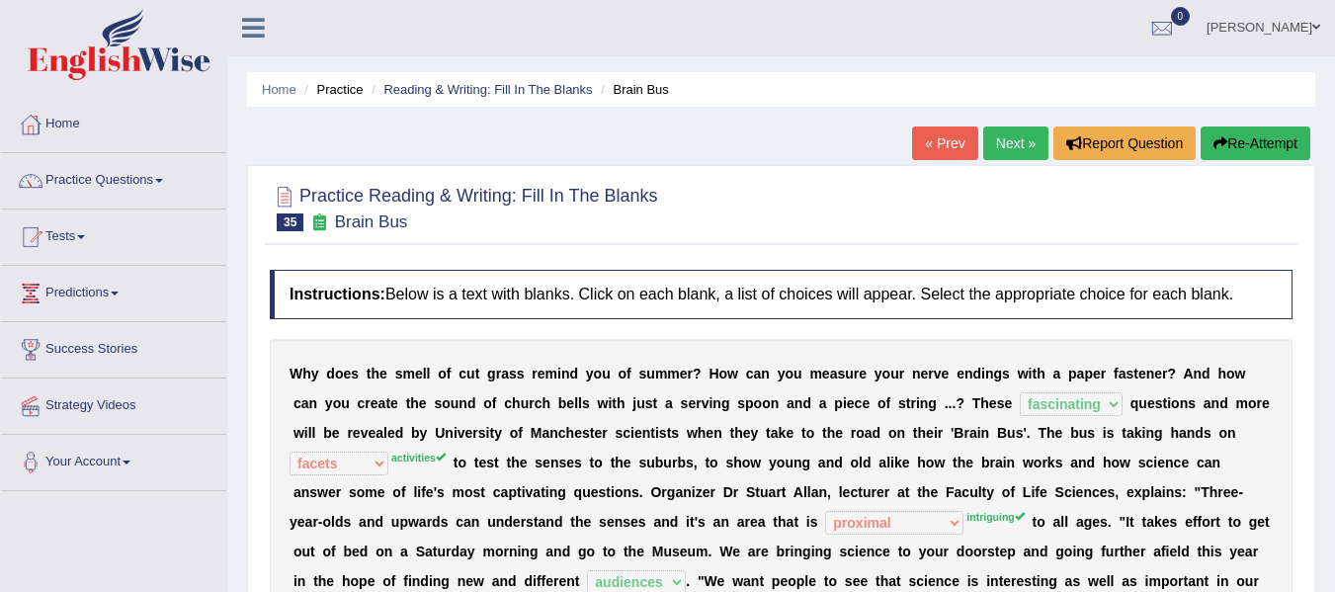
scroll to position [0, 0]
click at [1024, 153] on link "Next »" at bounding box center [1015, 144] width 65 height 34
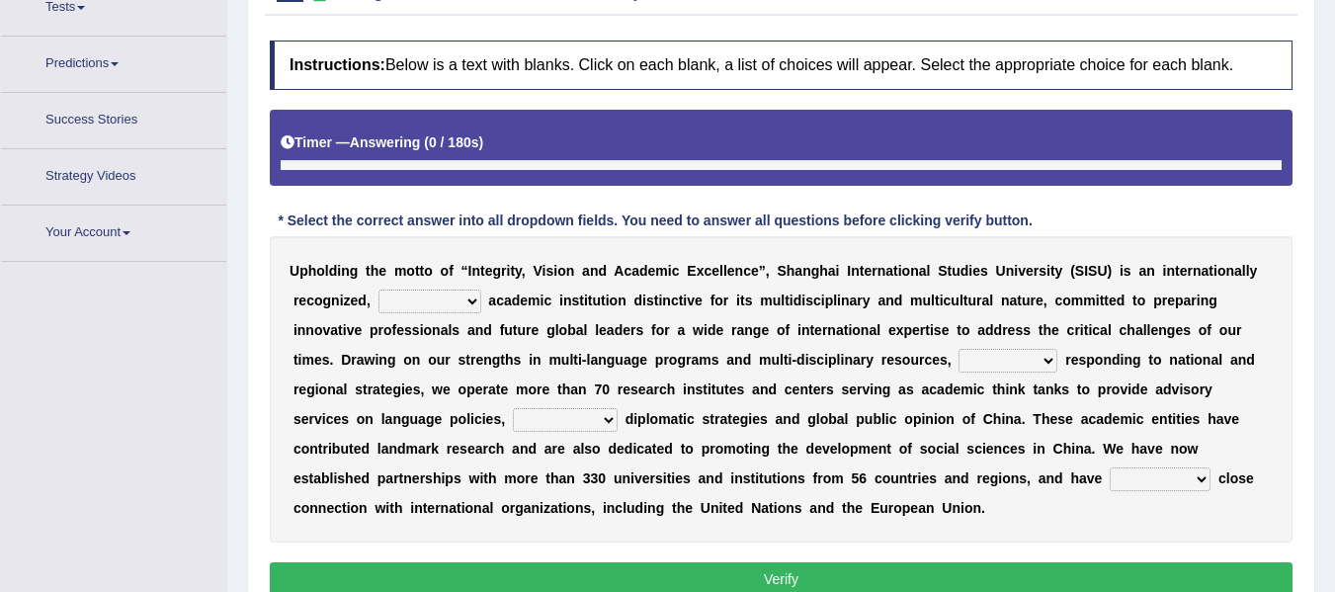
scroll to position [252, 0]
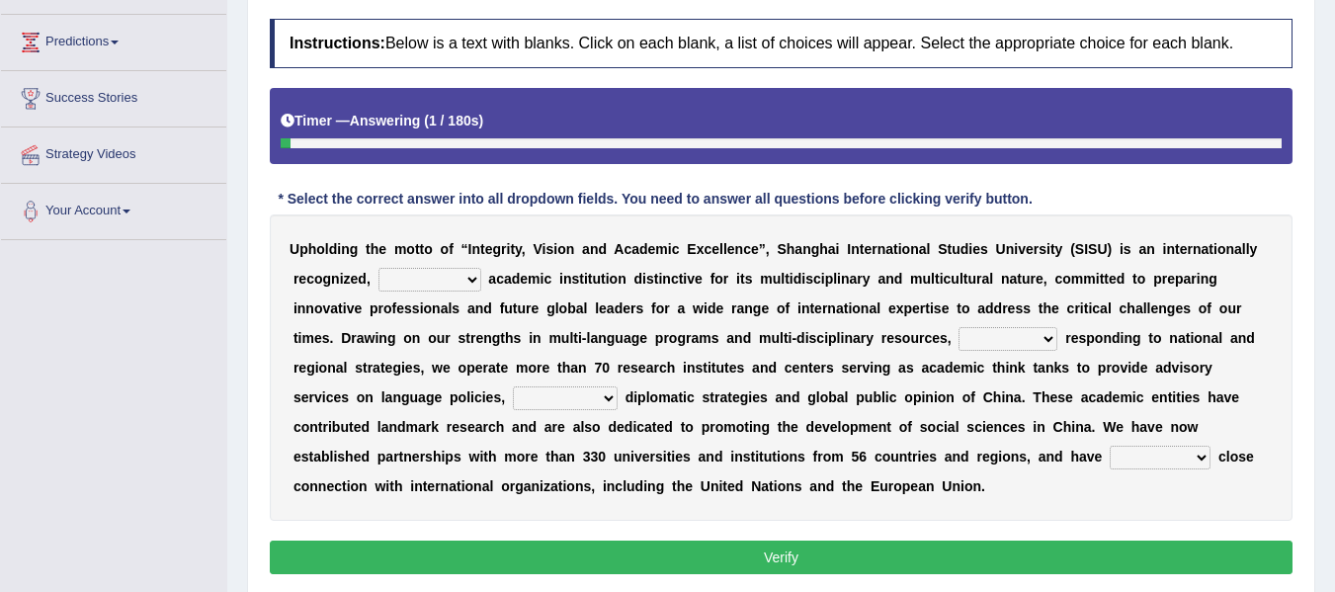
click at [469, 276] on select "universal amiable dishonest prestigious" at bounding box center [429, 280] width 103 height 24
click at [378, 268] on select "universal amiable dishonest prestigious" at bounding box center [429, 280] width 103 height 24
click at [401, 271] on select "universal amiable dishonest prestigious" at bounding box center [429, 280] width 103 height 24
select select "amiable"
click at [378, 268] on select "universal amiable dishonest prestigious" at bounding box center [429, 280] width 103 height 24
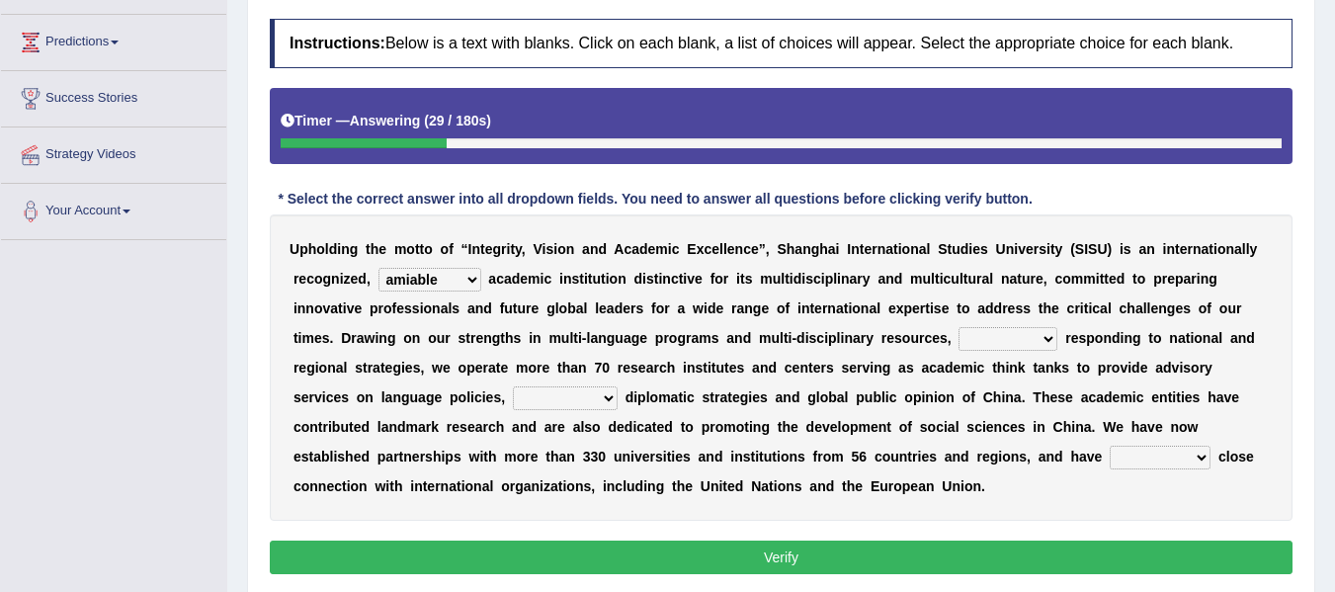
click at [998, 340] on select "of as with while" at bounding box center [1007, 339] width 99 height 24
select select "while"
click at [958, 327] on select "of as with while" at bounding box center [1007, 339] width 99 height 24
click at [550, 396] on select "city's country's university's province's" at bounding box center [565, 398] width 105 height 24
select select "country's"
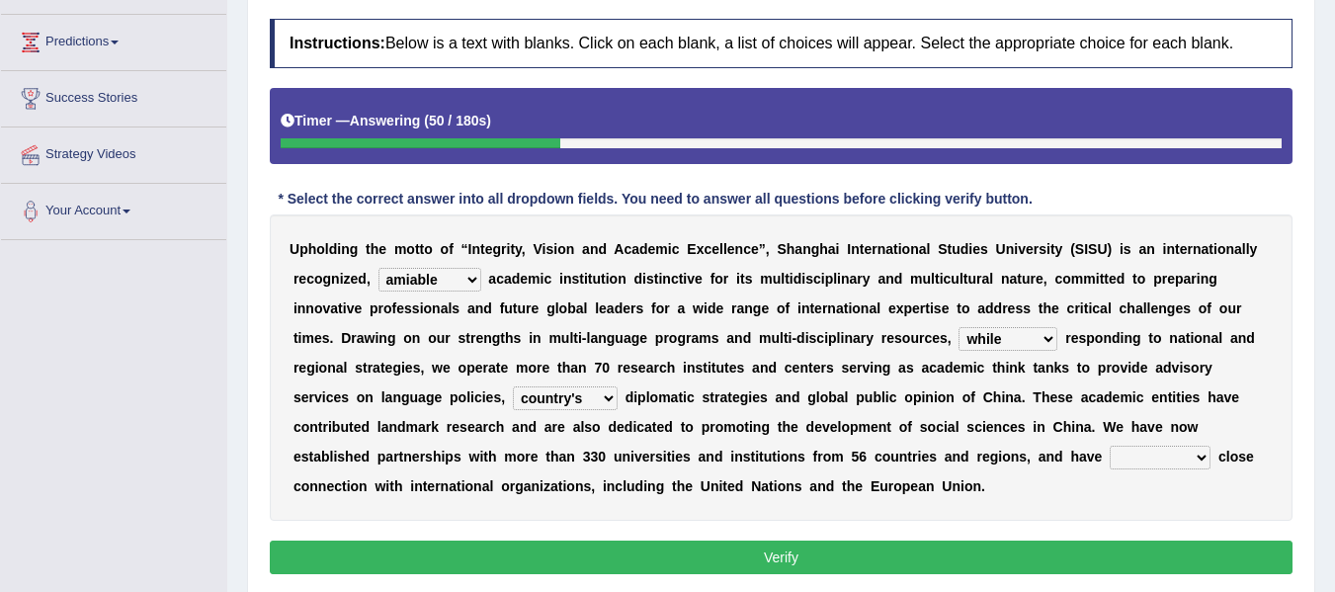
click at [513, 386] on select "city's country's university's province's" at bounding box center [565, 398] width 105 height 24
click at [577, 391] on select "city's country's university's province's" at bounding box center [565, 398] width 105 height 24
drag, startPoint x: 751, startPoint y: 455, endPoint x: 715, endPoint y: 454, distance: 35.6
click at [752, 455] on b "t" at bounding box center [753, 457] width 5 height 16
click at [1156, 461] on select "maintained disarmed displaced revised" at bounding box center [1160, 458] width 101 height 24
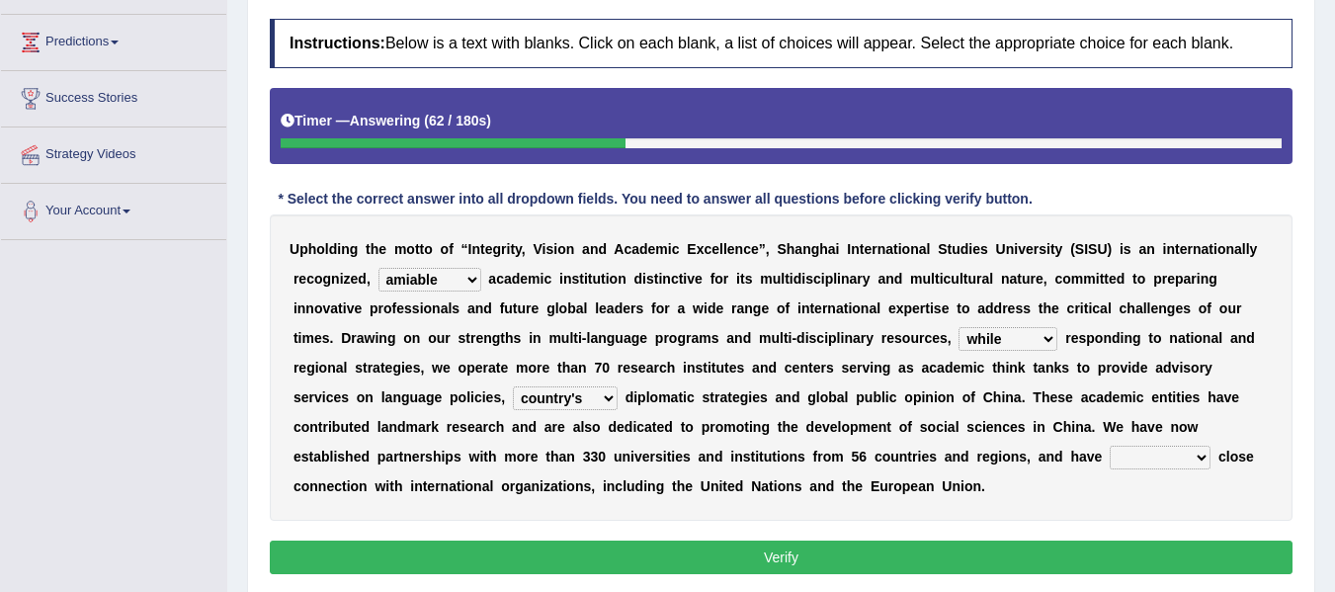
select select "maintained"
click at [1110, 446] on select "maintained disarmed displaced revised" at bounding box center [1160, 458] width 101 height 24
click at [793, 564] on button "Verify" at bounding box center [781, 557] width 1023 height 34
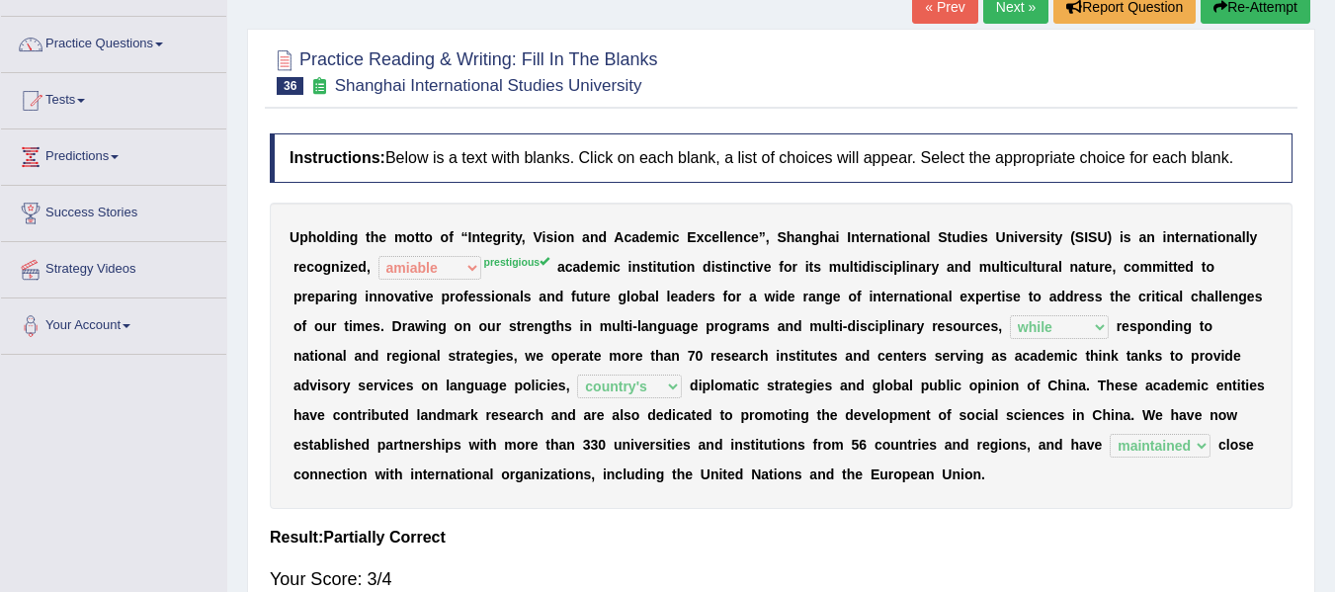
scroll to position [121, 0]
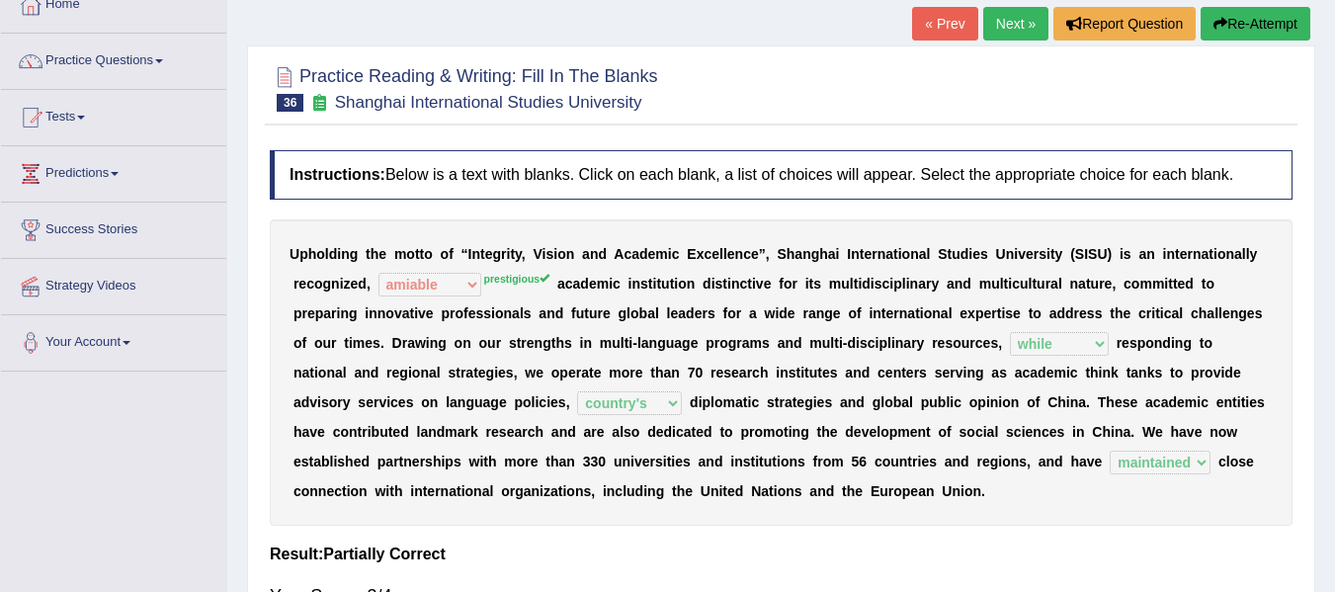
click at [1003, 26] on link "Next »" at bounding box center [1015, 24] width 65 height 34
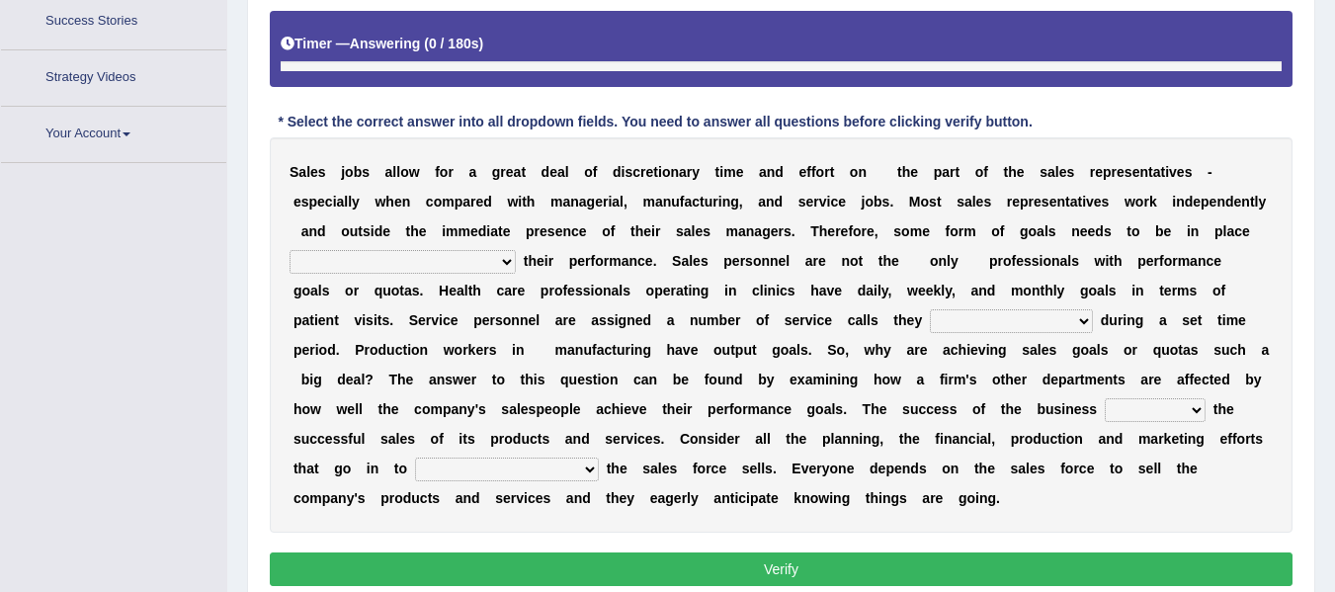
scroll to position [386, 0]
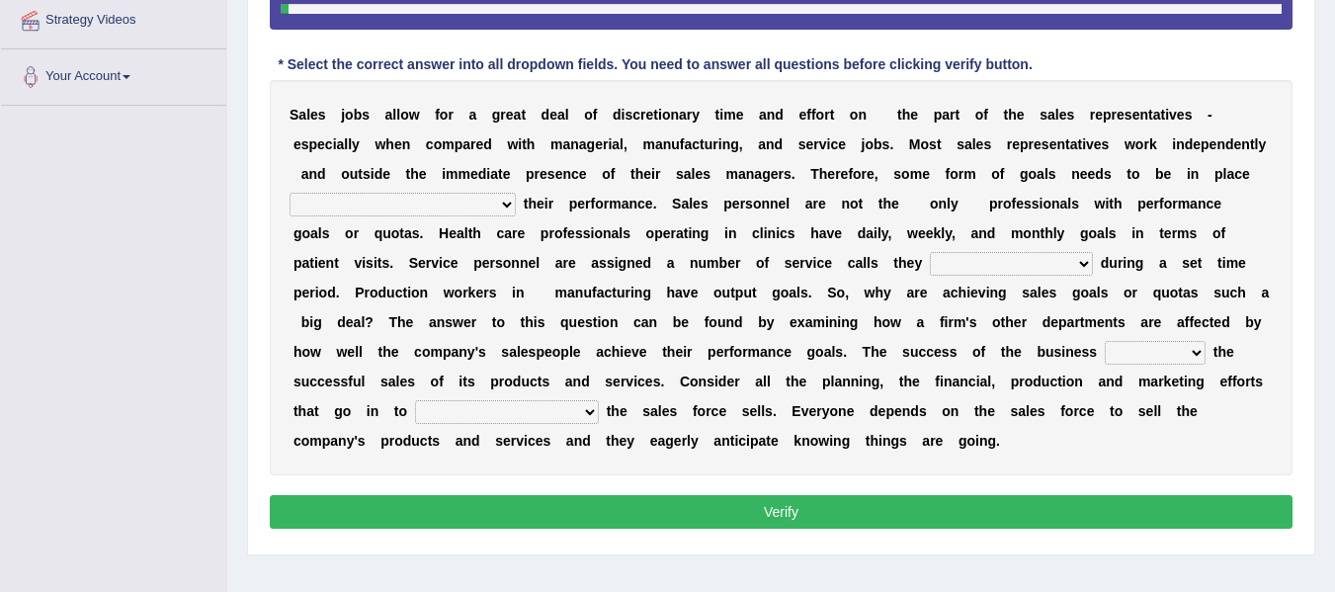
click at [424, 199] on select "as motive and guide should motivate and guide to help motivate and guide as hel…" at bounding box center [402, 205] width 226 height 24
select select "to help motivate and guide"
click at [289, 193] on select "as motive and guide should motivate and guide to help motivate and guide as hel…" at bounding box center [402, 205] width 226 height 24
click at [993, 270] on select "can perform must perform often are performed might be performing" at bounding box center [1011, 264] width 163 height 24
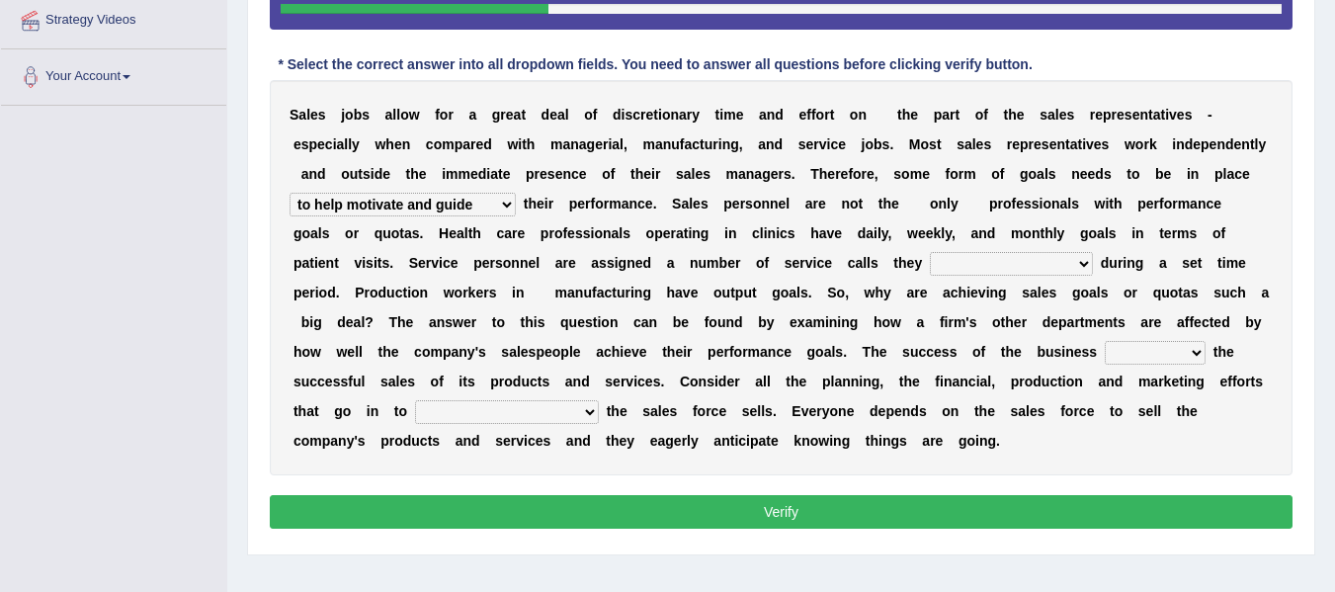
select select "can perform"
click at [930, 252] on select "can perform must perform often are performed might be performing" at bounding box center [1011, 264] width 163 height 24
click at [1133, 359] on select "hinges on is set at lasts until look ahead" at bounding box center [1155, 353] width 101 height 24
select select "look ahead"
click at [1105, 341] on select "hinges on is set at lasts until look ahead" at bounding box center [1155, 353] width 101 height 24
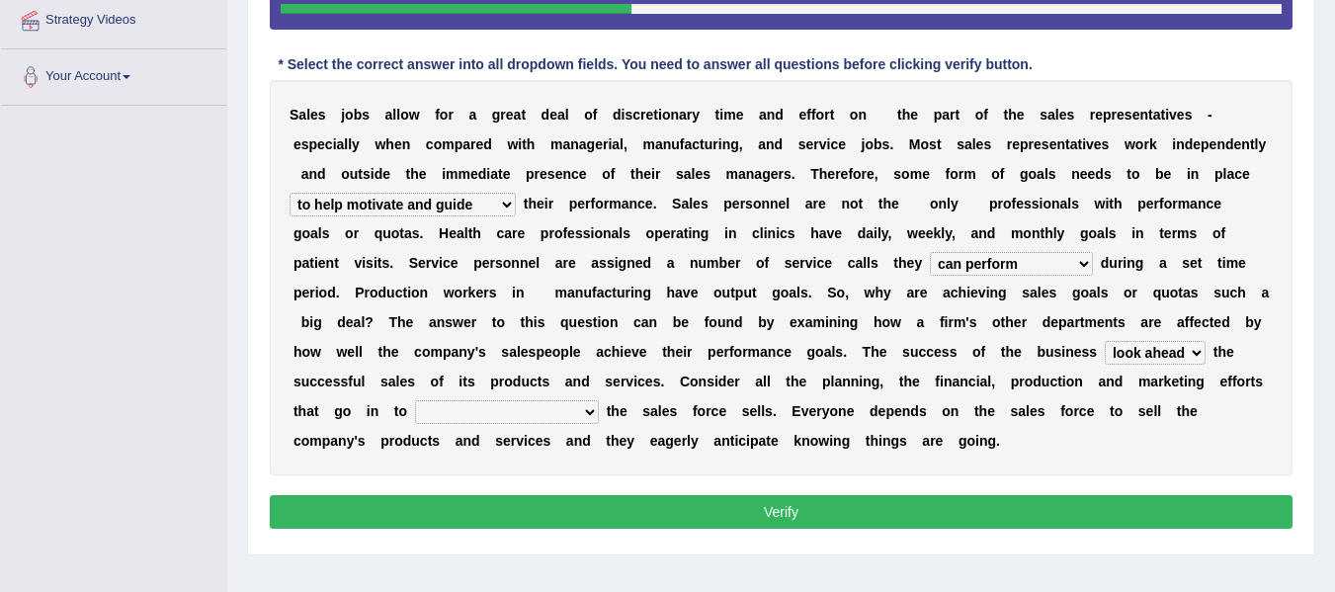
click at [529, 419] on select "describing how producing what constructing how much analyzing where" at bounding box center [507, 412] width 184 height 24
select select "analyzing where"
click at [415, 400] on select "describing how producing what constructing how much analyzing where" at bounding box center [507, 412] width 184 height 24
click at [630, 501] on button "Verify" at bounding box center [781, 512] width 1023 height 34
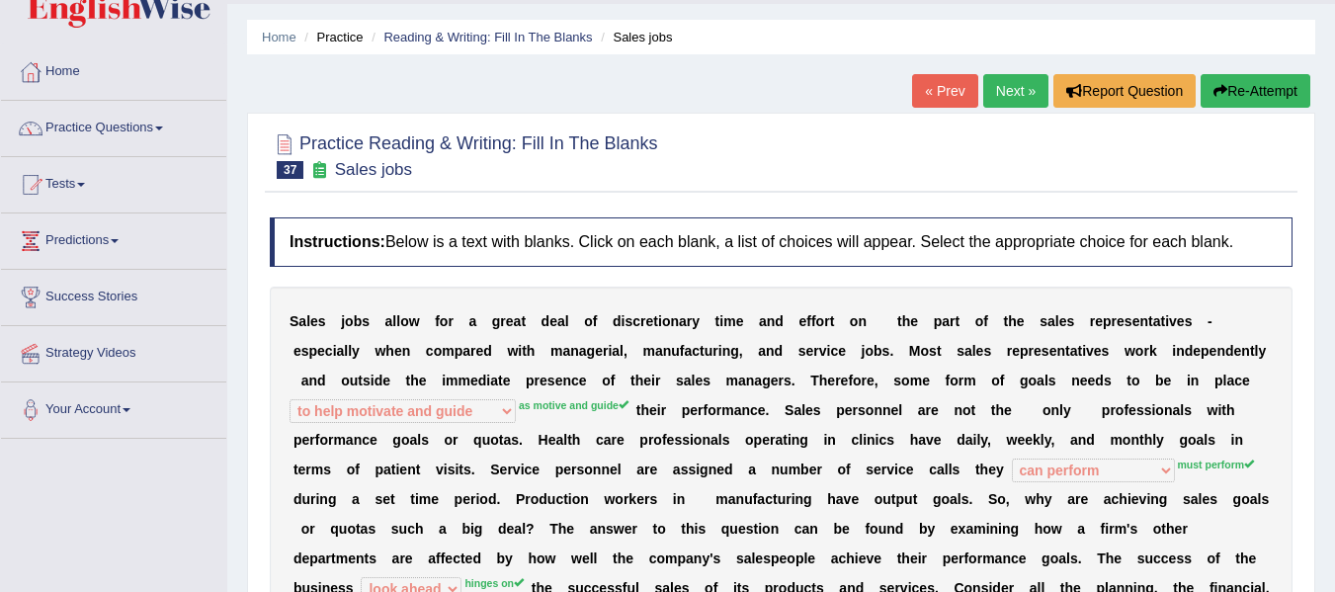
scroll to position [0, 0]
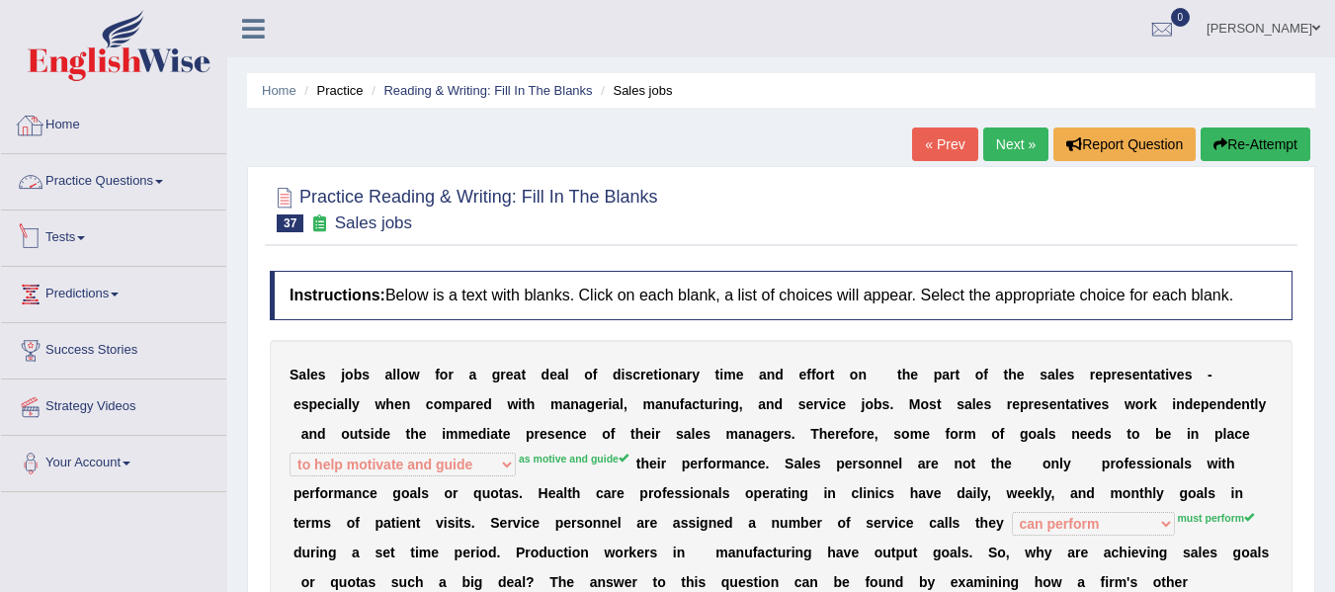
click at [104, 184] on link "Practice Questions" at bounding box center [113, 178] width 225 height 49
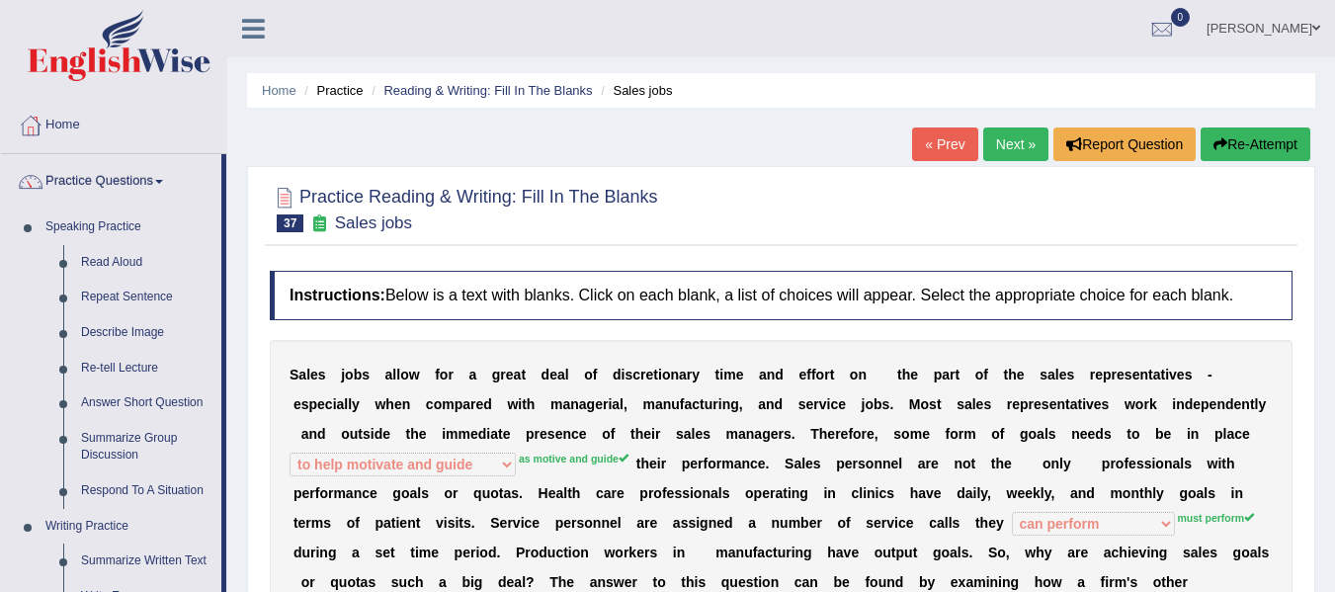
click at [1002, 147] on link "Next »" at bounding box center [1015, 144] width 65 height 34
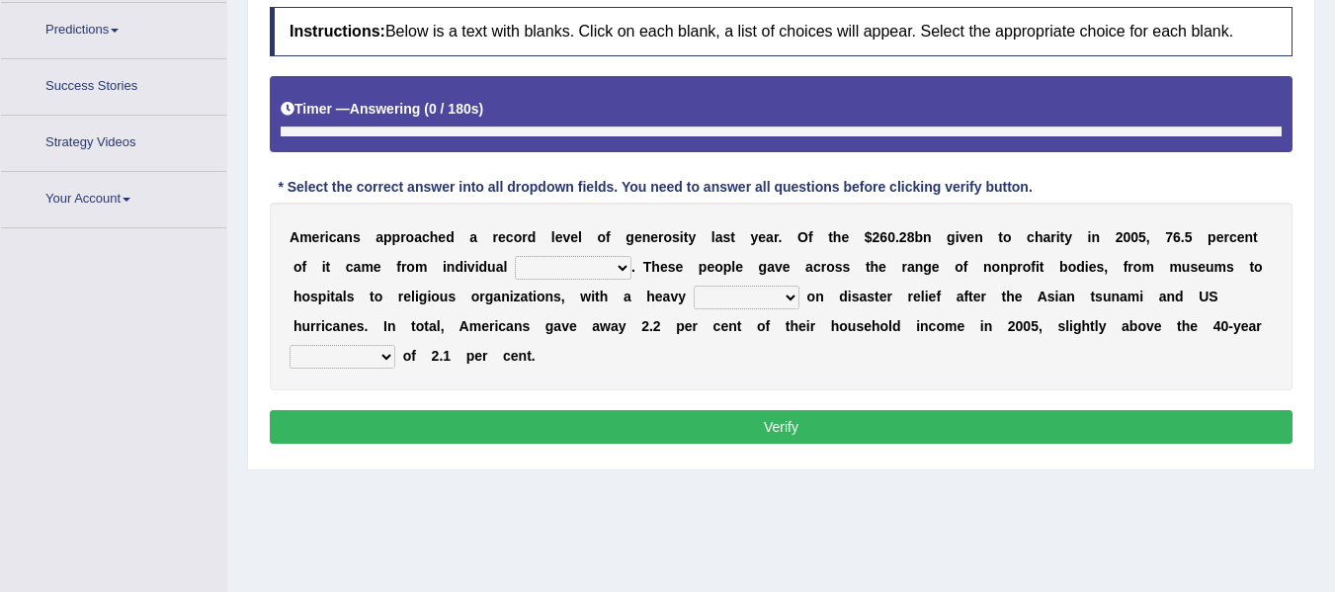
scroll to position [300, 0]
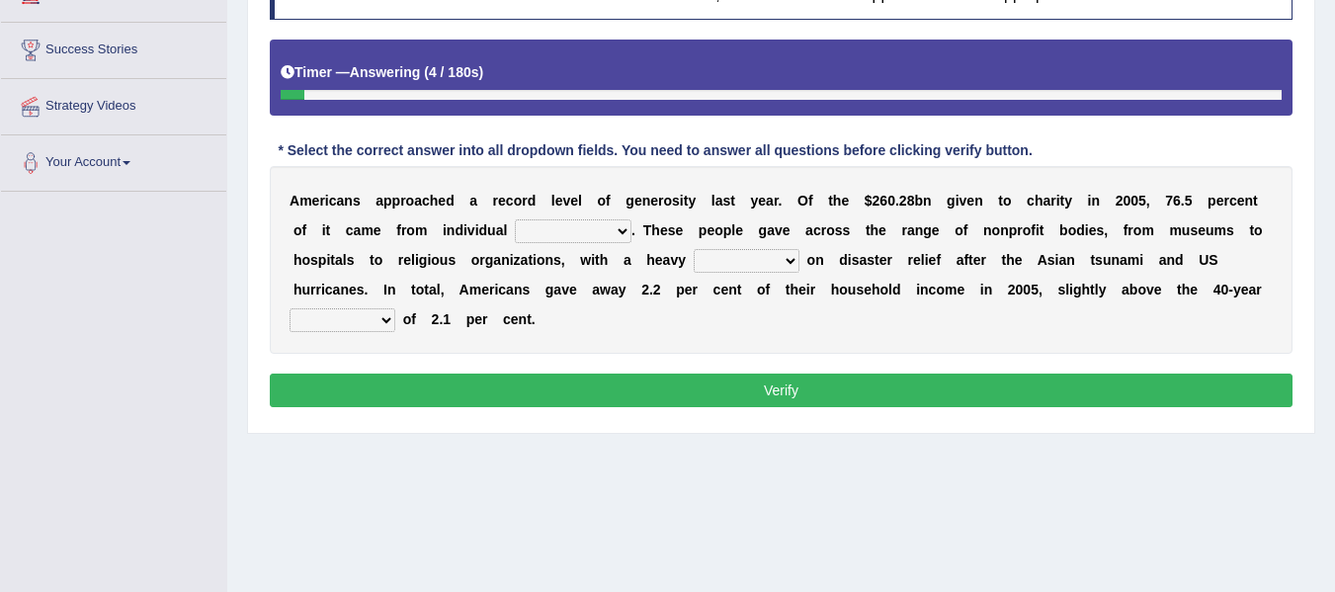
click at [542, 228] on select "donors accounts businessmen honors" at bounding box center [573, 231] width 117 height 24
select select "accounts"
click at [515, 219] on select "donors accounts businessmen honors" at bounding box center [573, 231] width 117 height 24
click at [720, 260] on select "analysis imagination emphasis hypothesis" at bounding box center [747, 261] width 106 height 24
select select "imagination"
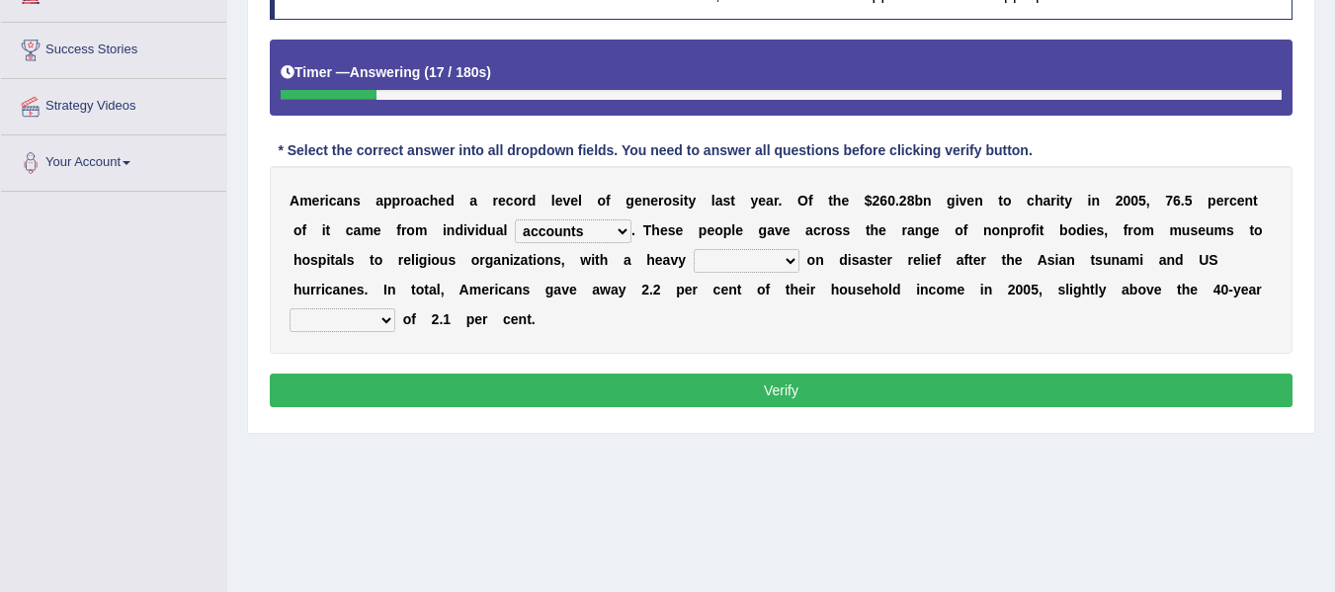
click at [694, 249] on select "analysis imagination emphasis hypothesis" at bounding box center [747, 261] width 106 height 24
click at [373, 311] on select "coverage average indebtness sovereignty" at bounding box center [342, 320] width 106 height 24
select select "average"
click at [289, 308] on select "coverage average indebtness sovereignty" at bounding box center [342, 320] width 106 height 24
click at [472, 386] on button "Verify" at bounding box center [781, 390] width 1023 height 34
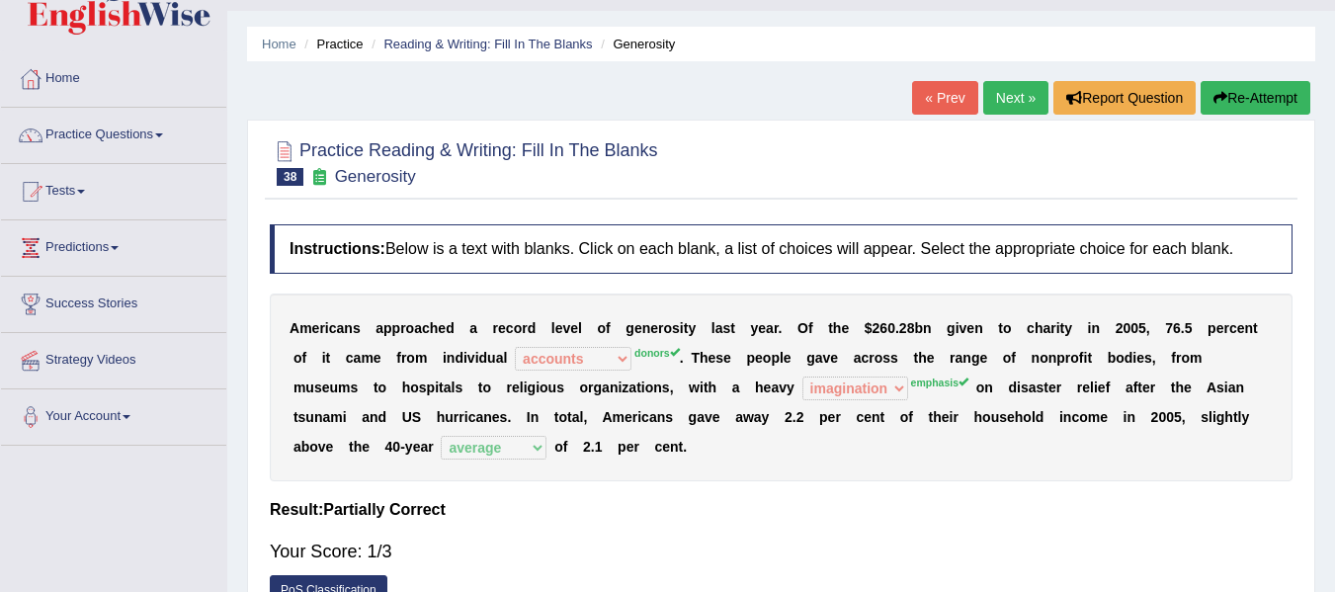
scroll to position [4, 0]
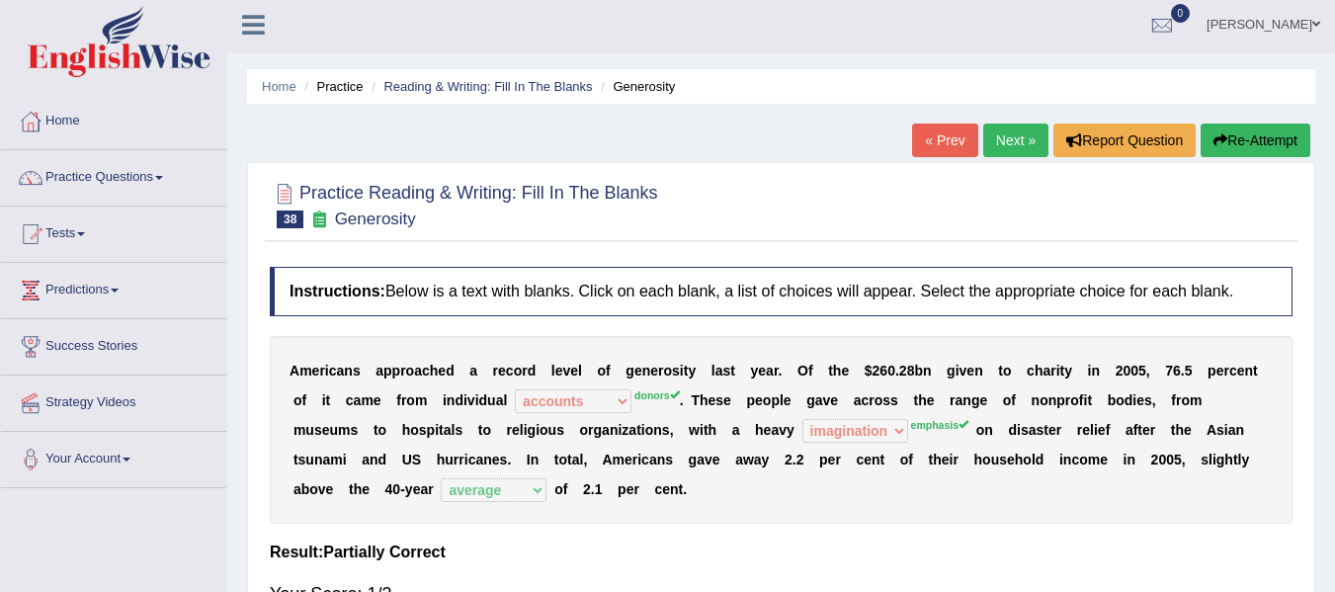
click at [997, 142] on link "Next »" at bounding box center [1015, 141] width 65 height 34
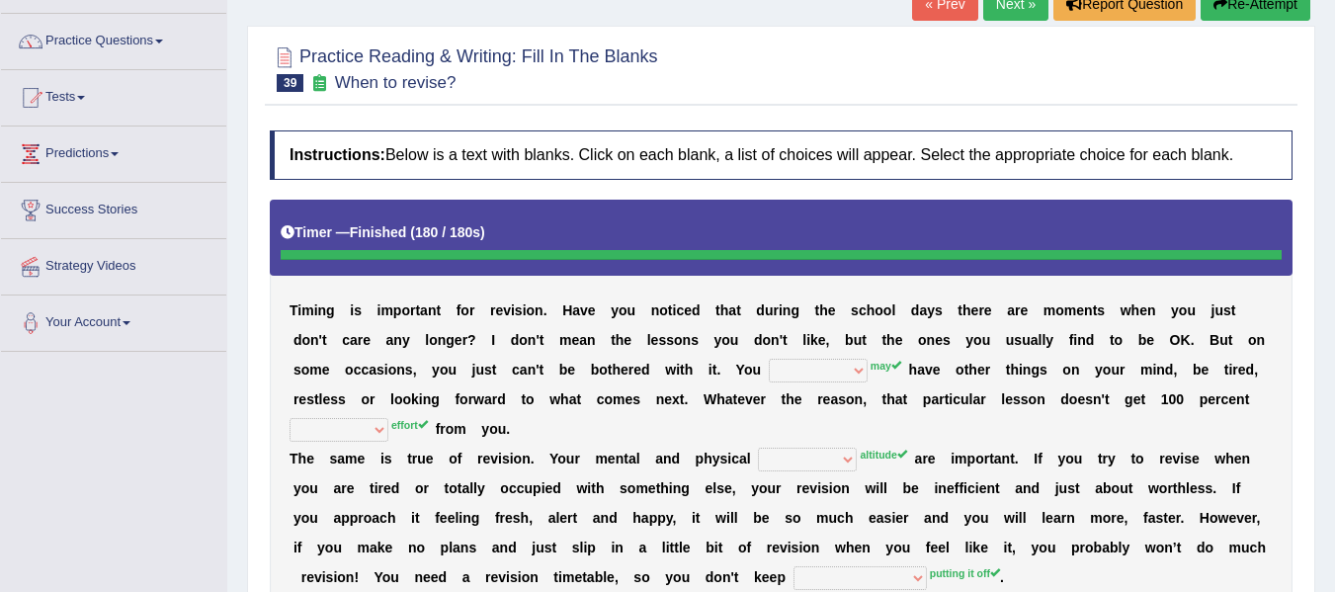
scroll to position [99, 0]
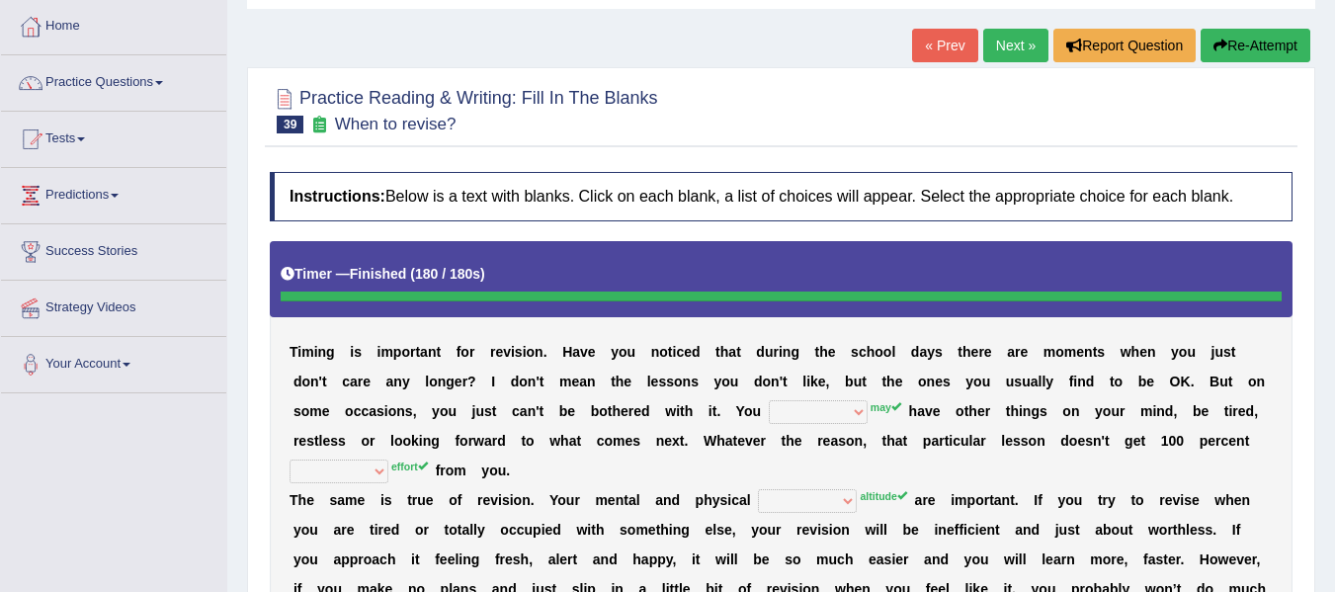
click at [1213, 44] on icon "button" at bounding box center [1220, 46] width 14 height 14
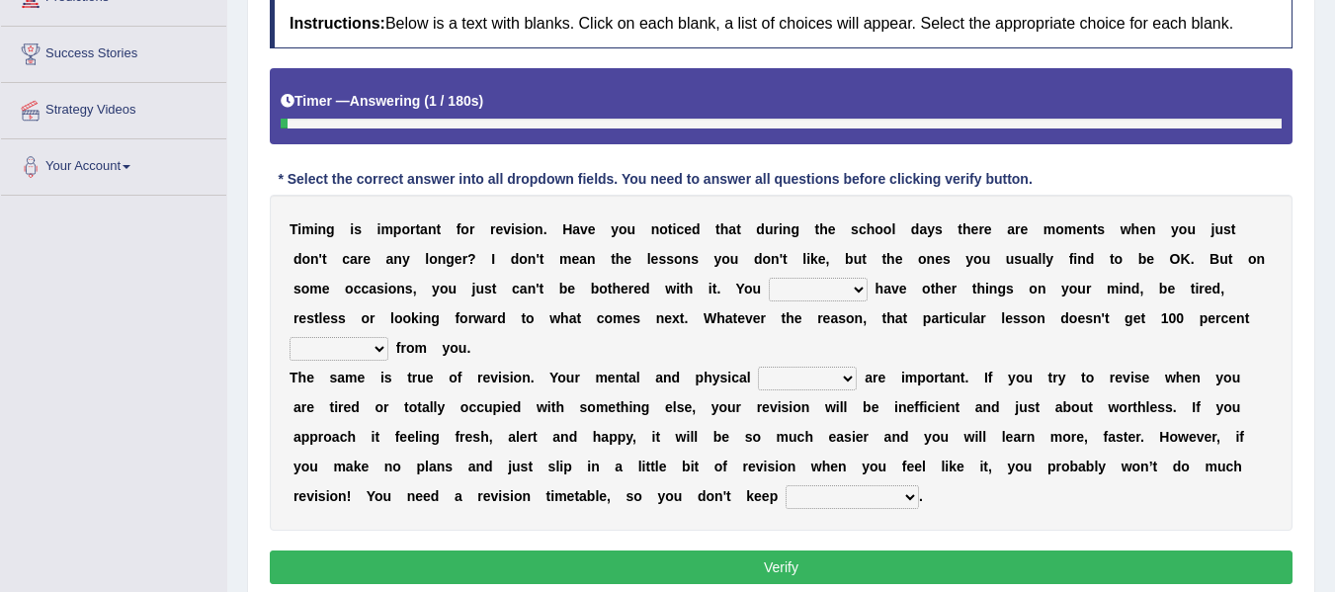
scroll to position [344, 0]
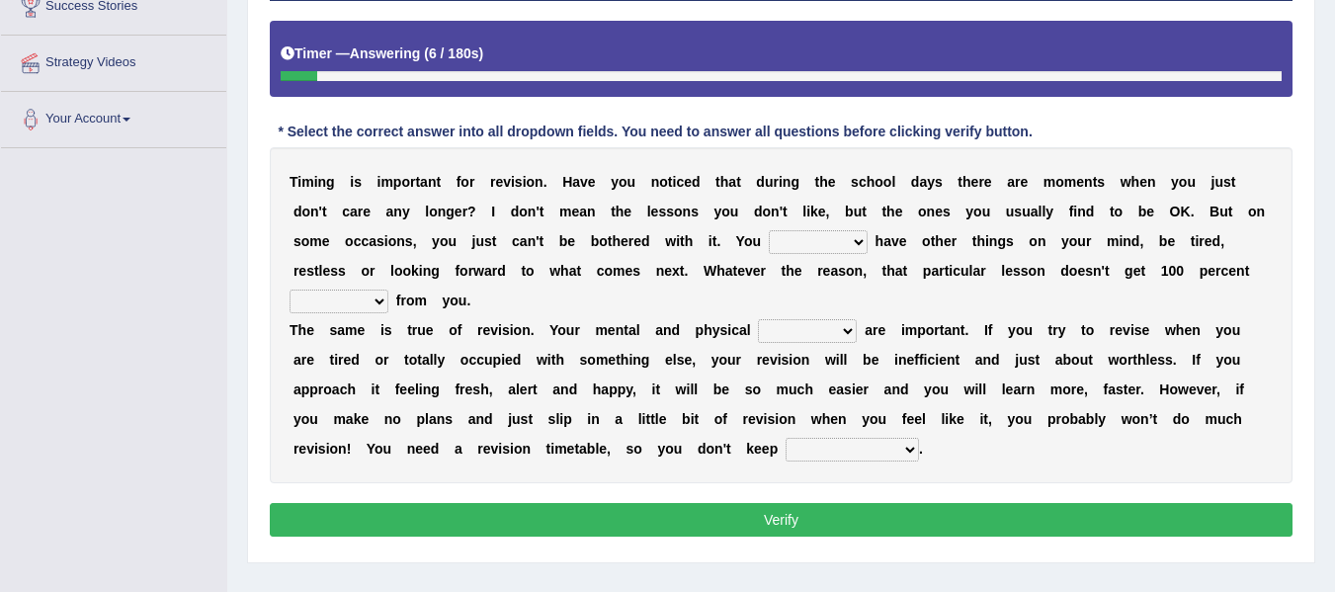
click at [814, 243] on select "may can will must" at bounding box center [818, 242] width 99 height 24
click at [815, 374] on div "T i m i n g i s i m p o r t a n t f o r r e v i s i o n . H a v e y o u n o t i…" at bounding box center [781, 315] width 1023 height 336
click at [830, 241] on select "may can will must" at bounding box center [818, 242] width 99 height 24
select select "may"
click at [769, 230] on select "may can will must" at bounding box center [818, 242] width 99 height 24
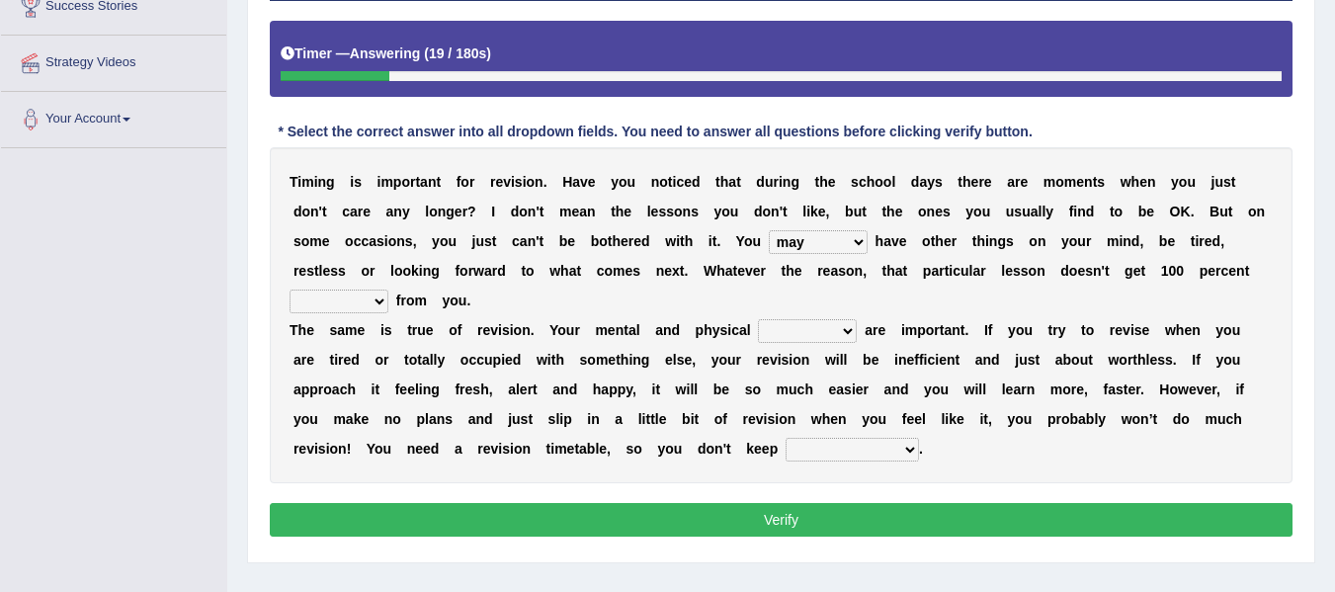
click at [341, 313] on select "effect afford effort affect" at bounding box center [338, 301] width 99 height 24
select select "effort"
click at [289, 289] on select "effect afford effort affect" at bounding box center [338, 301] width 99 height 24
click at [785, 328] on select "altitude strength attitudes talent" at bounding box center [807, 331] width 99 height 24
select select "attitudes"
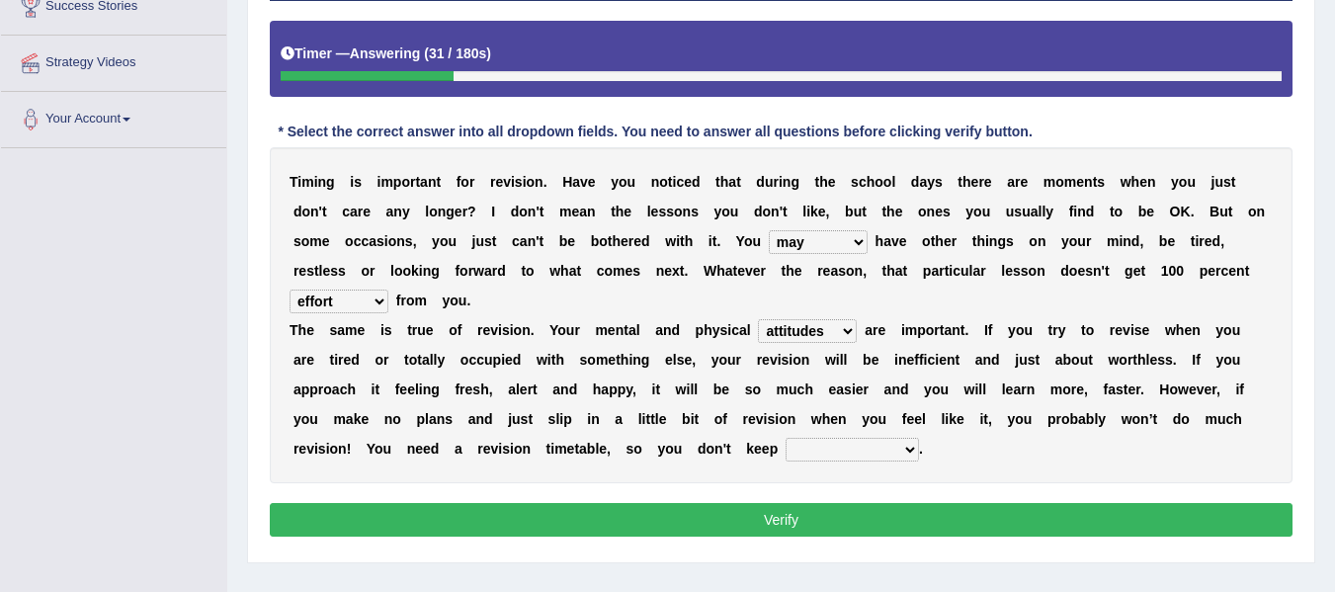
click at [758, 319] on select "altitude strength attitudes talent" at bounding box center [807, 331] width 99 height 24
click at [814, 447] on select "stopping it from putting it off giving it out getting it wrong" at bounding box center [851, 450] width 133 height 24
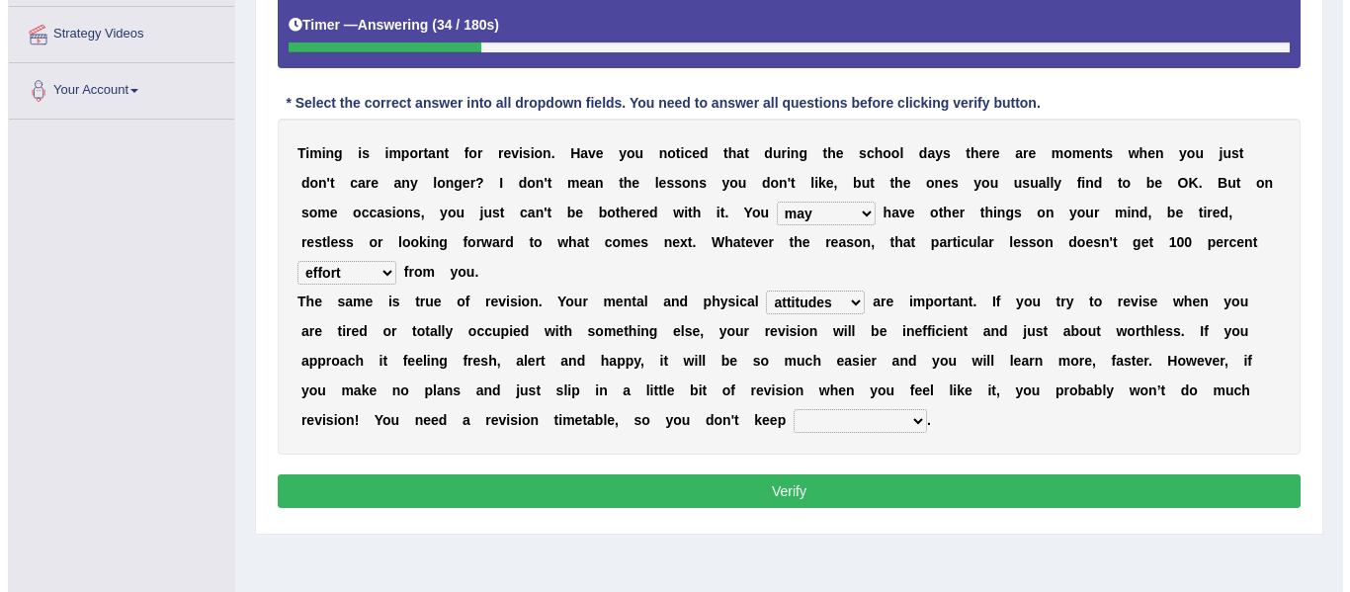
scroll to position [376, 0]
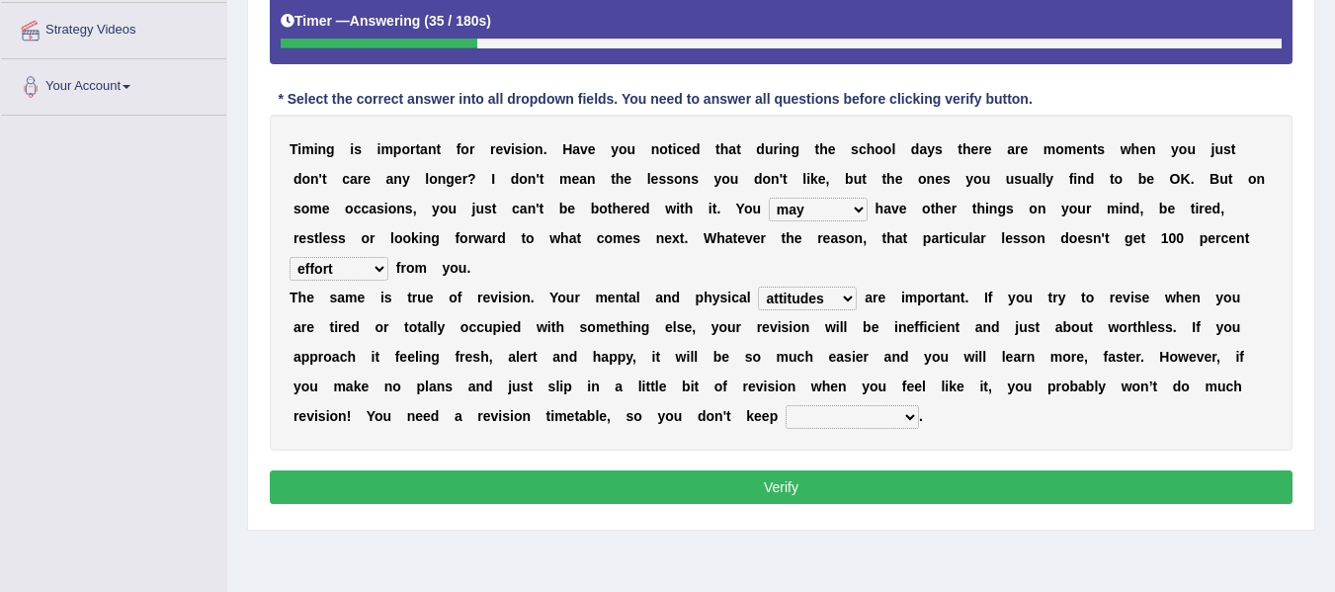
click at [808, 418] on select "stopping it from putting it off giving it out getting it wrong" at bounding box center [851, 417] width 133 height 24
click at [785, 405] on select "stopping it from putting it off giving it out getting it wrong" at bounding box center [851, 417] width 133 height 24
click at [823, 417] on select "stopping it from putting it off giving it out getting it wrong" at bounding box center [851, 417] width 133 height 24
select select "putting it off"
click at [785, 405] on select "stopping it from putting it off giving it out getting it wrong" at bounding box center [851, 417] width 133 height 24
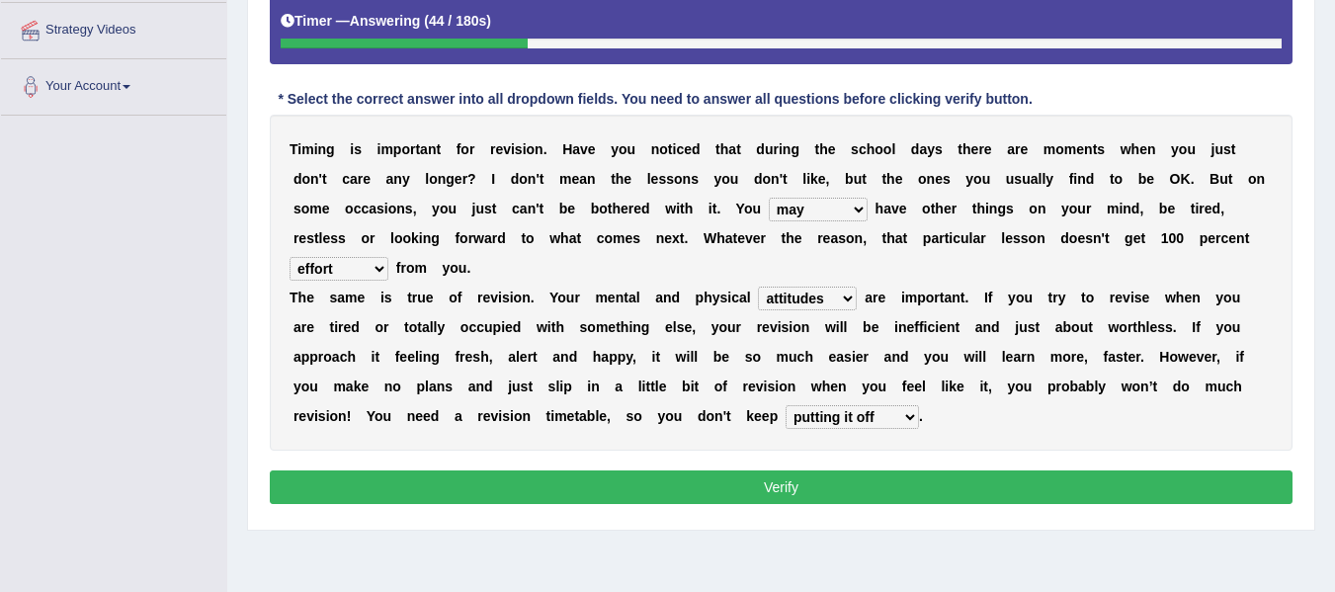
click at [792, 484] on button "Verify" at bounding box center [781, 487] width 1023 height 34
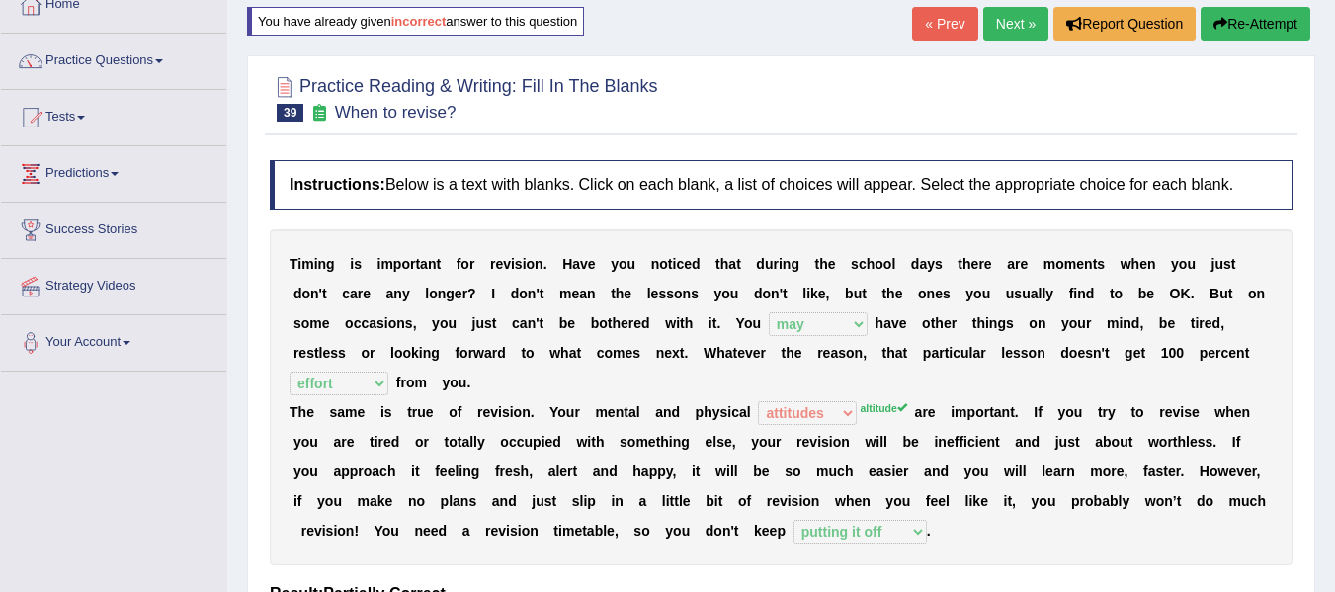
scroll to position [114, 0]
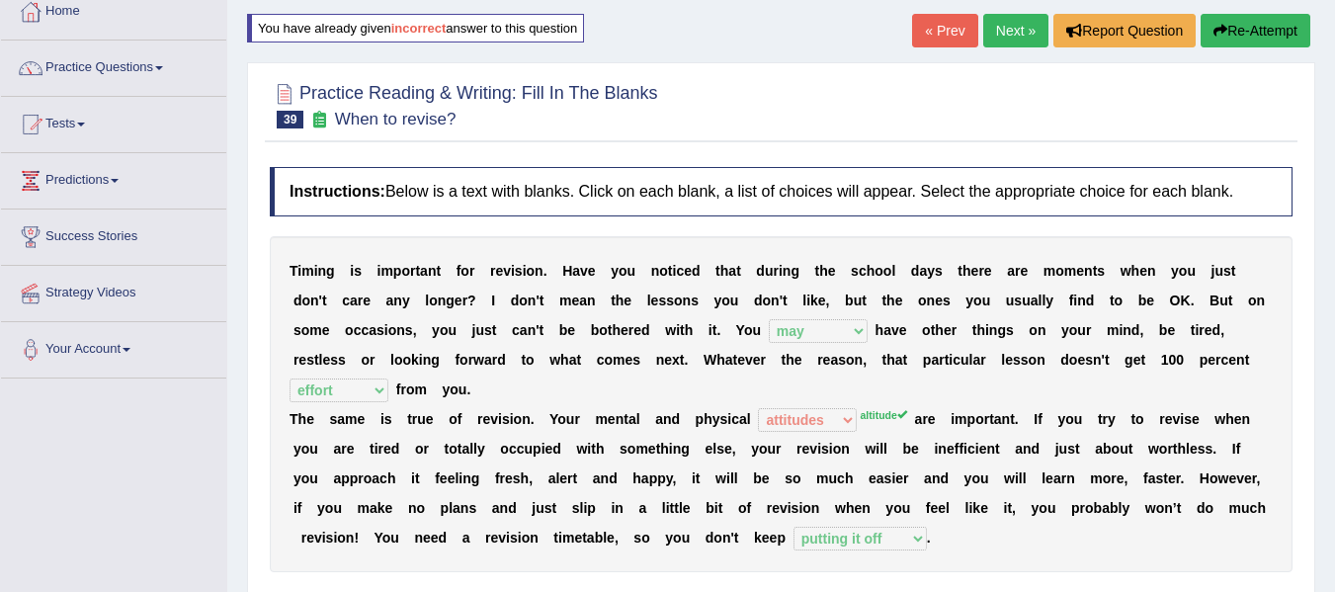
click at [1009, 31] on link "Next »" at bounding box center [1015, 31] width 65 height 34
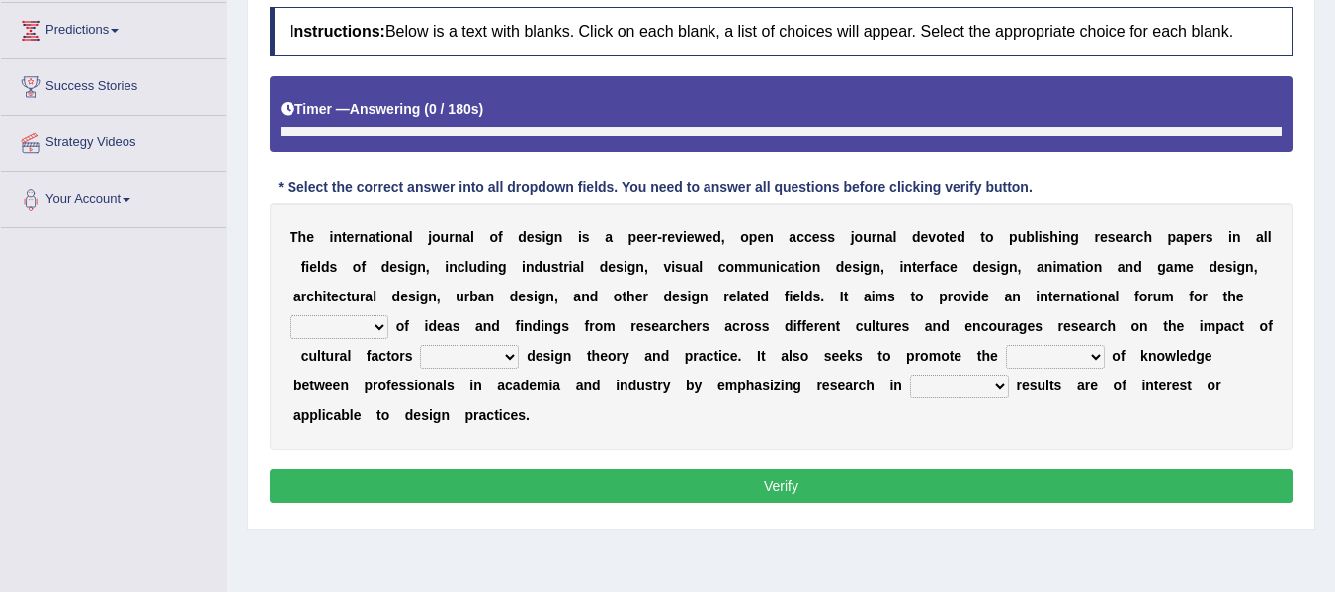
scroll to position [300, 0]
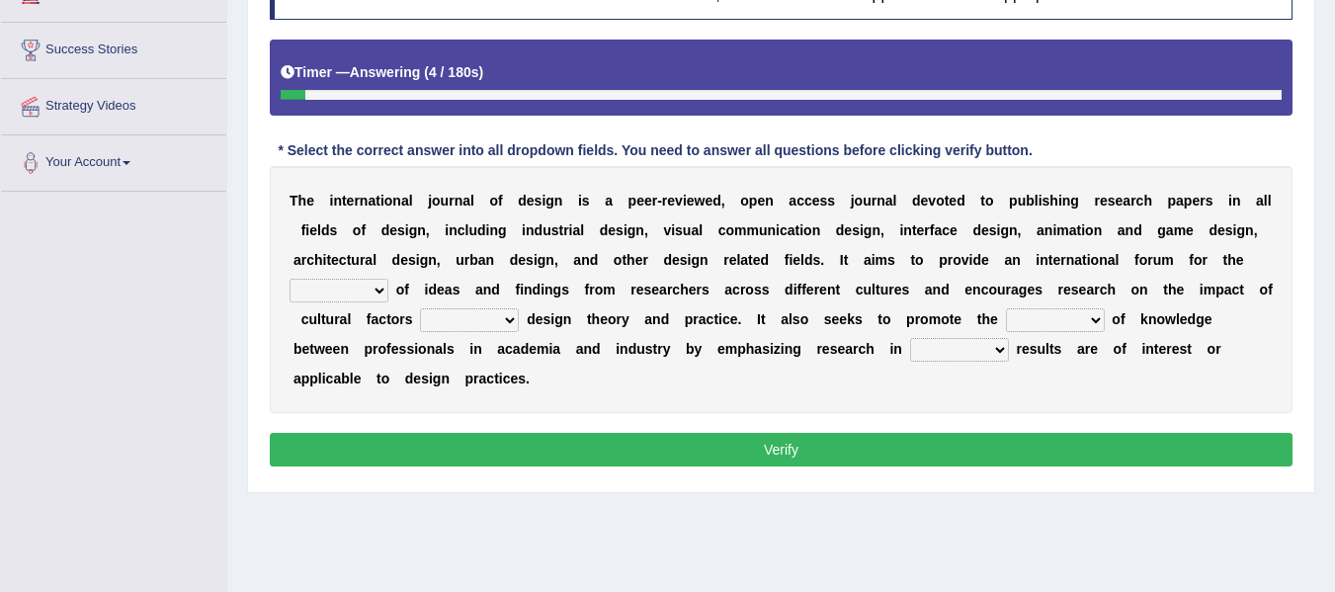
click at [350, 290] on select "infliction change exchange occurence" at bounding box center [338, 291] width 99 height 24
select select "exchange"
click at [289, 279] on select "infliction change exchange occurence" at bounding box center [338, 291] width 99 height 24
click at [467, 318] on select "on without inside at" at bounding box center [469, 320] width 99 height 24
select select "on"
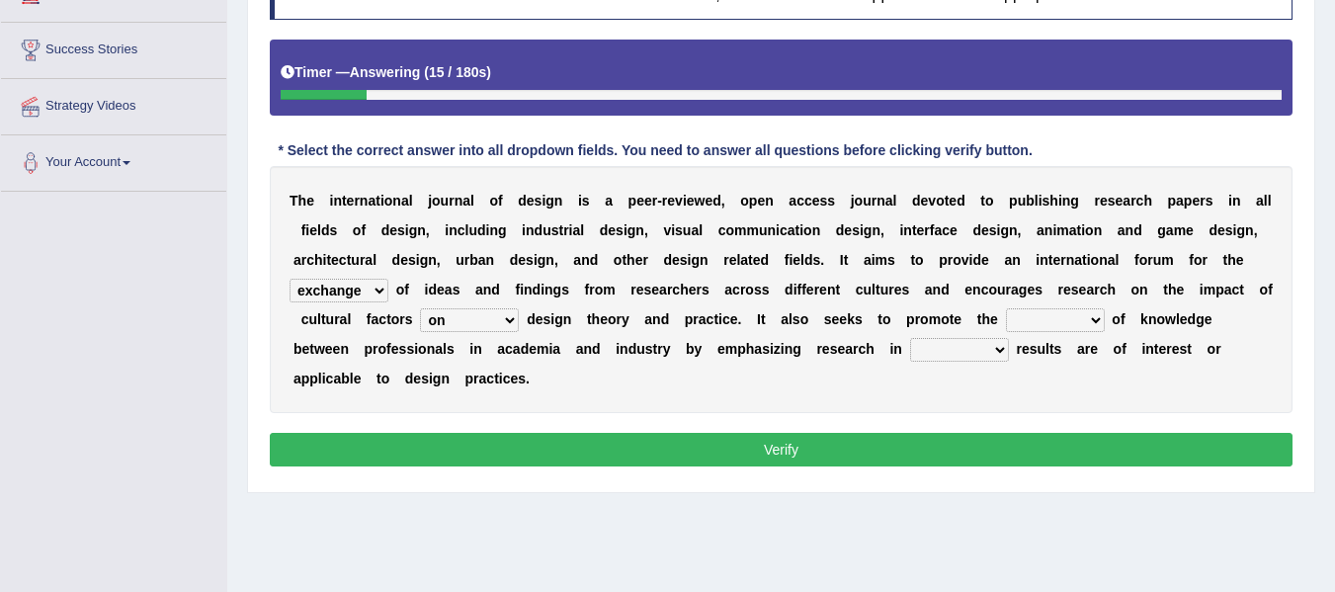
click at [420, 308] on select "on without inside at" at bounding box center [469, 320] width 99 height 24
click at [1057, 327] on select "overlap transplant transfer estimation" at bounding box center [1055, 320] width 99 height 24
select select "transfer"
click at [1006, 308] on select "overlap transplant transfer estimation" at bounding box center [1055, 320] width 99 height 24
click at [977, 322] on b "t" at bounding box center [979, 319] width 5 height 16
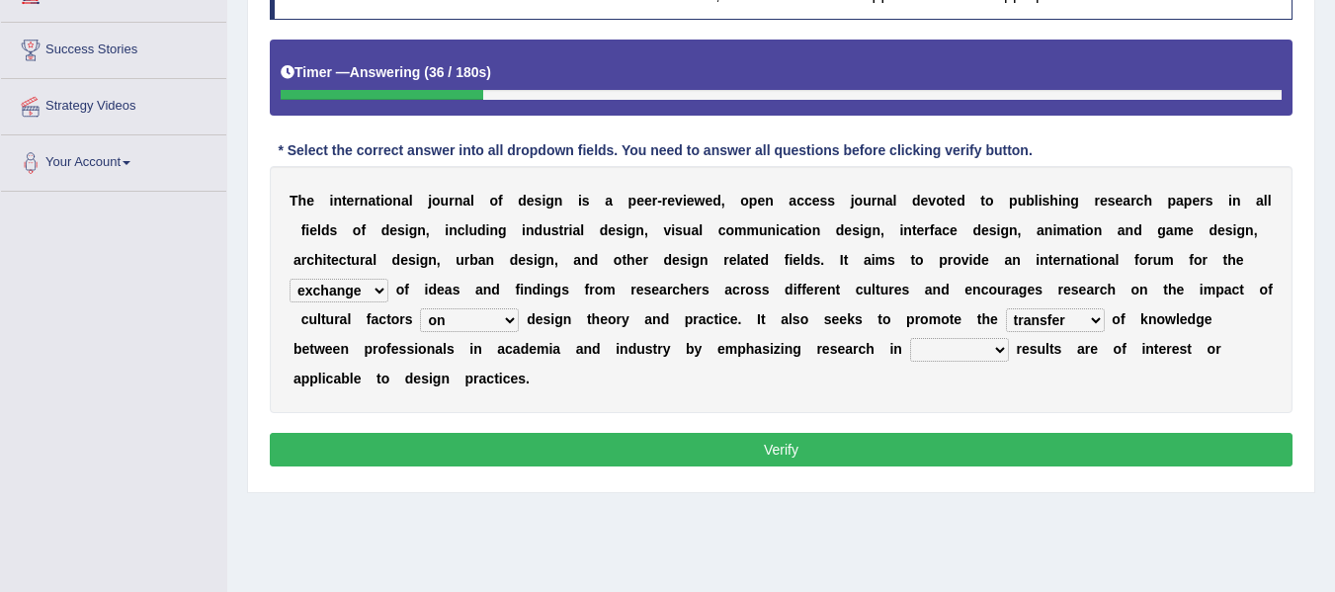
click at [977, 344] on select "the which that what" at bounding box center [959, 350] width 99 height 24
select select "the"
click at [910, 338] on select "the which that what" at bounding box center [959, 350] width 99 height 24
click at [895, 461] on button "Verify" at bounding box center [781, 450] width 1023 height 34
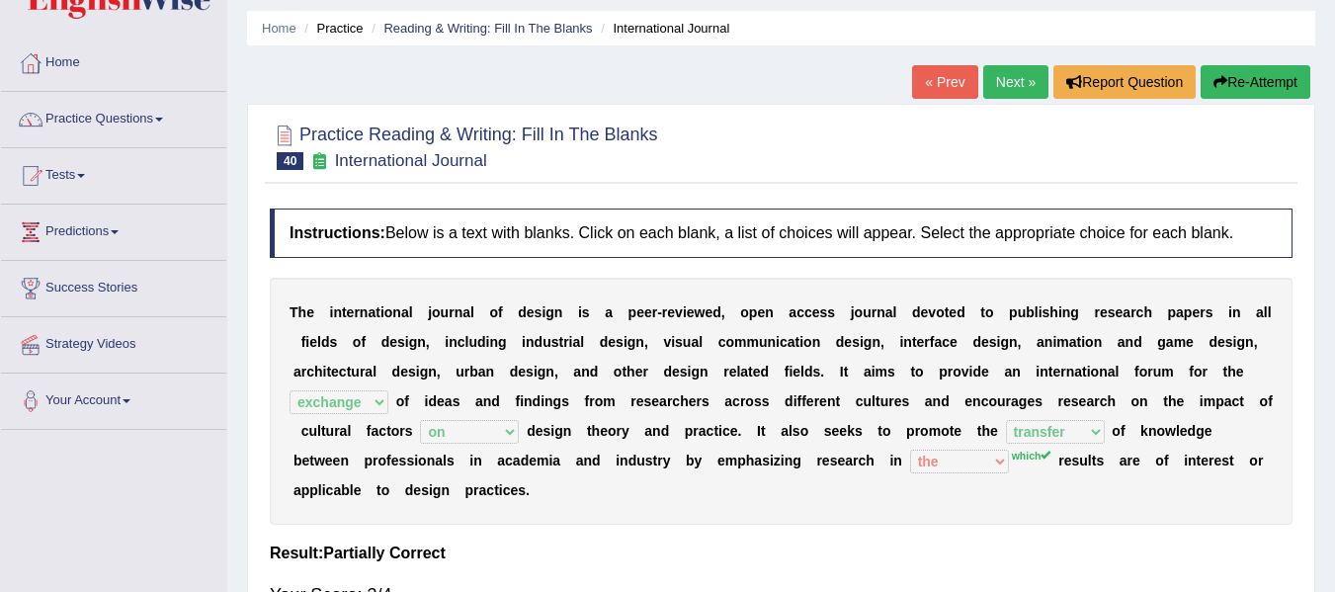
scroll to position [37, 0]
